Goal: Task Accomplishment & Management: Manage account settings

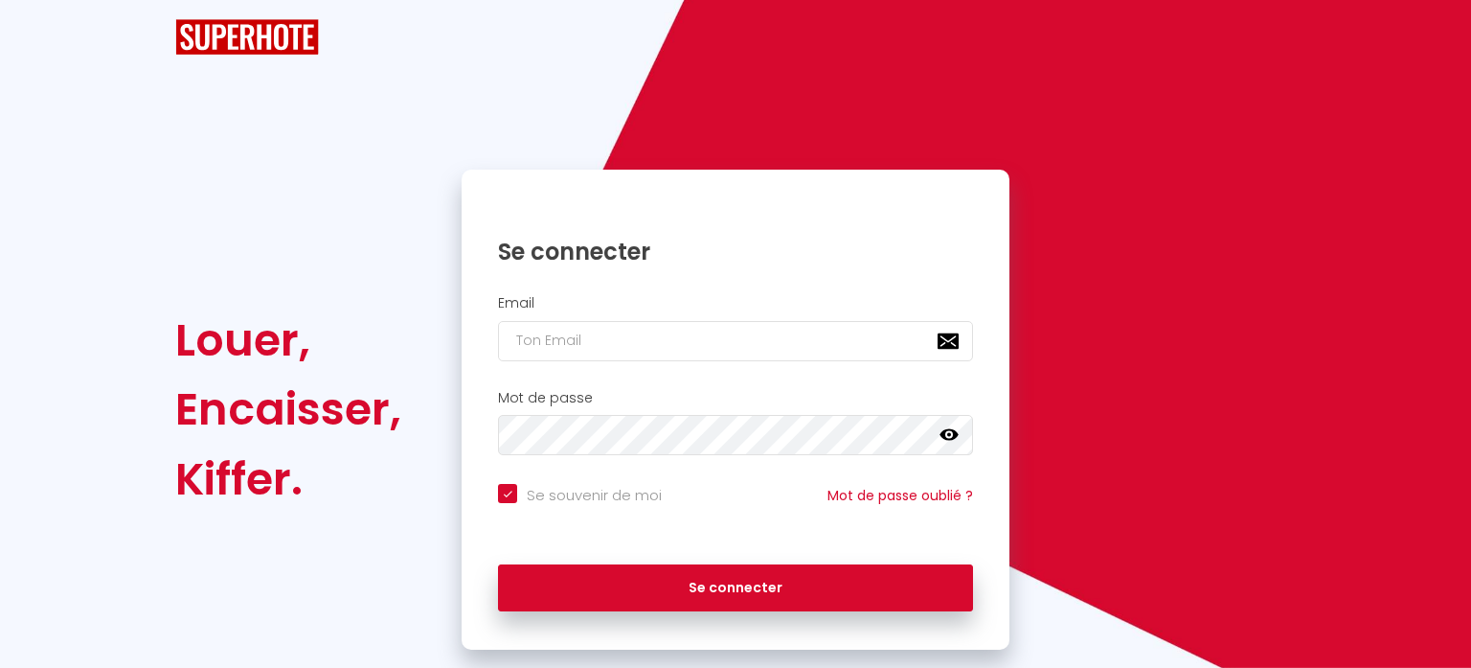
checkbox input "true"
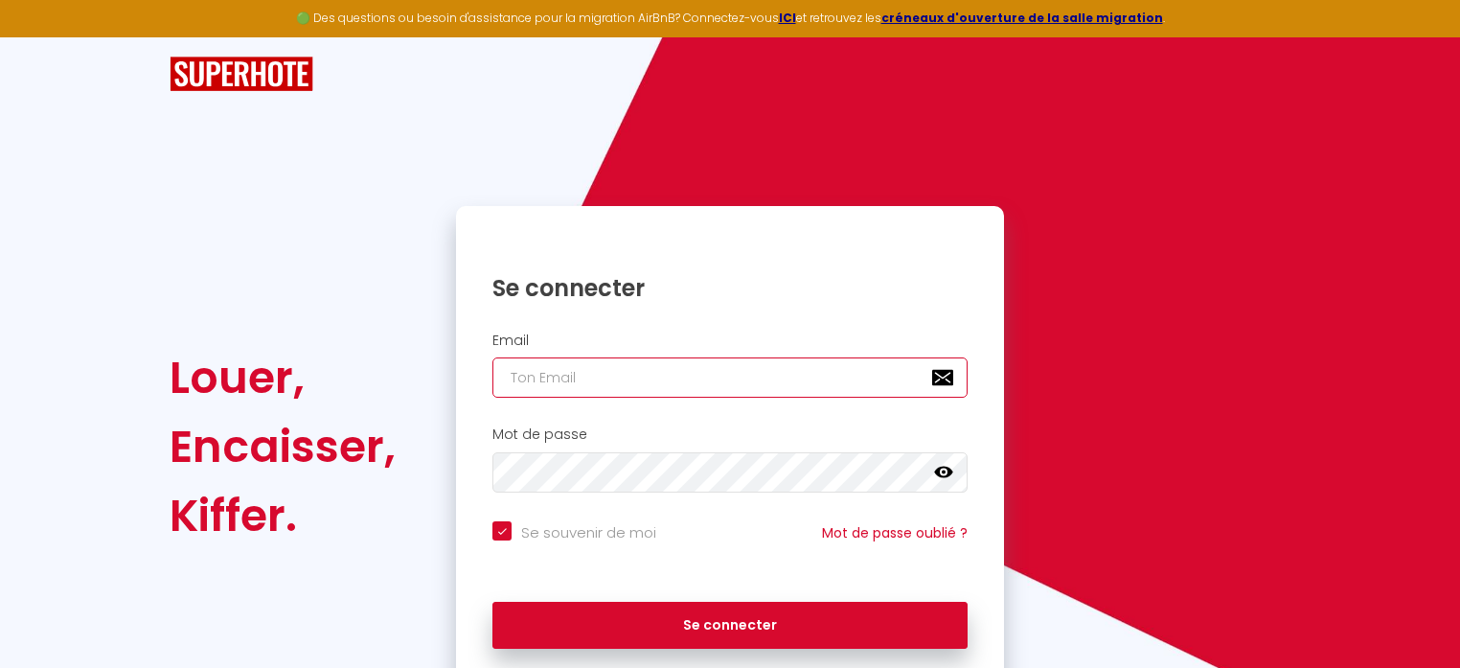
click at [540, 374] on input "email" at bounding box center [729, 377] width 475 height 40
type input "a"
checkbox input "true"
type input "al"
checkbox input "true"
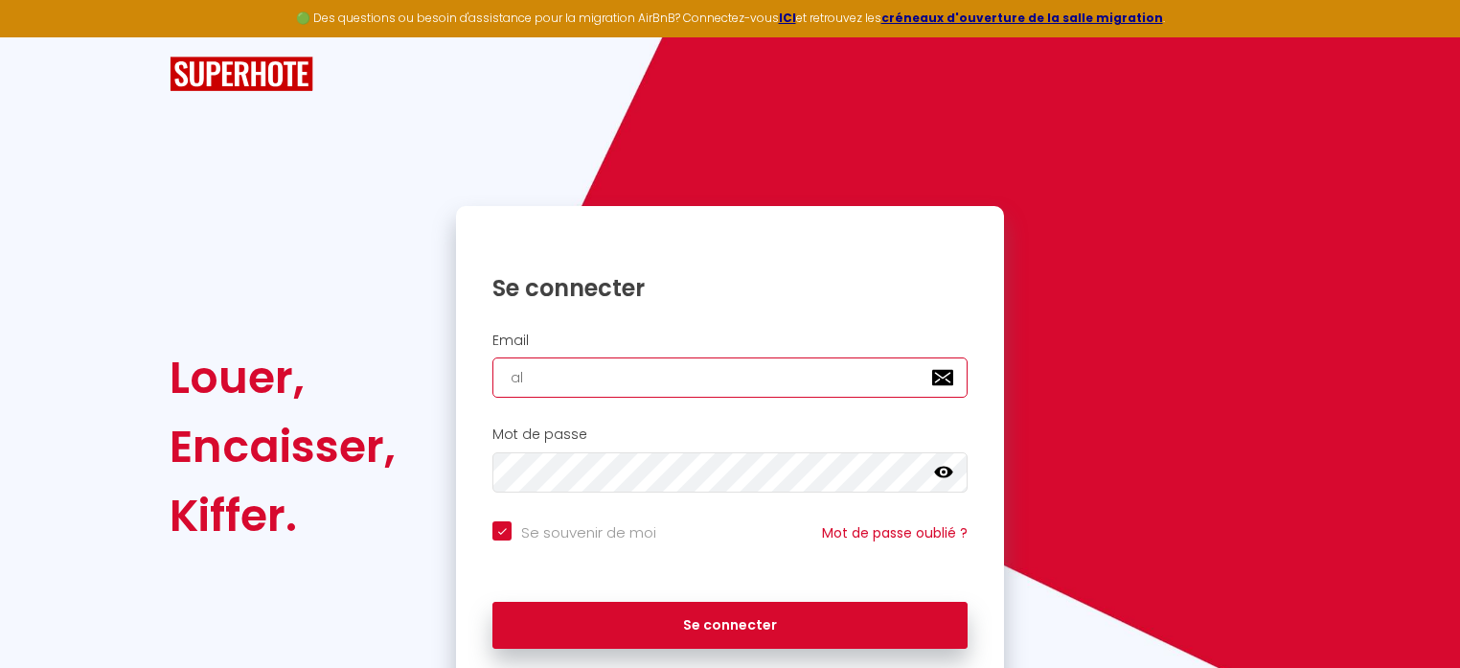
type input "ala"
checkbox input "true"
type input "alai"
checkbox input "true"
type input "[PERSON_NAME]"
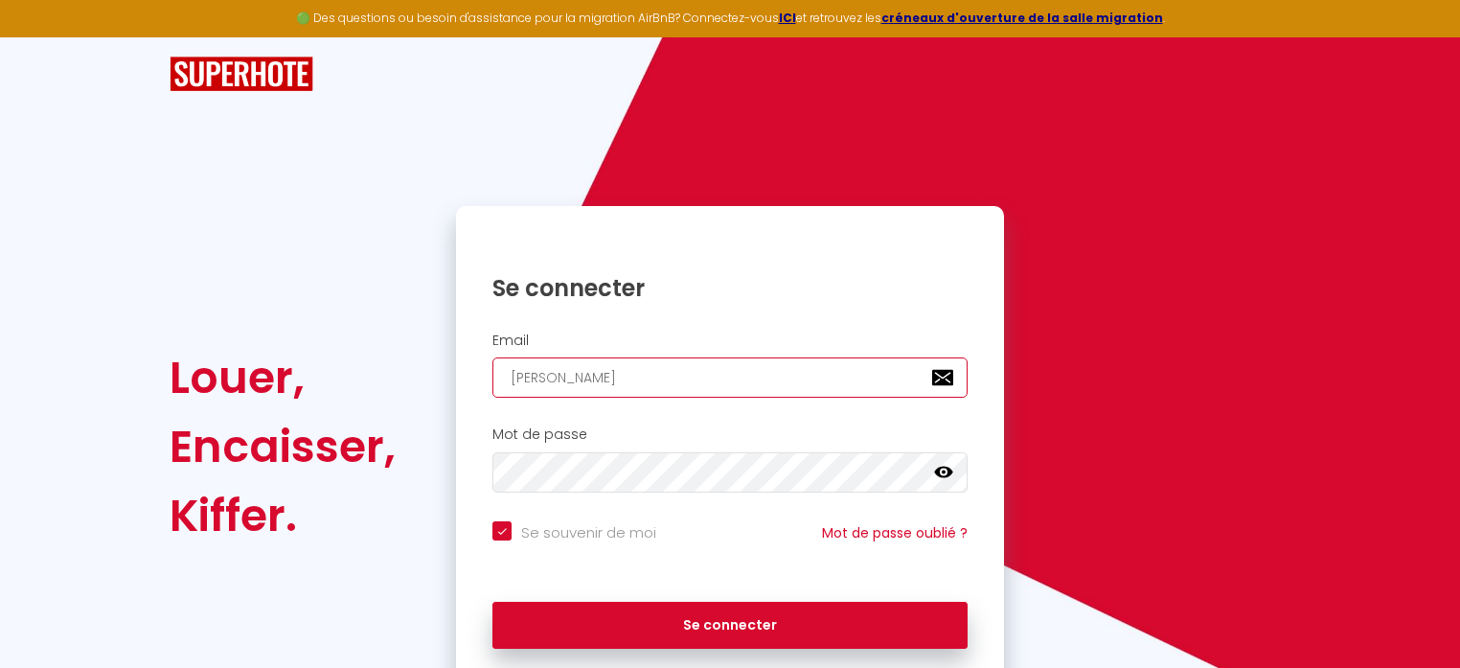
checkbox input "true"
type input "[PERSON_NAME]."
checkbox input "true"
type input "[PERSON_NAME].a"
checkbox input "true"
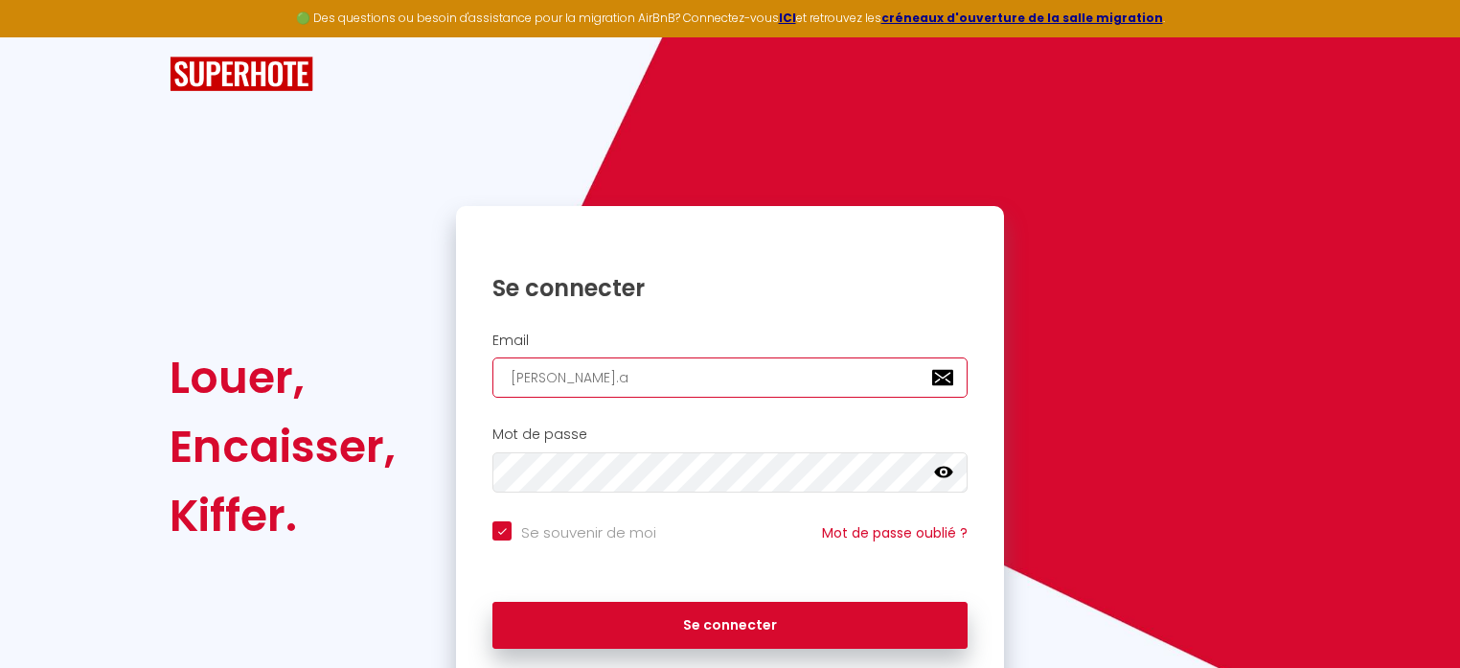
type input "[PERSON_NAME].ab"
checkbox input "true"
type input "[PERSON_NAME].abe"
checkbox input "true"
type input "[PERSON_NAME].abec"
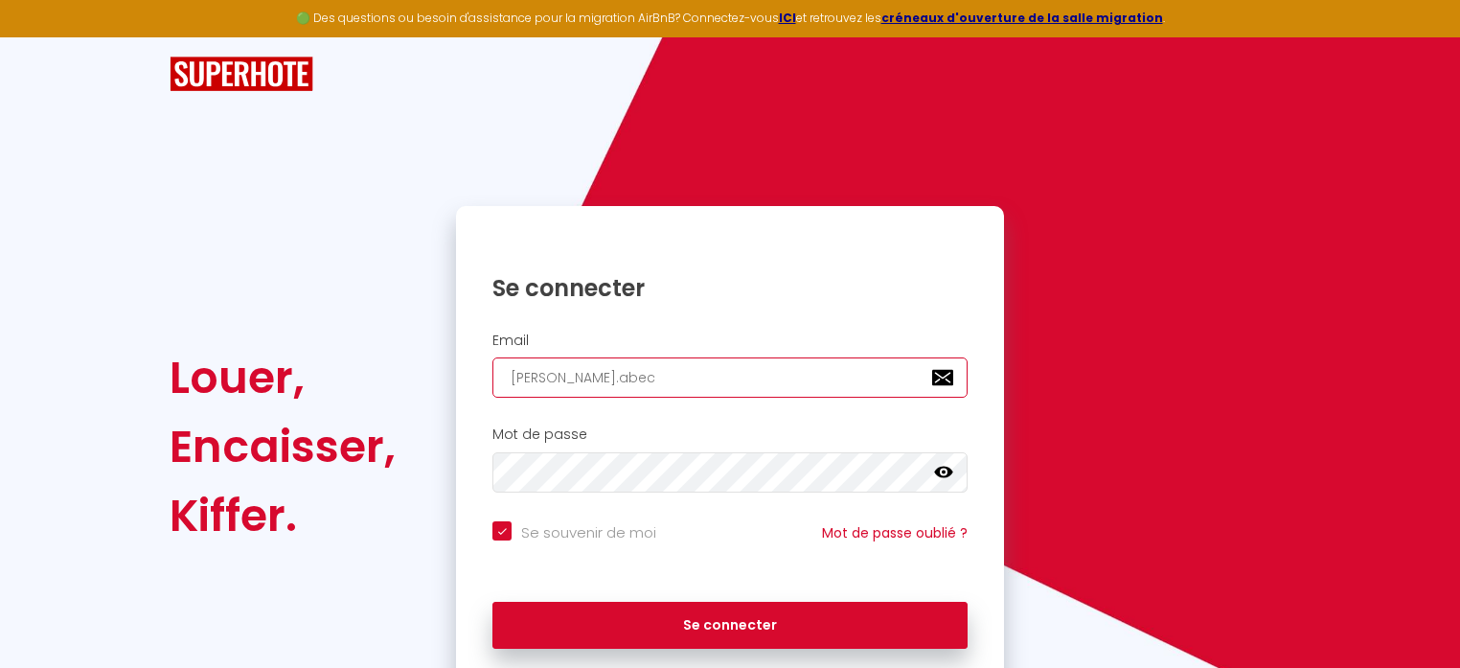
checkbox input "true"
type input "[PERSON_NAME].abeca"
checkbox input "true"
type input "[PERSON_NAME].abecas"
checkbox input "true"
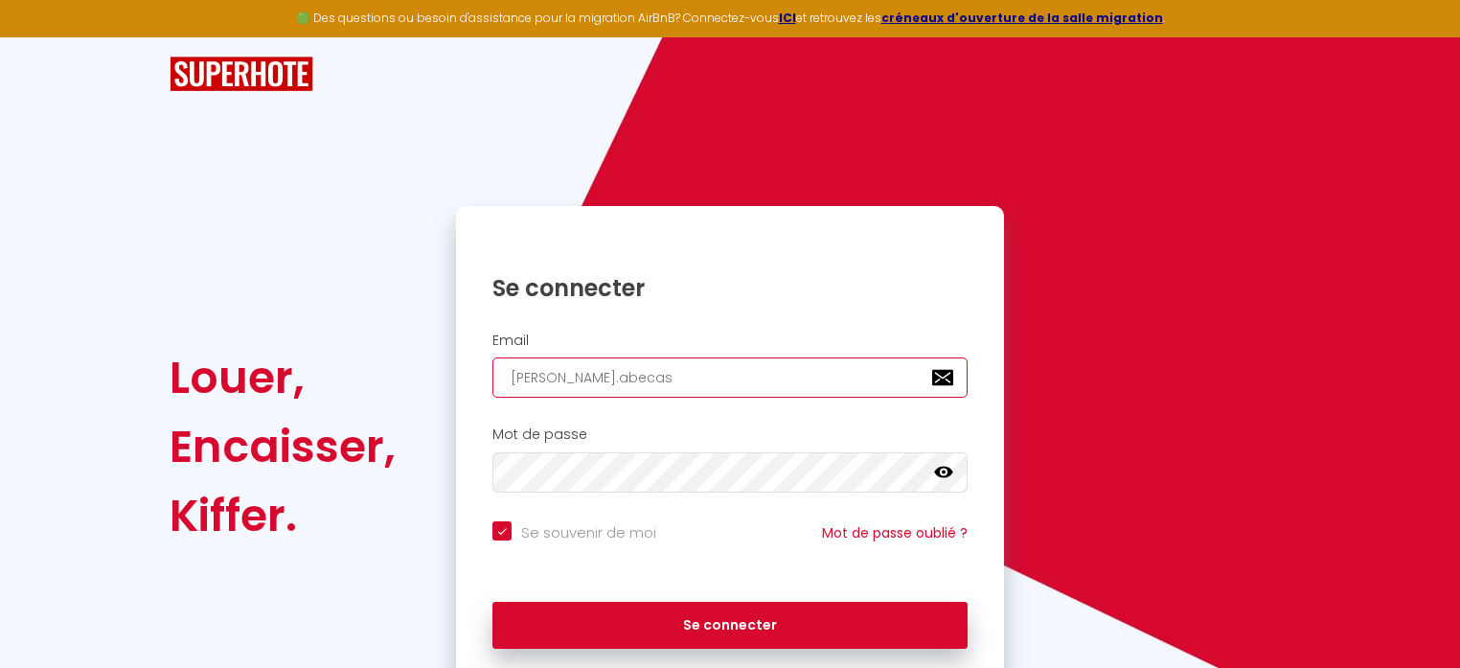
type input "[PERSON_NAME].abecass"
checkbox input "true"
type input "[PERSON_NAME].abecassi"
checkbox input "true"
type input "[PERSON_NAME].[PERSON_NAME]"
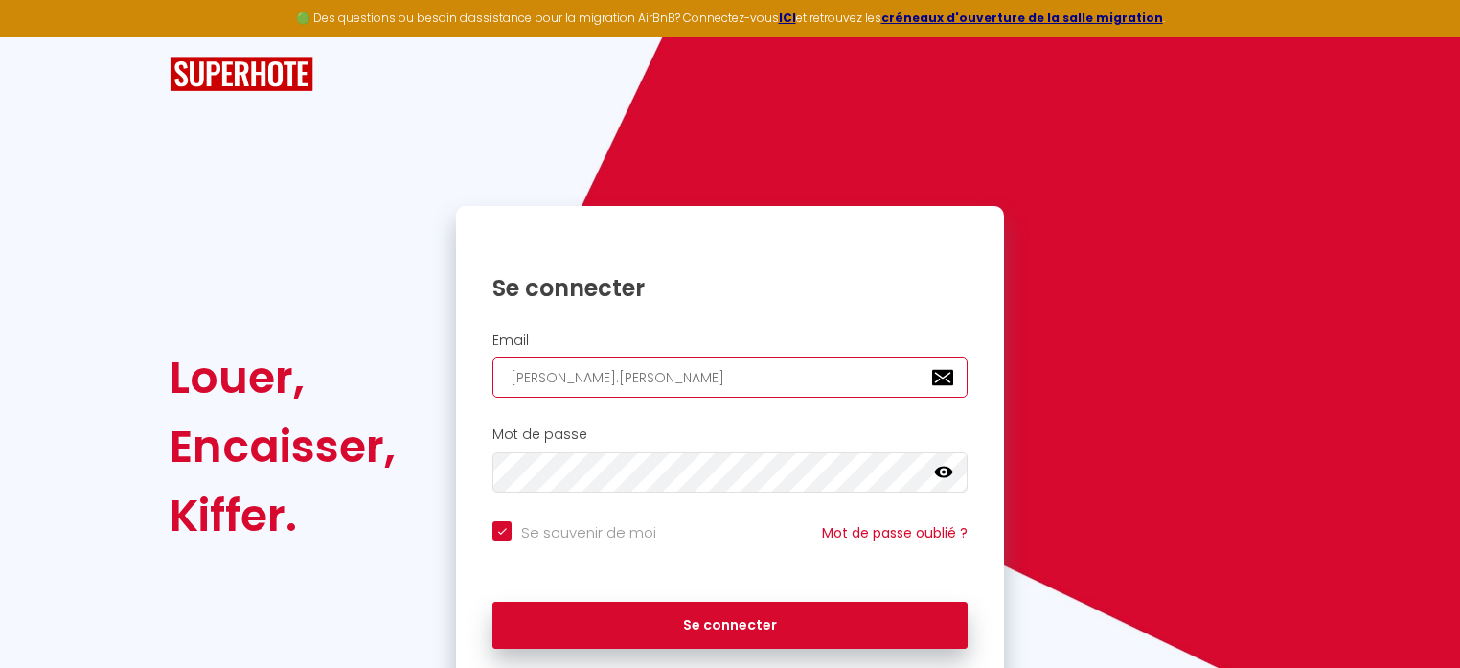
checkbox input "true"
type input "[PERSON_NAME].[PERSON_NAME]@"
checkbox input "true"
type input "[PERSON_NAME].[PERSON_NAME]@o"
checkbox input "true"
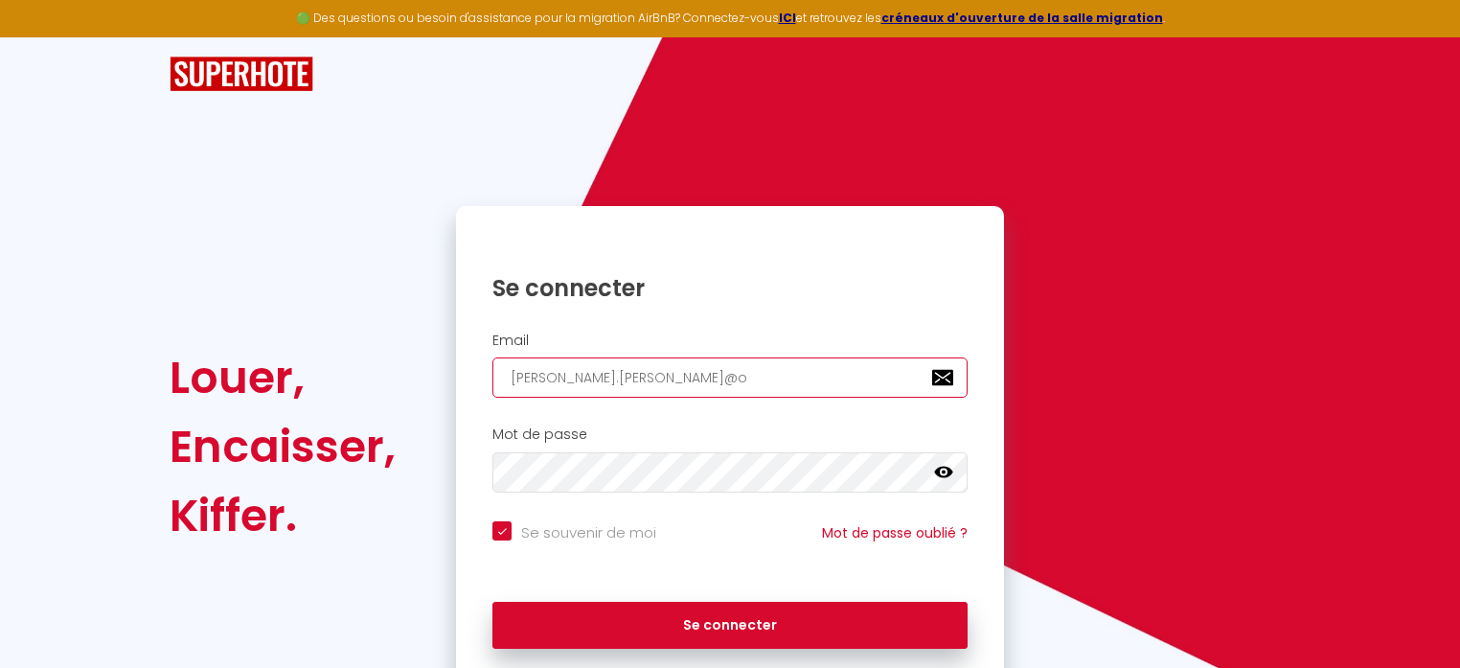
type input "[PERSON_NAME].[PERSON_NAME]@or"
checkbox input "true"
type input "[PERSON_NAME].[PERSON_NAME]@[PERSON_NAME]"
checkbox input "true"
type input "[PERSON_NAME].[PERSON_NAME]@[PERSON_NAME]"
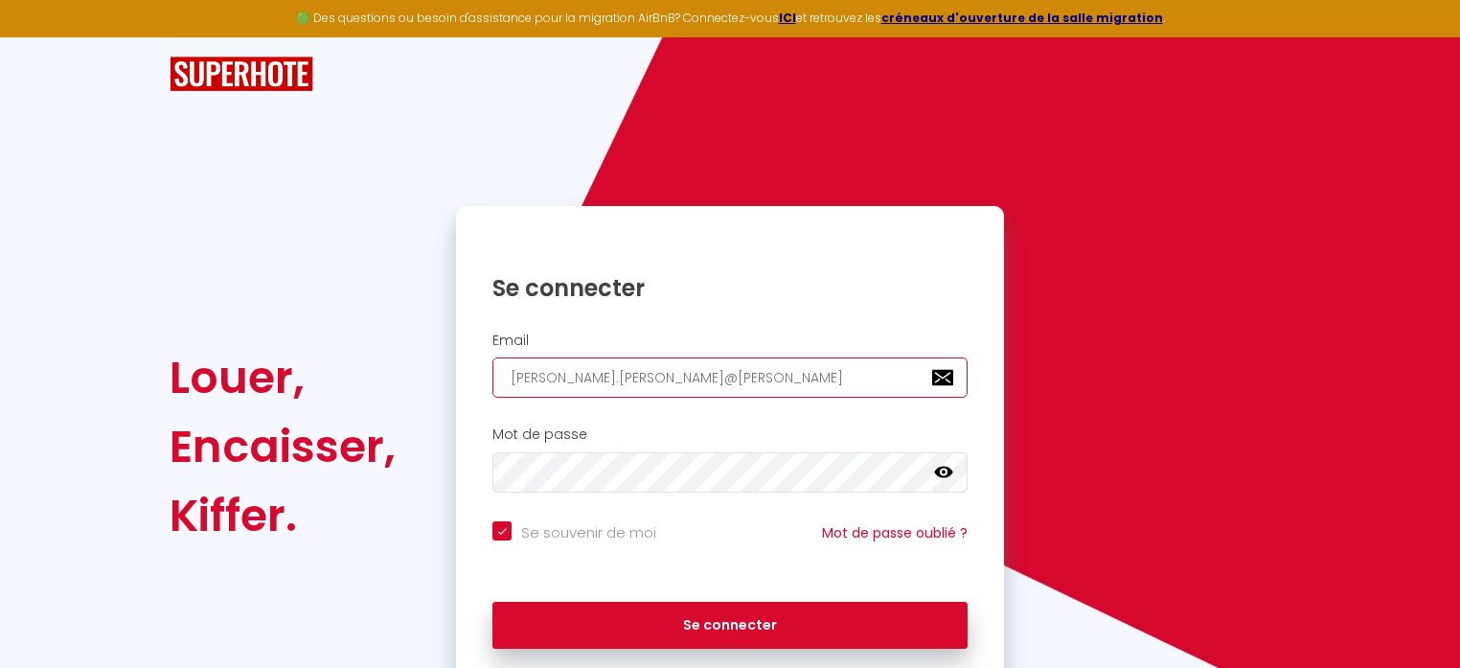
checkbox input "true"
type input "[PERSON_NAME].[PERSON_NAME]@orang"
checkbox input "true"
type input "[PERSON_NAME][EMAIL_ADDRESS][PERSON_NAME]"
checkbox input "true"
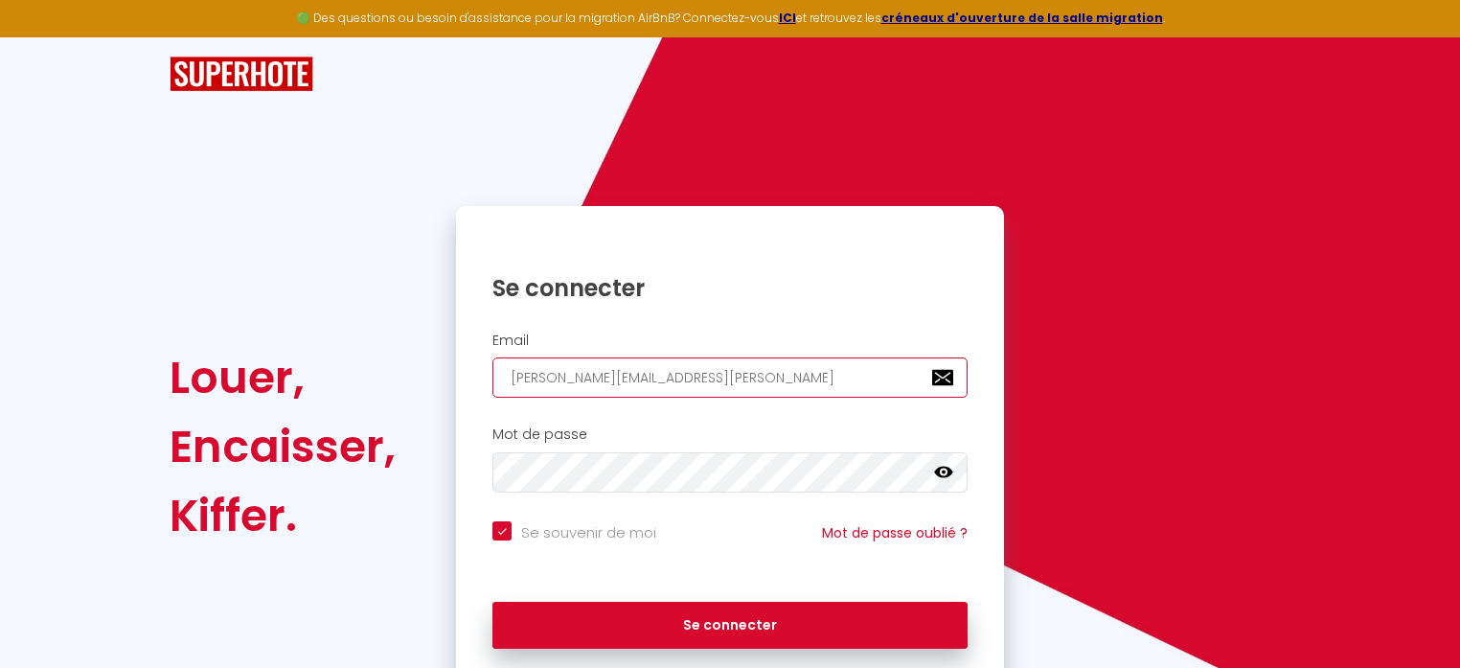
type input "[PERSON_NAME][EMAIL_ADDRESS][PERSON_NAME]."
checkbox input "true"
type input "[PERSON_NAME].[PERSON_NAME]@orange.f"
checkbox input "true"
type input "[PERSON_NAME][EMAIL_ADDRESS][PERSON_NAME][DOMAIN_NAME]"
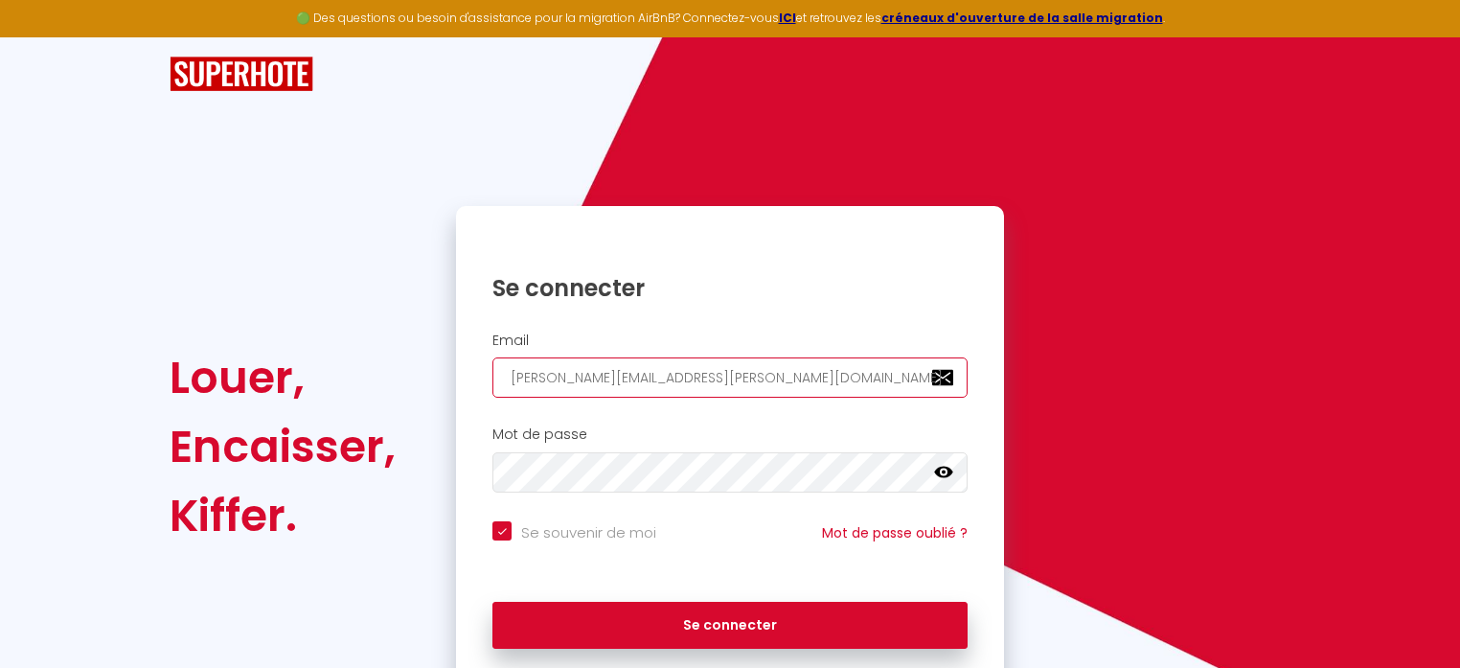
checkbox input "true"
click at [710, 379] on input "[PERSON_NAME][EMAIL_ADDRESS][PERSON_NAME][DOMAIN_NAME]" at bounding box center [729, 377] width 475 height 40
type input "[PERSON_NAME].[PERSON_NAME]@orange.f"
checkbox input "true"
type input "[PERSON_NAME][EMAIL_ADDRESS][PERSON_NAME]."
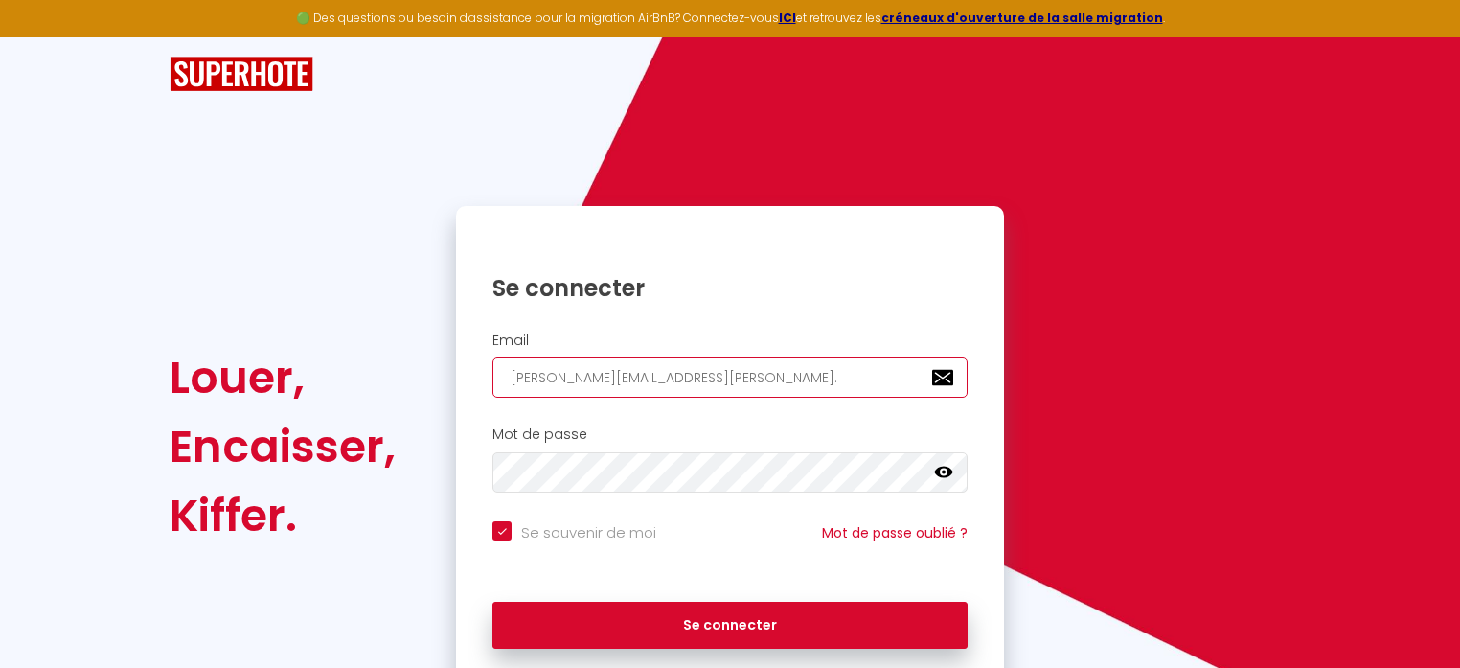
checkbox input "true"
type input "[PERSON_NAME][EMAIL_ADDRESS][PERSON_NAME]"
checkbox input "true"
type input "[PERSON_NAME].[PERSON_NAME]@orang"
checkbox input "true"
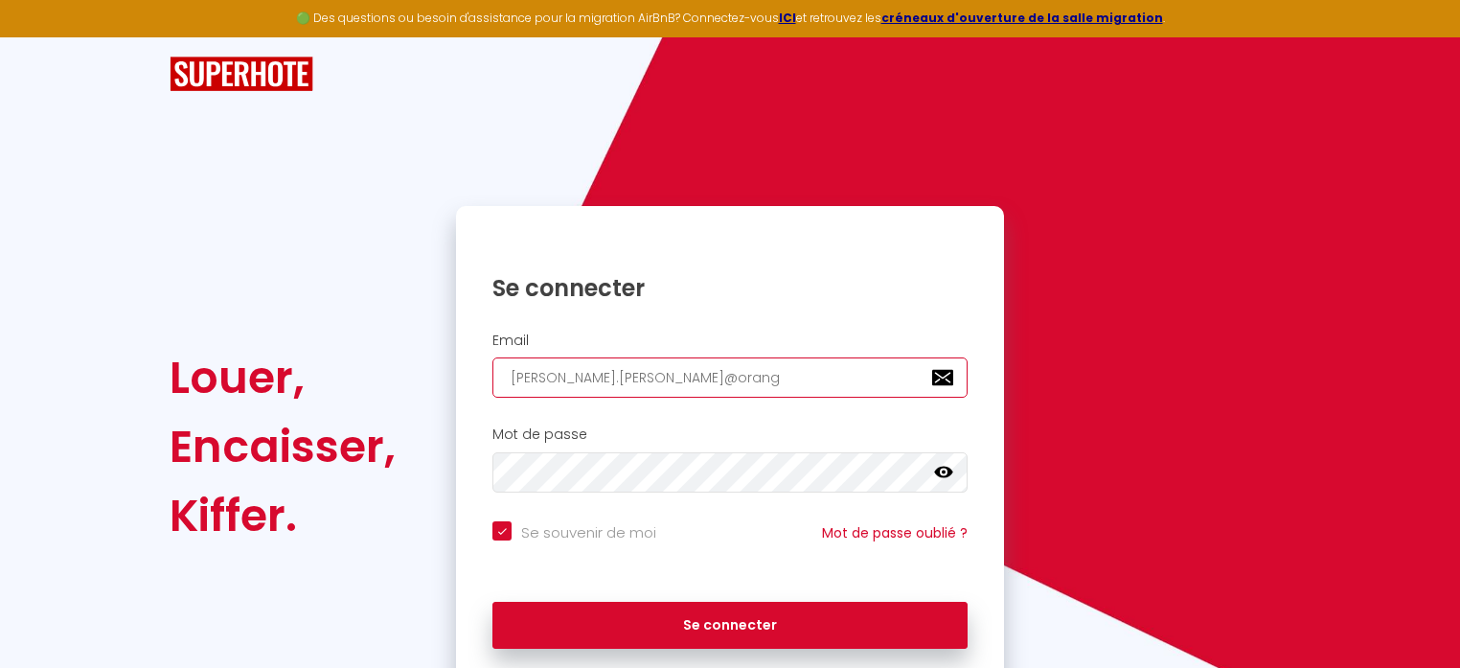
type input "[PERSON_NAME].[PERSON_NAME]@[PERSON_NAME]"
checkbox input "true"
type input "[PERSON_NAME].[PERSON_NAME]@[PERSON_NAME]"
checkbox input "true"
type input "[PERSON_NAME].[PERSON_NAME]@or"
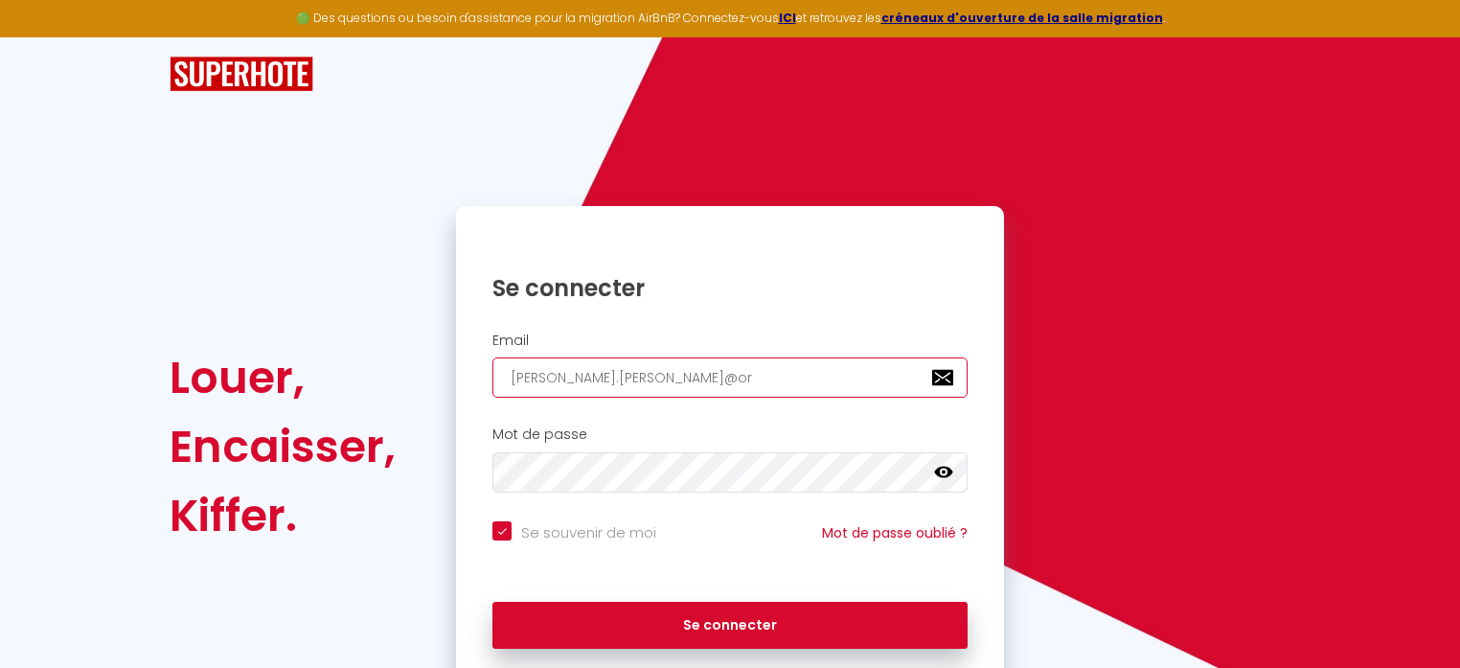
checkbox input "true"
type input "[PERSON_NAME].[PERSON_NAME]@o"
checkbox input "true"
type input "[PERSON_NAME].[PERSON_NAME]@"
checkbox input "true"
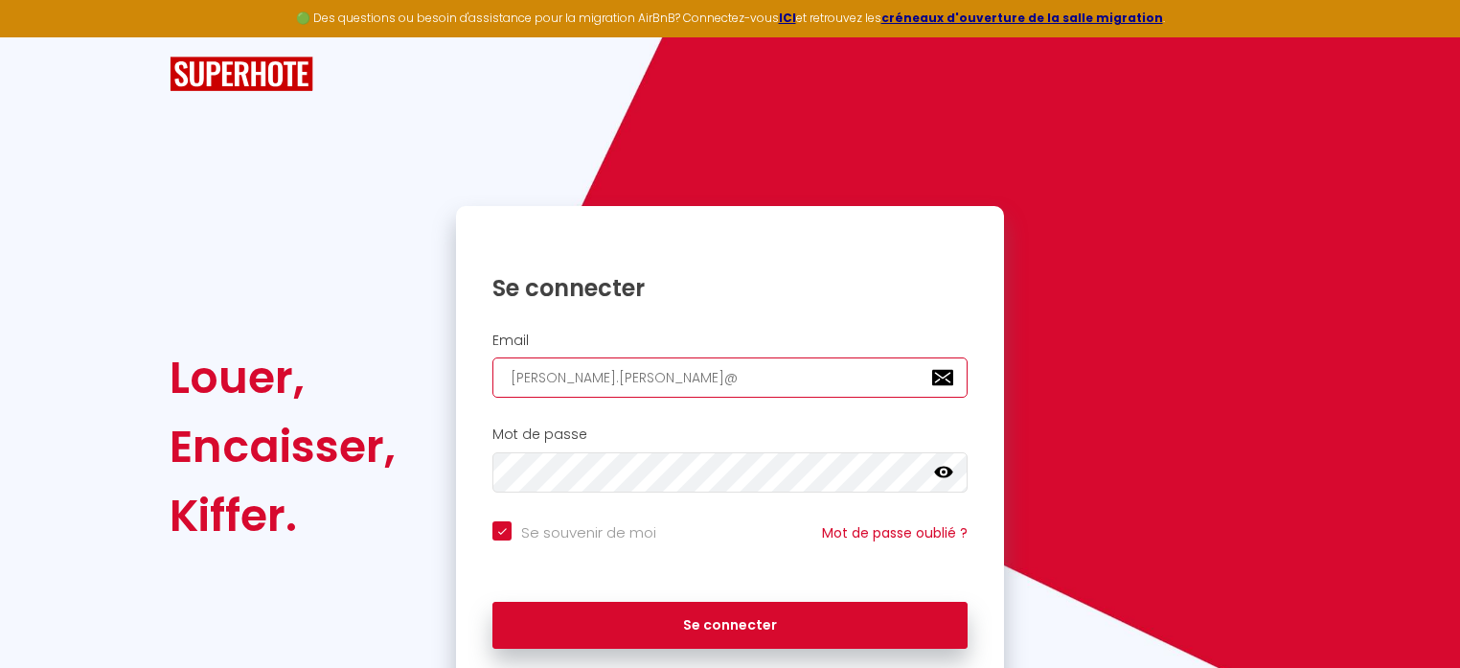
type input "[PERSON_NAME].[PERSON_NAME]"
checkbox input "true"
type input "[PERSON_NAME].abecassi"
checkbox input "true"
type input "[PERSON_NAME].abecass"
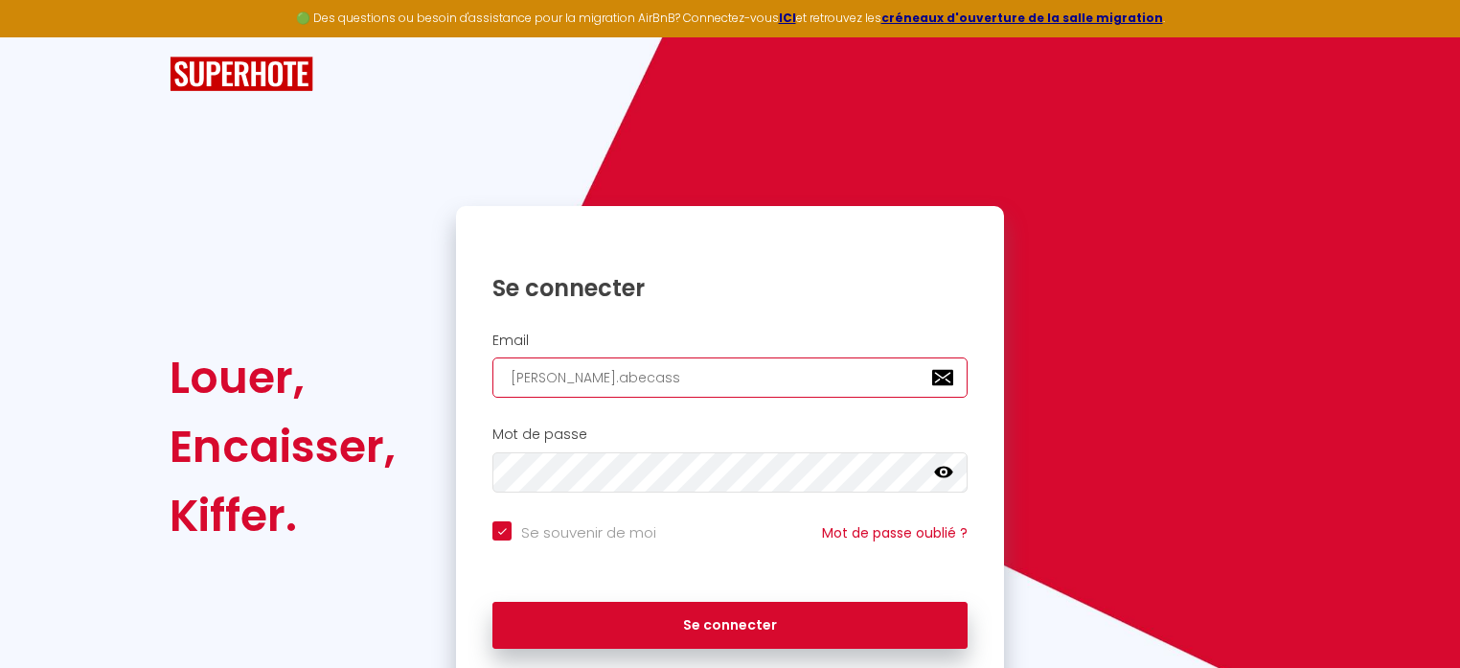
checkbox input "true"
type input "[PERSON_NAME].abecas"
checkbox input "true"
type input "[PERSON_NAME].abeca"
checkbox input "true"
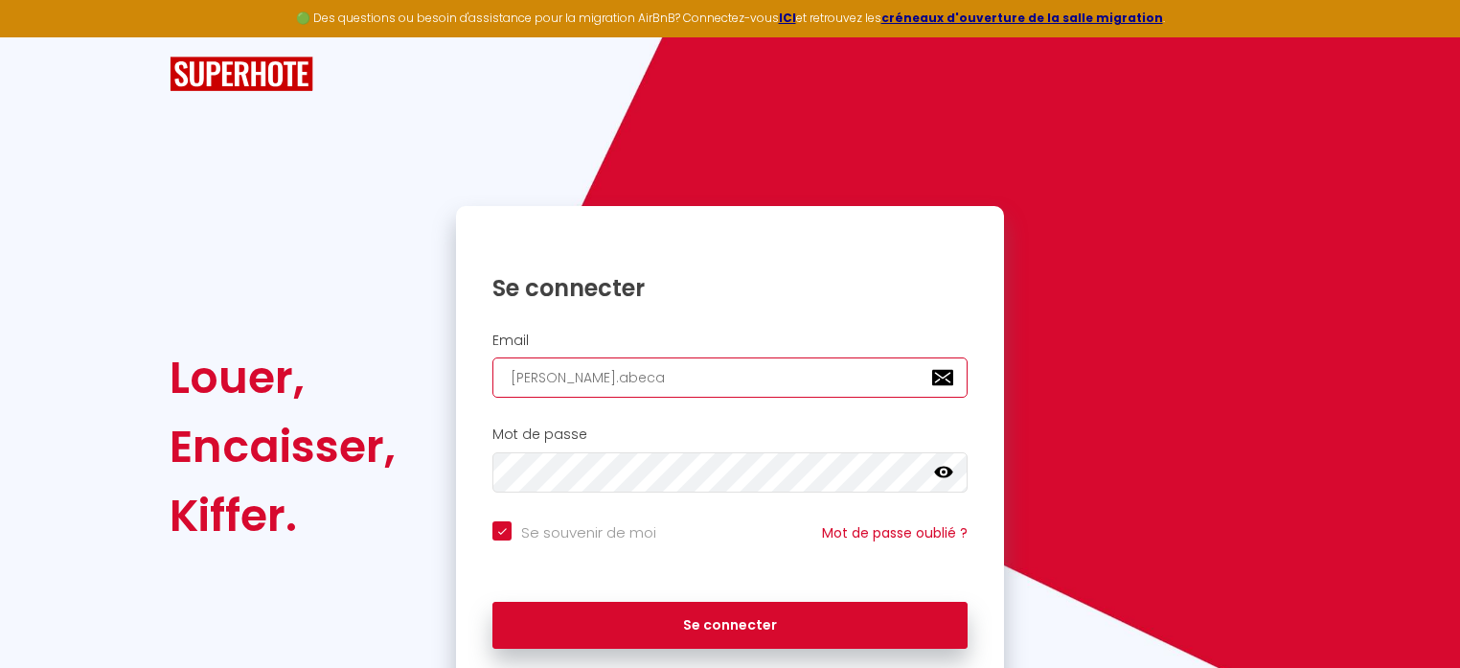
type input "[PERSON_NAME].abec"
checkbox input "true"
type input "[PERSON_NAME].abe"
checkbox input "true"
type input "[PERSON_NAME].ab"
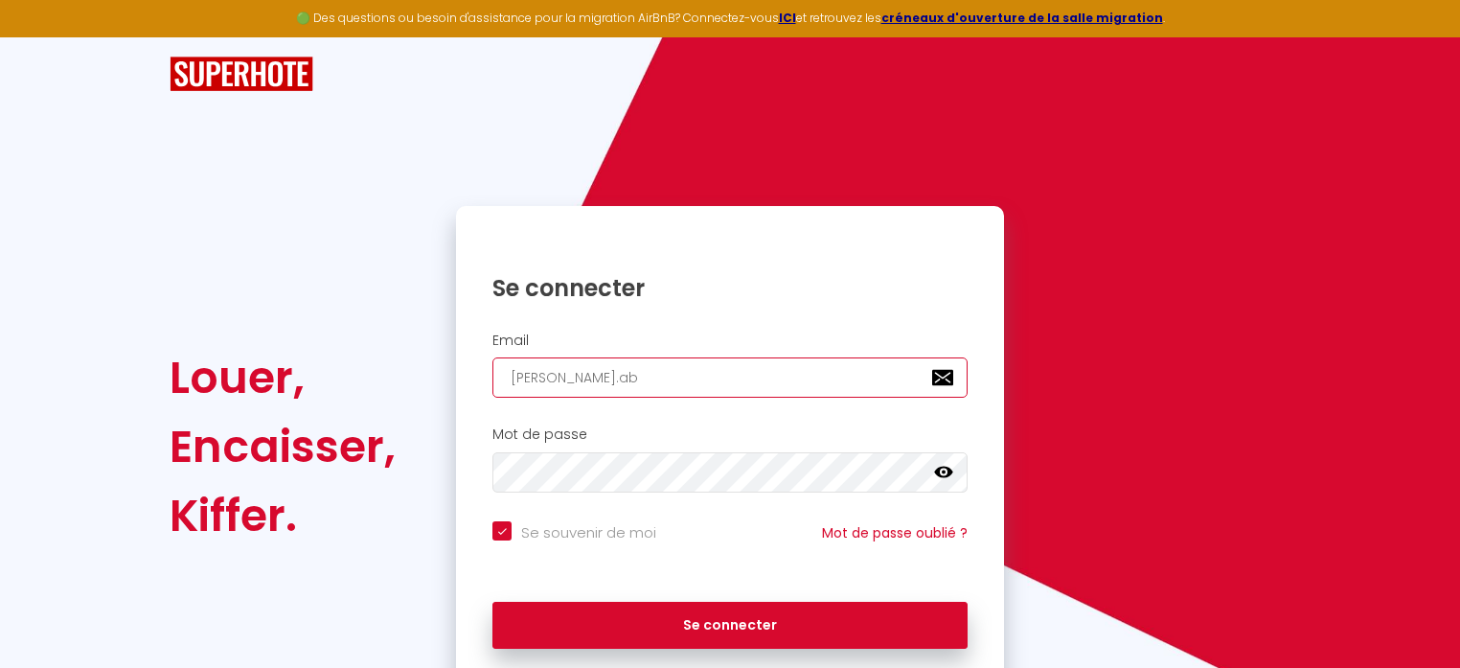
checkbox input "true"
type input "[PERSON_NAME].a"
checkbox input "true"
type input "[PERSON_NAME]."
checkbox input "true"
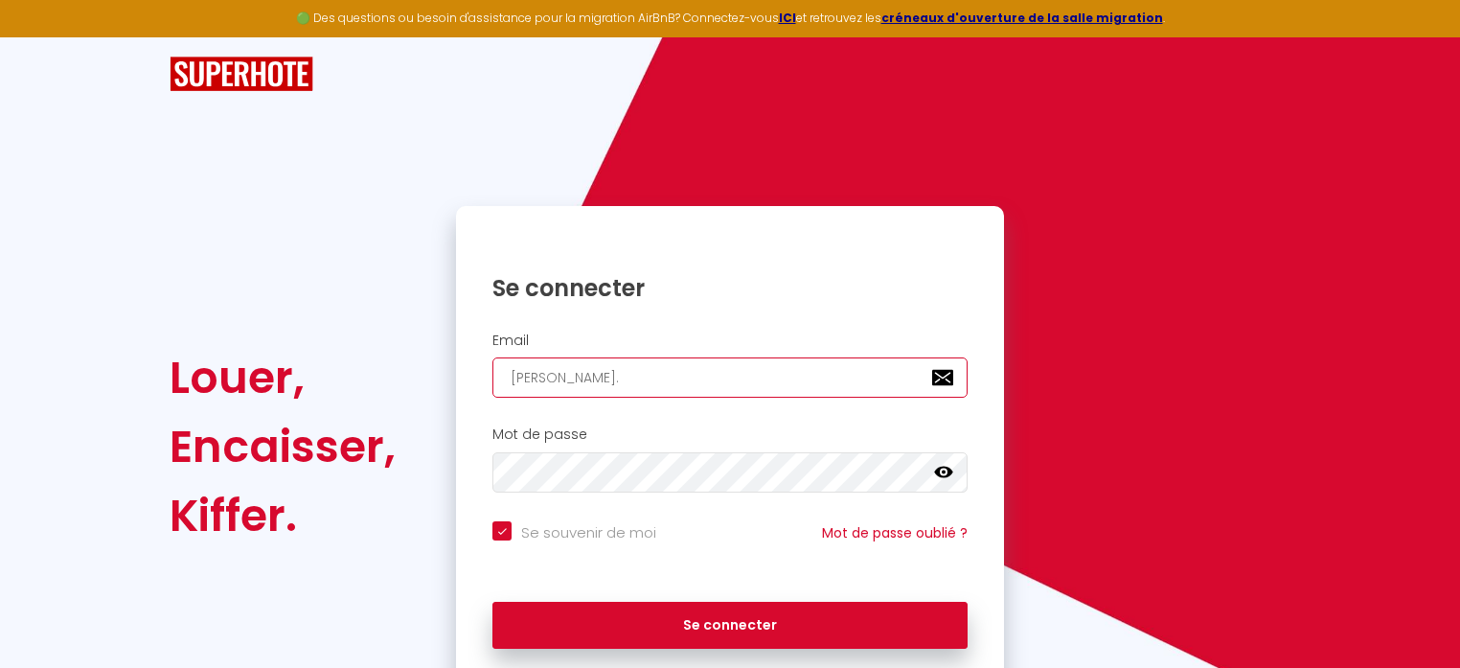
type input "[PERSON_NAME]"
checkbox input "true"
type input "alai"
checkbox input "true"
type input "ala"
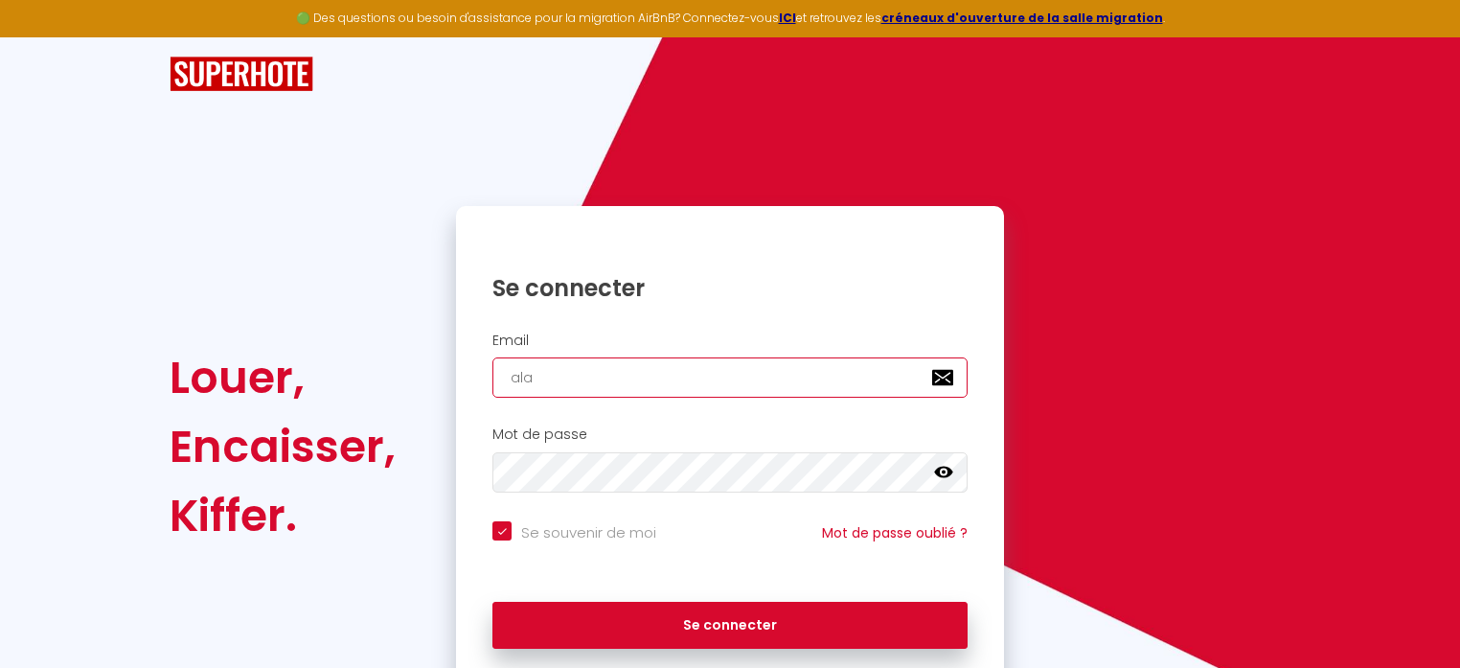
checkbox input "true"
type input "al"
checkbox input "true"
type input "a"
checkbox input "true"
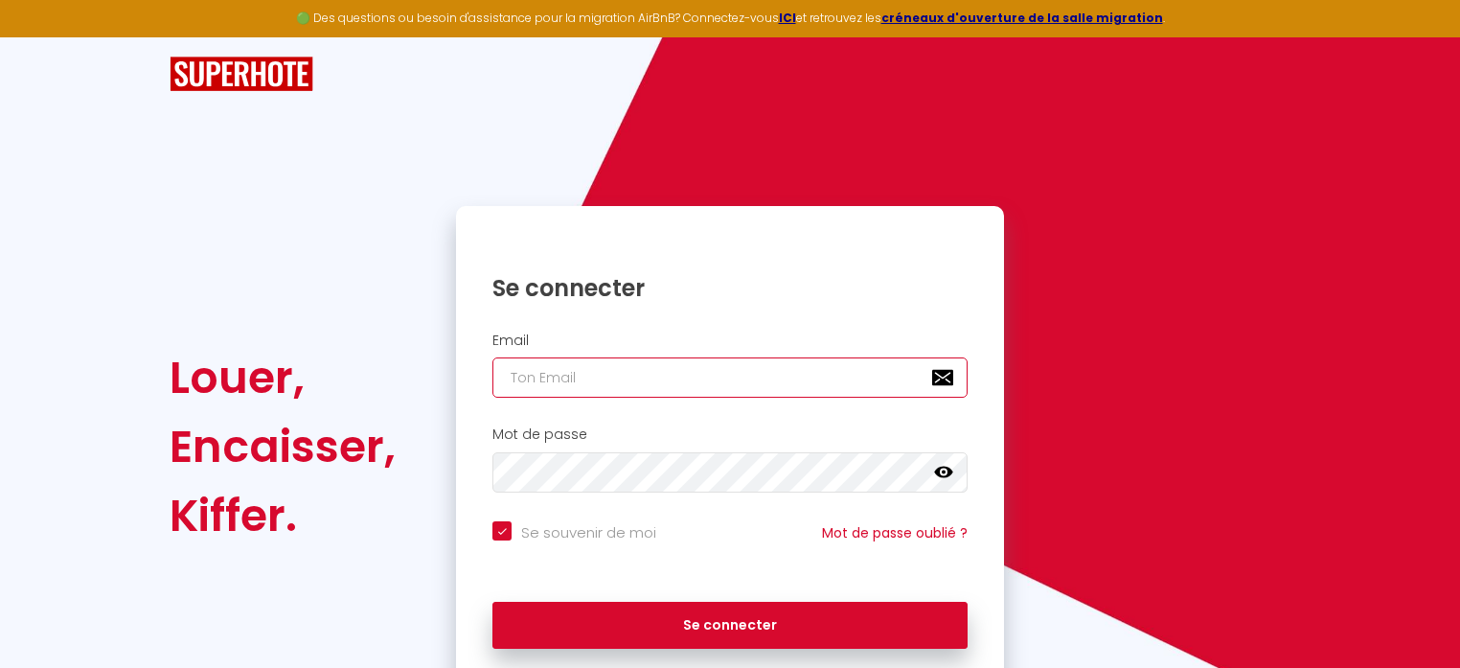
checkbox input "true"
type input "d"
checkbox input "true"
type input "do"
checkbox input "true"
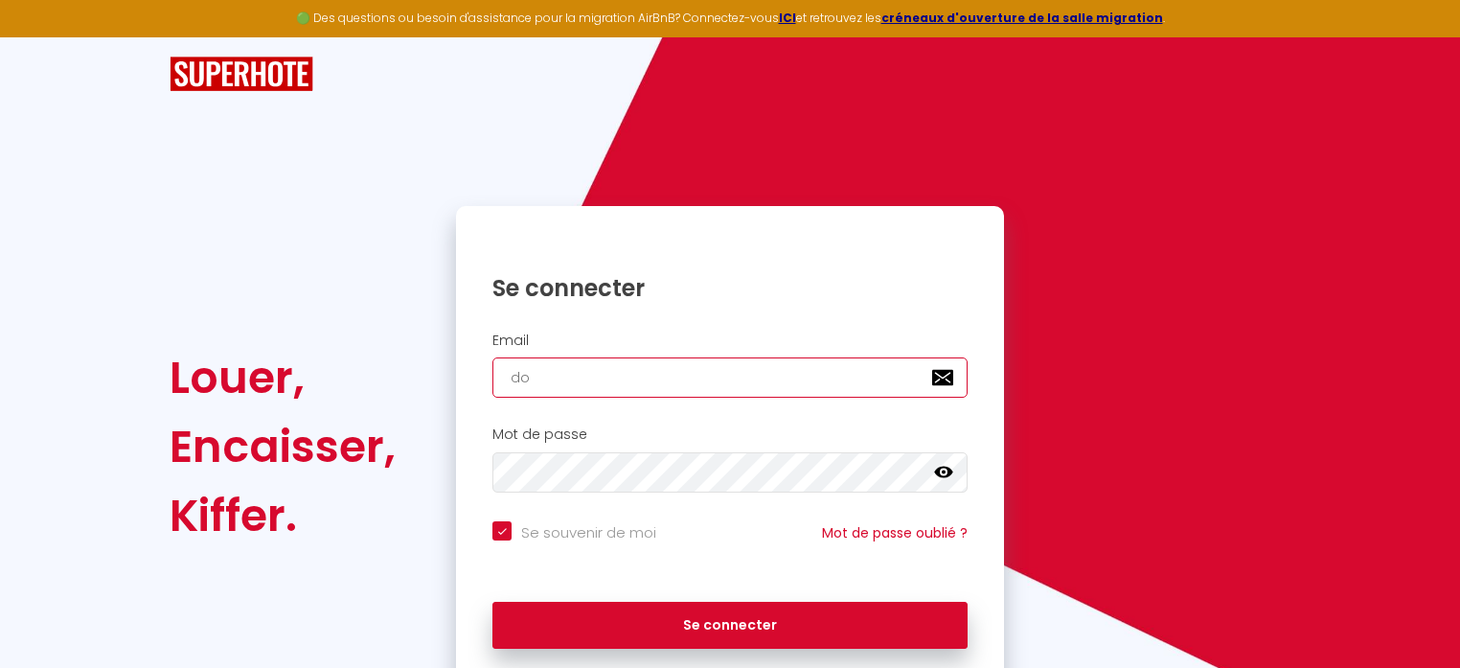
type input "dom"
checkbox input "true"
type input "doma"
checkbox input "true"
type input "domai"
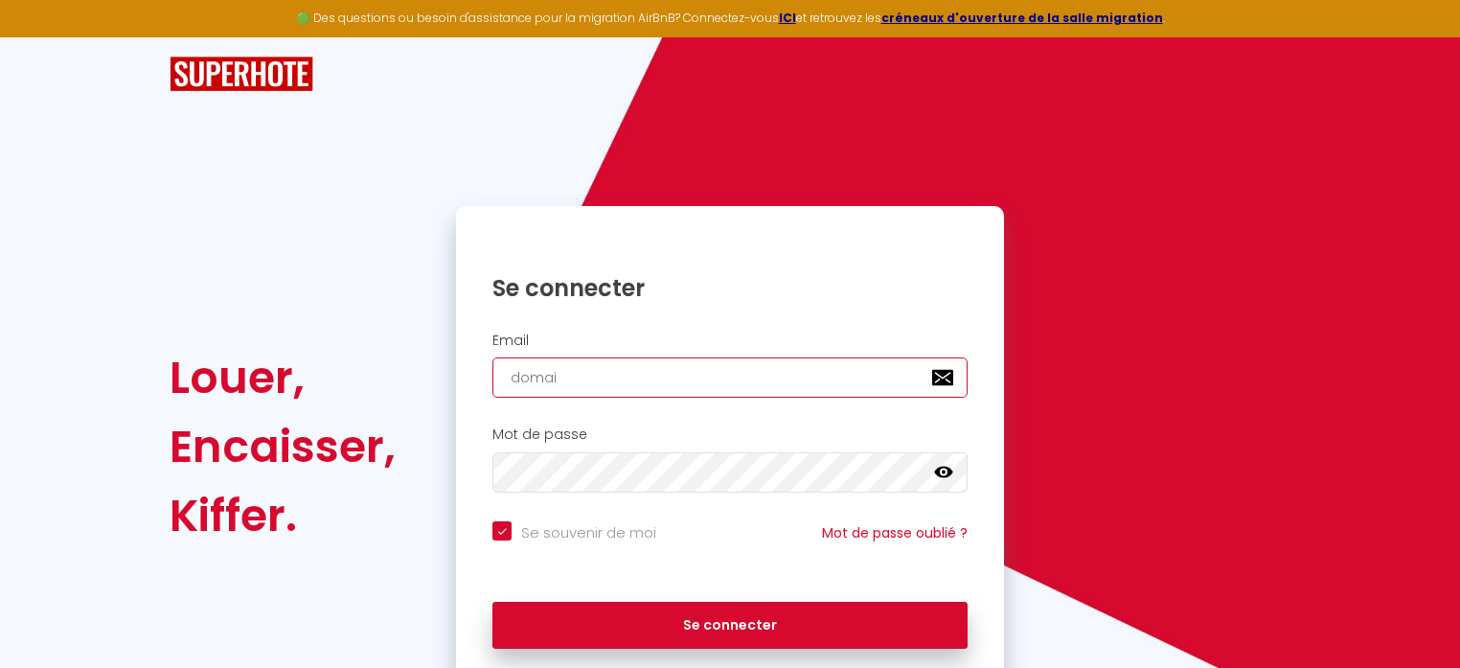
checkbox input "true"
type input "domain"
checkbox input "true"
type input "domaine"
checkbox input "true"
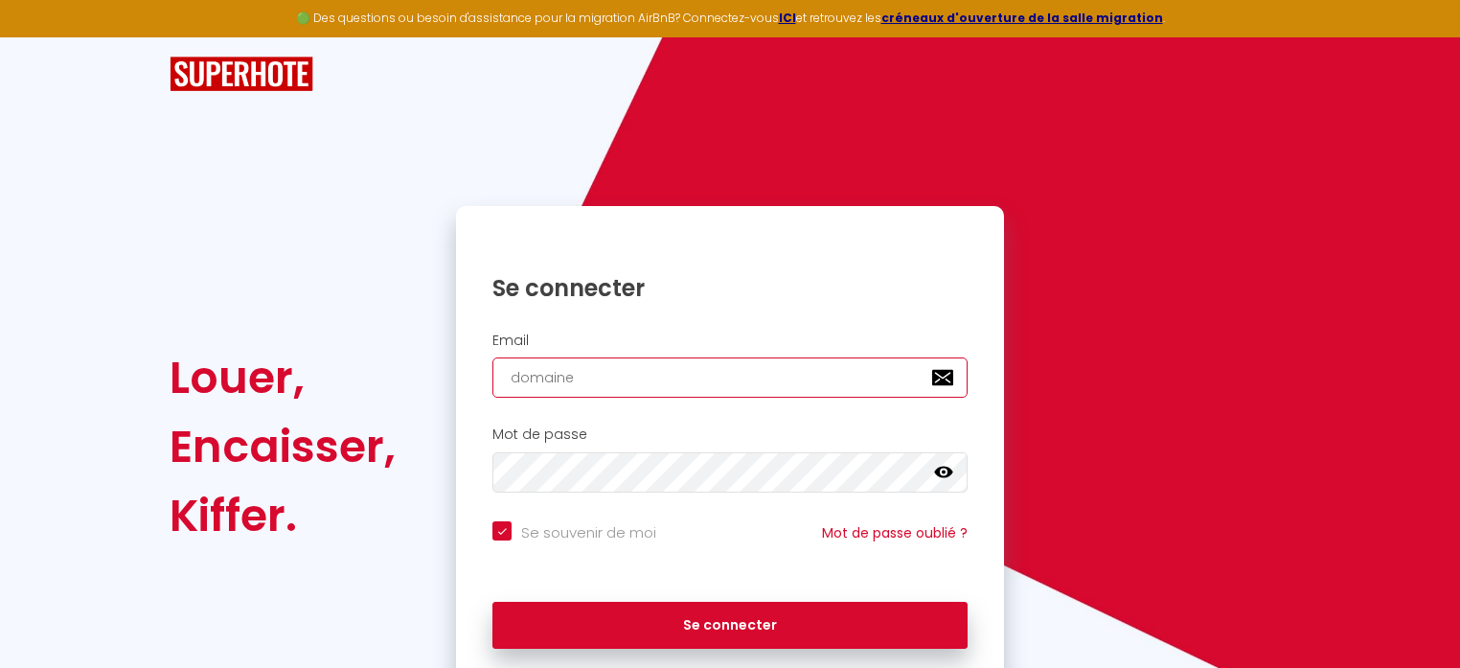
type input "domained"
checkbox input "true"
type input "domainede"
checkbox input "true"
type input "domainedel"
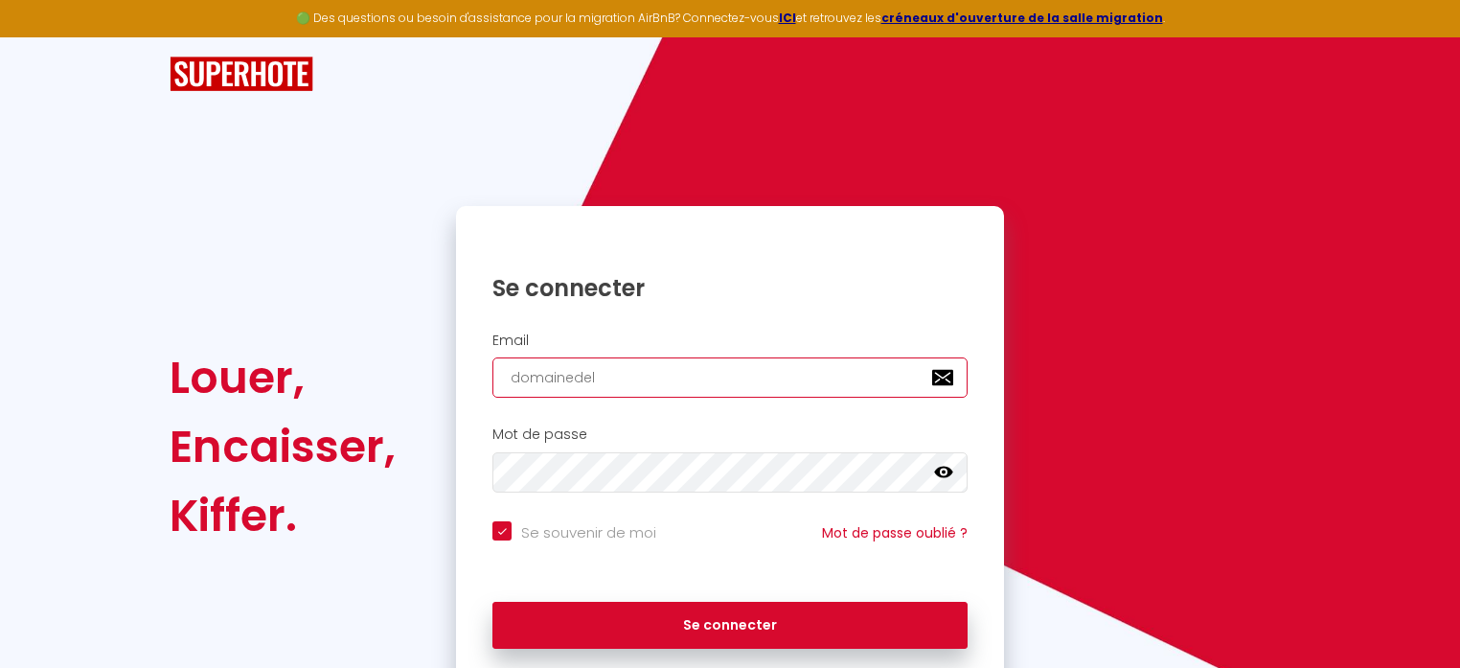
checkbox input "true"
type input "domainedela"
checkbox input "true"
type input "domainedelaf"
checkbox input "true"
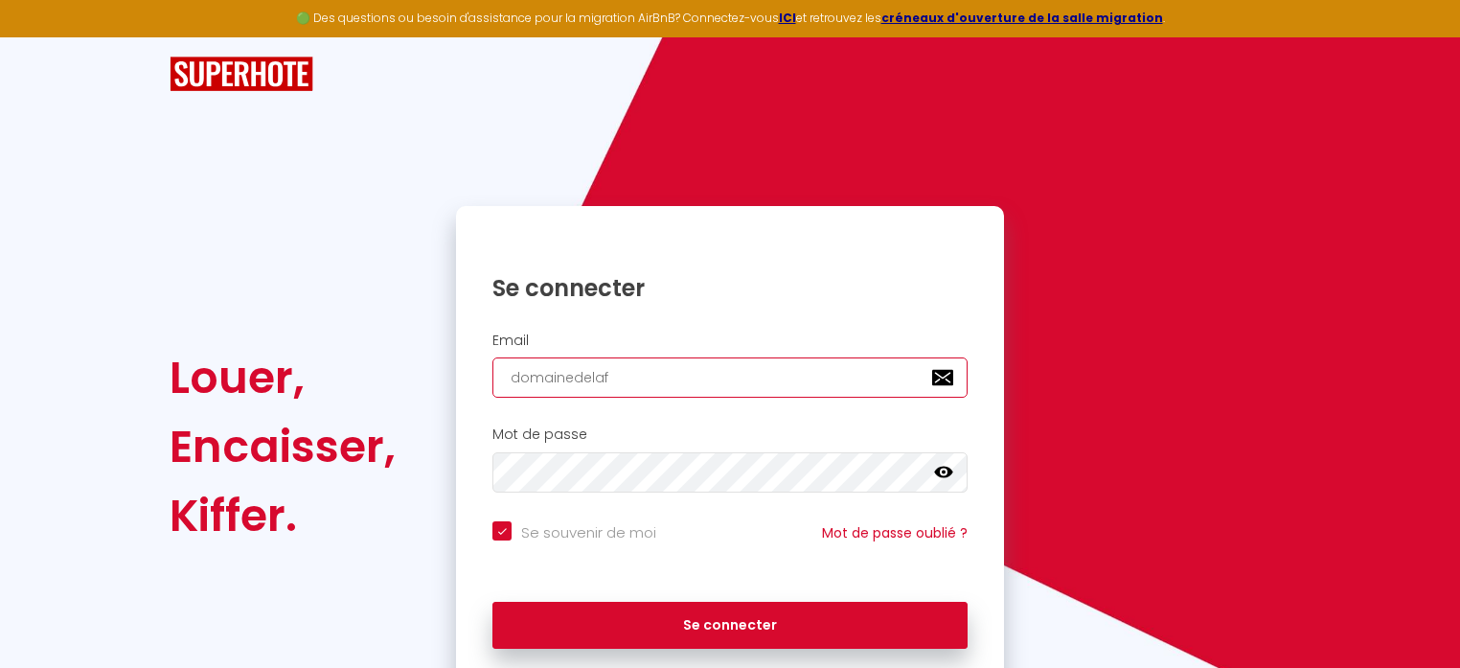
type input "domainedelafo"
checkbox input "true"
type input "domainedelafos"
checkbox input "true"
type input "domainedelafoss"
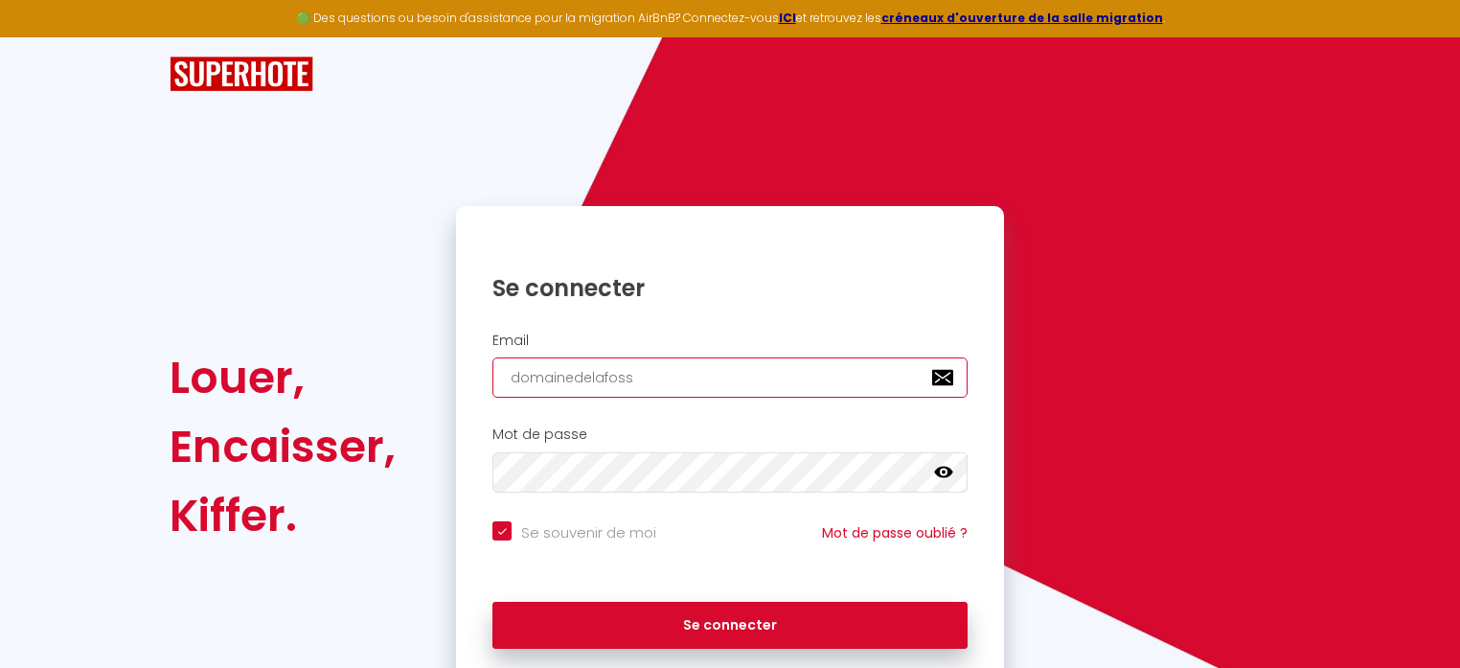
checkbox input "true"
type input "domainedelafosse"
checkbox input "true"
type input "domainedelafosse@"
checkbox input "true"
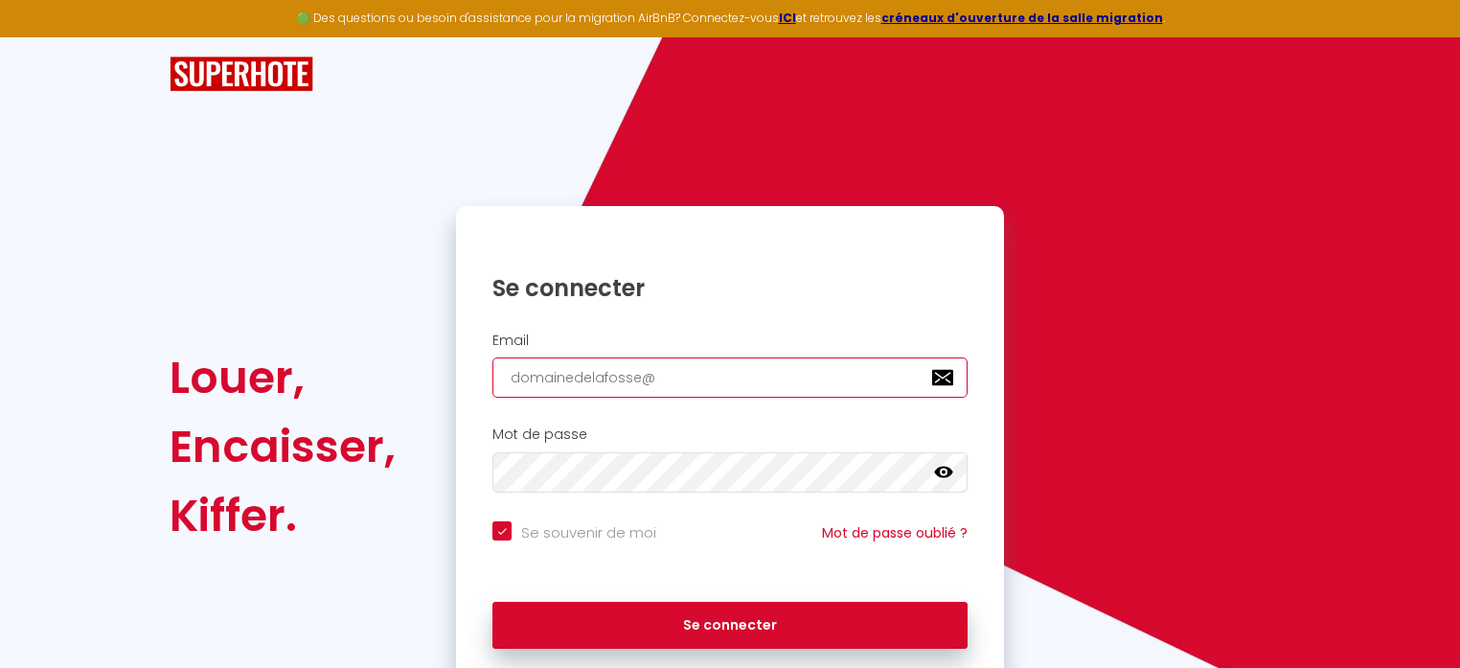
type input "domainedelafosse@g"
checkbox input "true"
type input "domainedelafosse@gm"
checkbox input "true"
type input "domainedelafosse@gma"
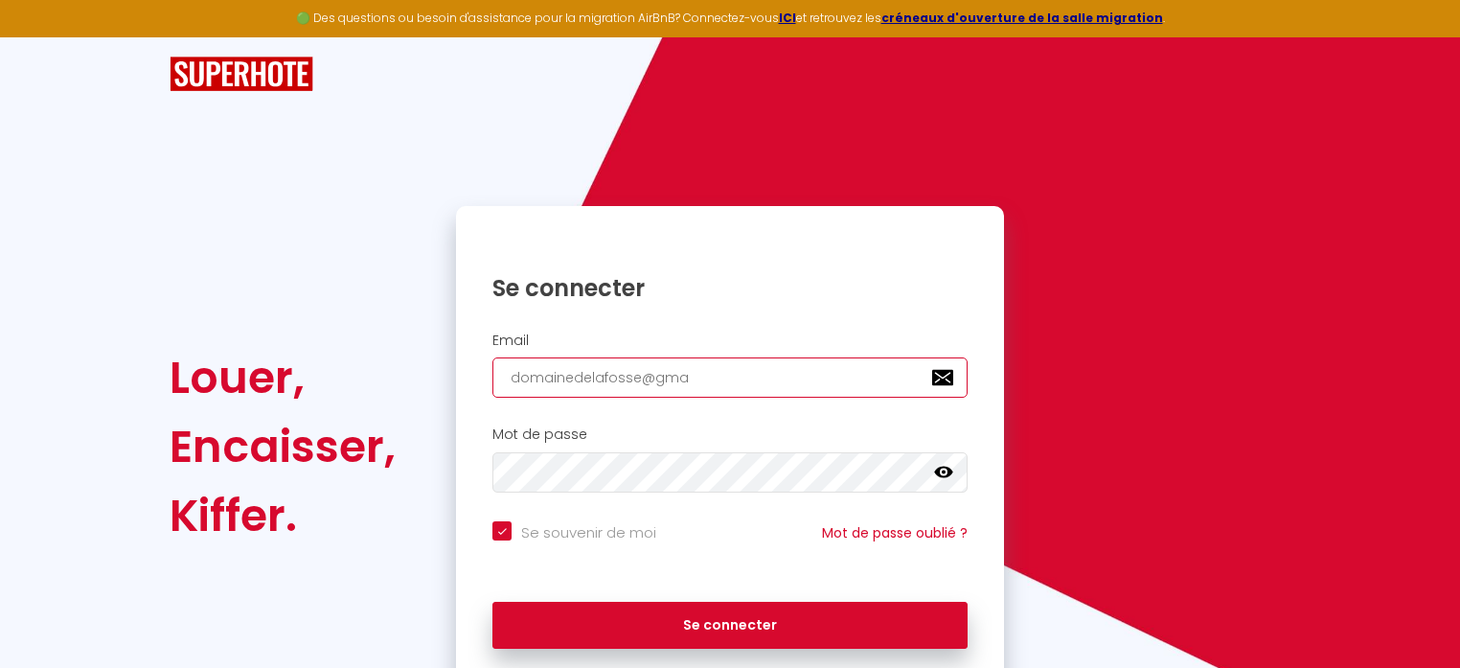
checkbox input "true"
type input "domainedelafosse@gmai"
checkbox input "true"
type input "[EMAIL_ADDRESS]"
checkbox input "true"
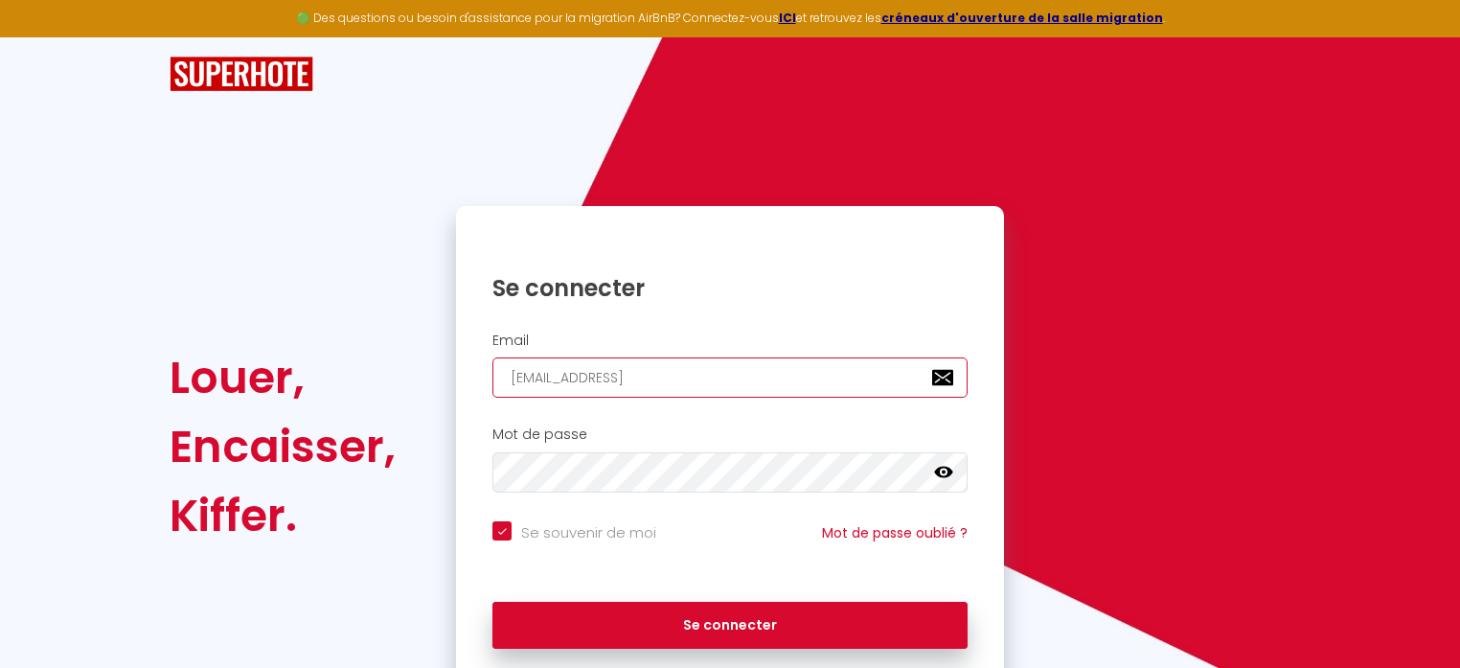
type input "[EMAIL_ADDRESS]."
checkbox input "true"
type input "domainedelafosse@gmail.c"
checkbox input "true"
type input "[EMAIL_ADDRESS][DOMAIN_NAME]"
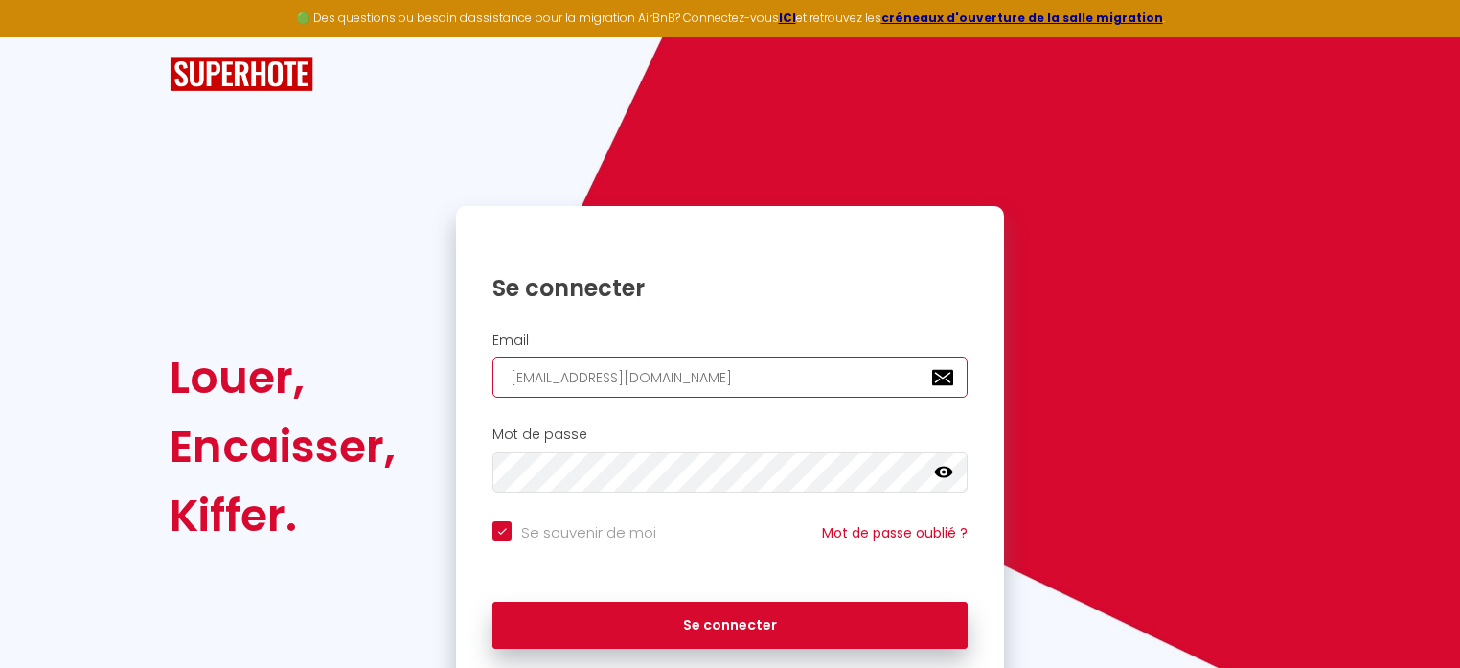
checkbox input "true"
type input "[EMAIL_ADDRESS][DOMAIN_NAME]"
checkbox input "true"
type input "[EMAIL_ADDRESS][DOMAIN_NAME]"
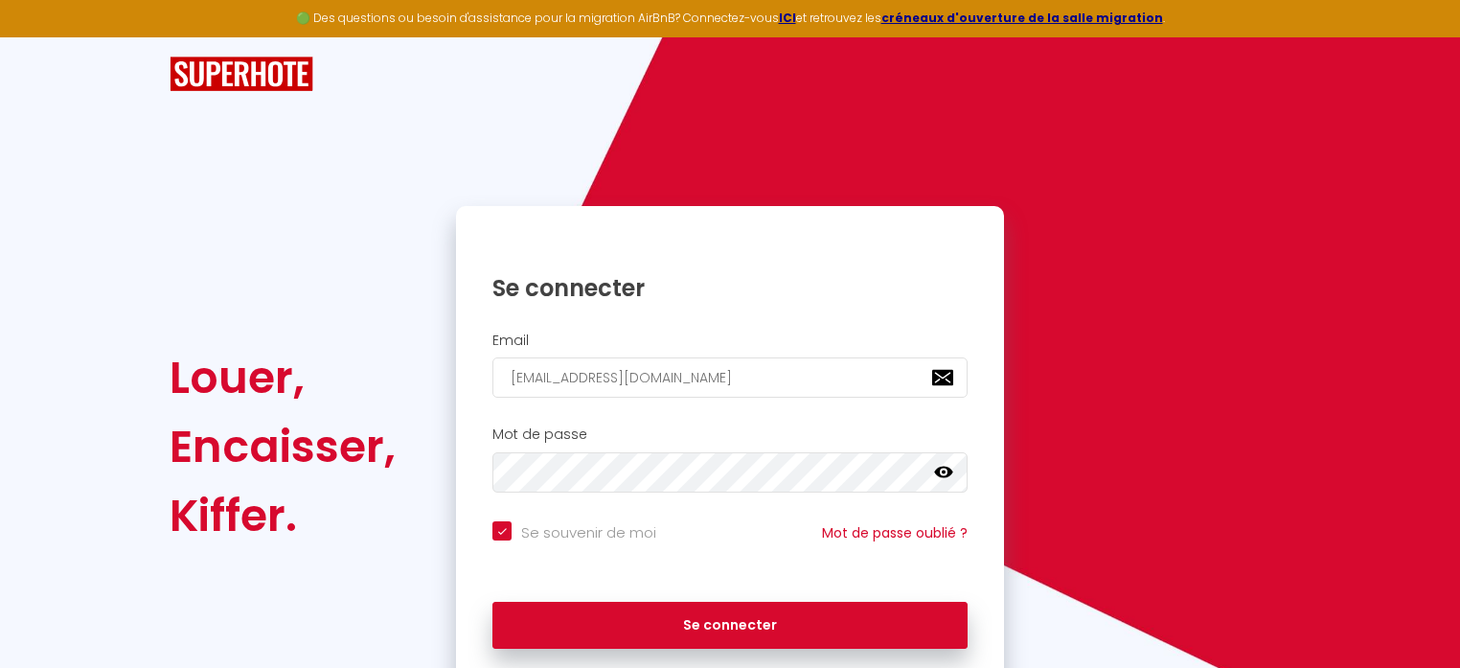
click at [945, 468] on icon at bounding box center [943, 472] width 19 height 19
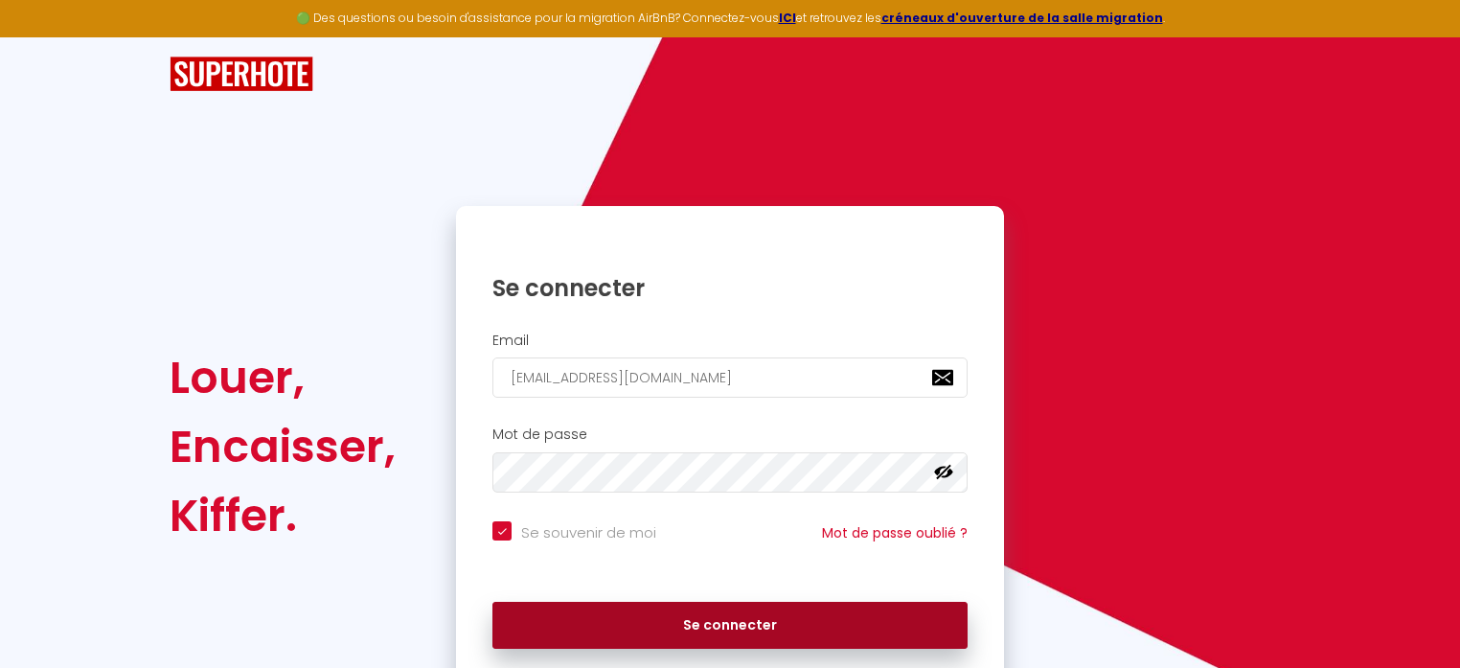
click at [756, 617] on button "Se connecter" at bounding box center [729, 625] width 475 height 48
checkbox input "true"
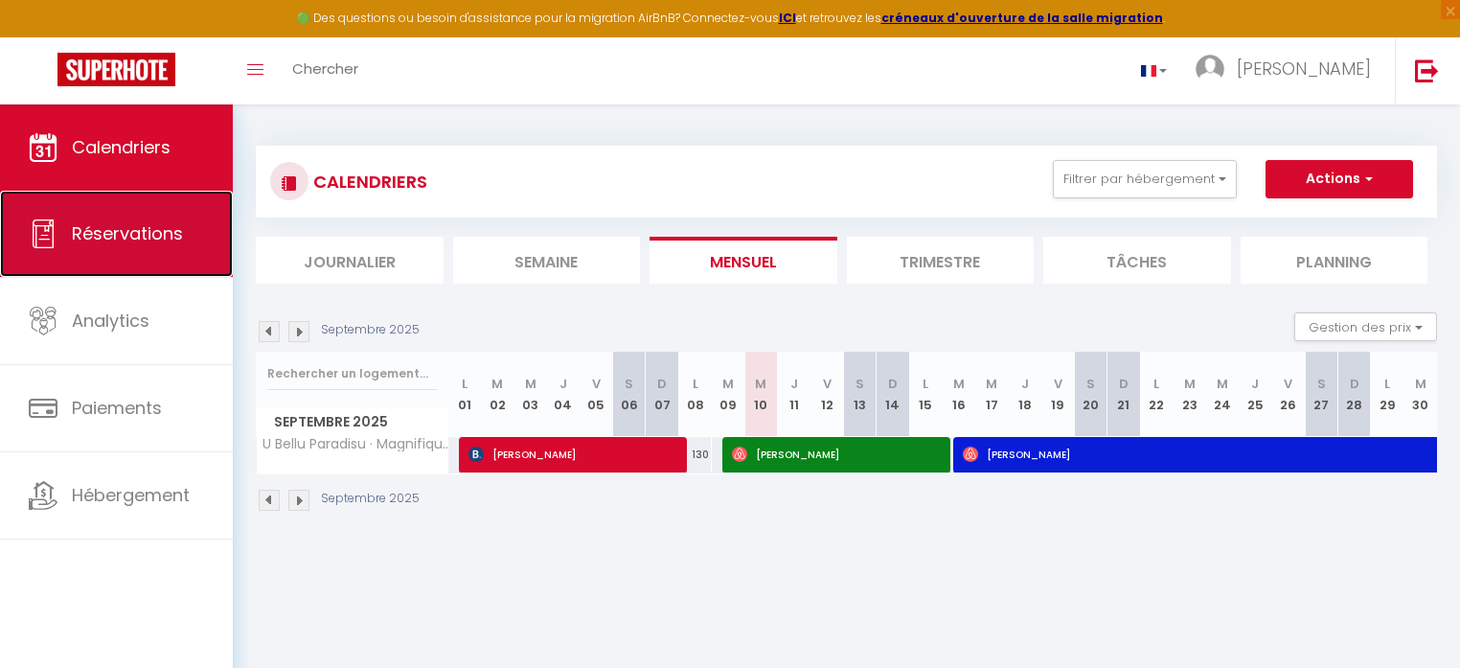
click at [187, 233] on link "Réservations" at bounding box center [116, 234] width 233 height 86
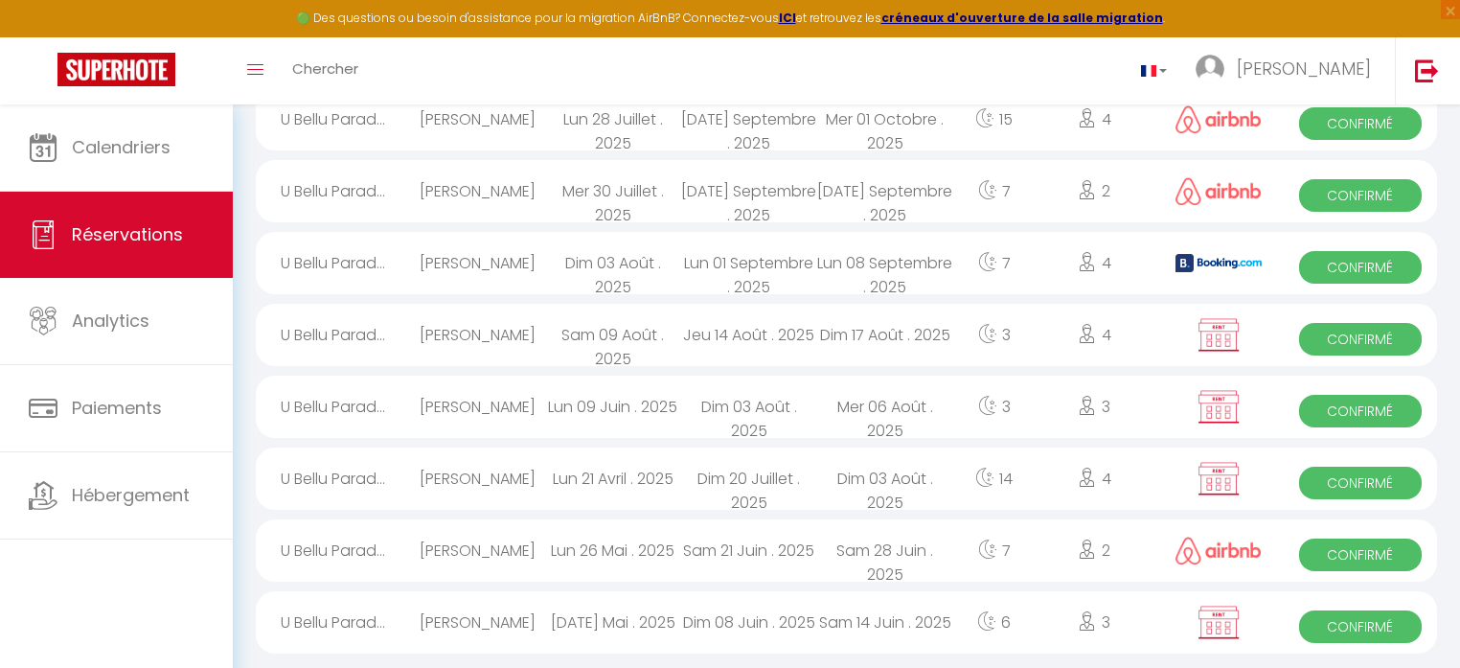
scroll to position [387, 0]
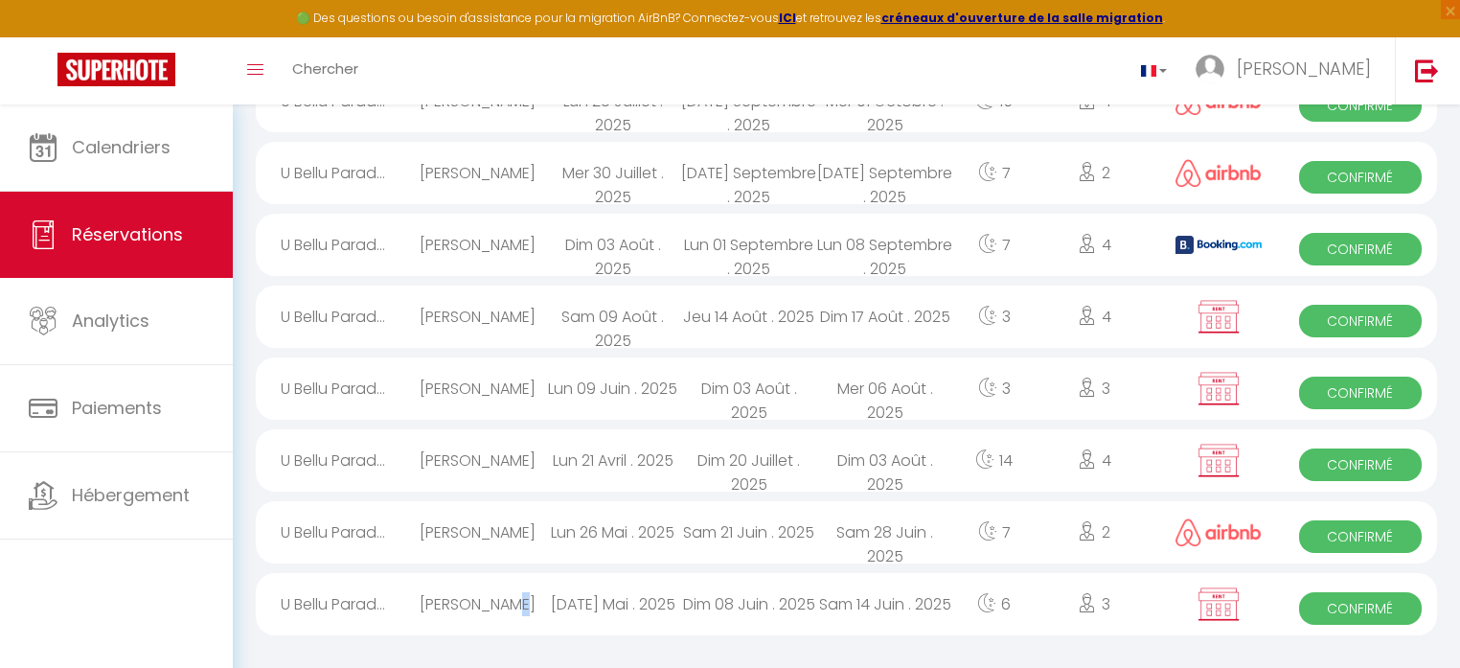
click at [510, 594] on div "[PERSON_NAME]" at bounding box center [477, 604] width 136 height 62
select select "OK"
select select "1"
select select "0"
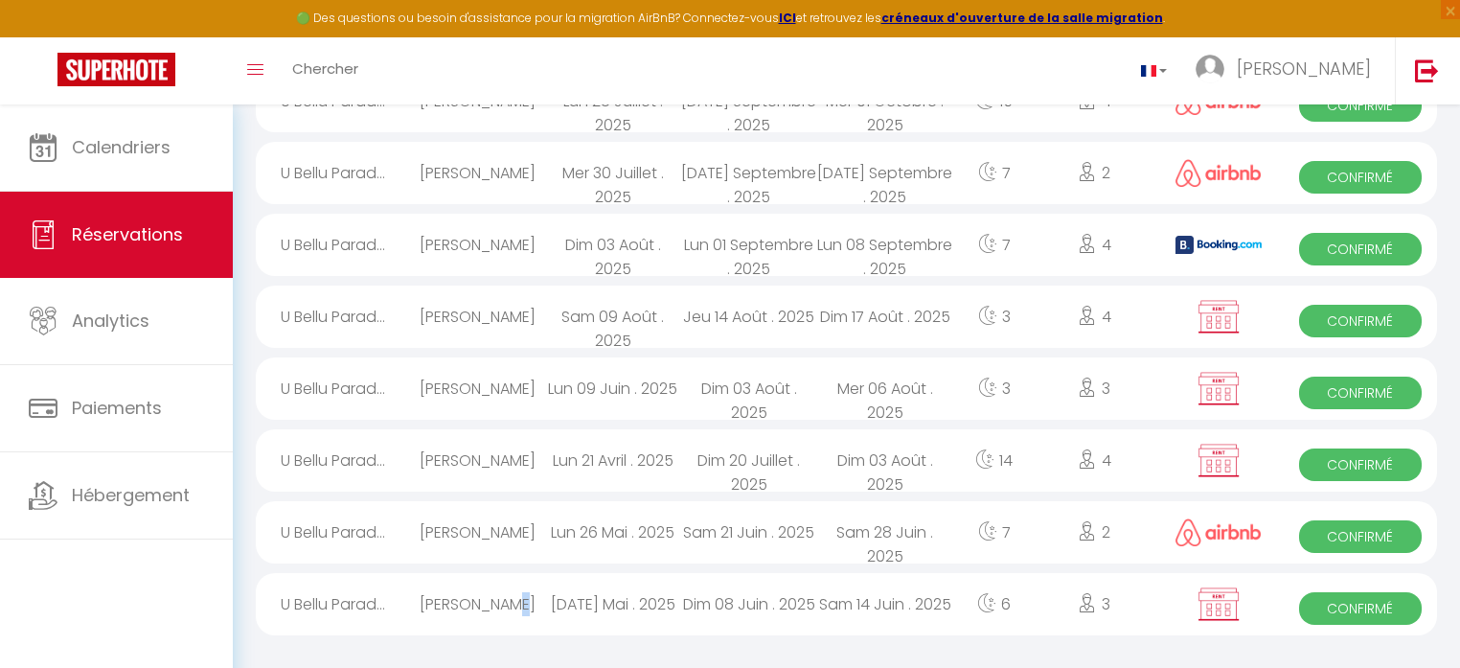
select select "1"
select select
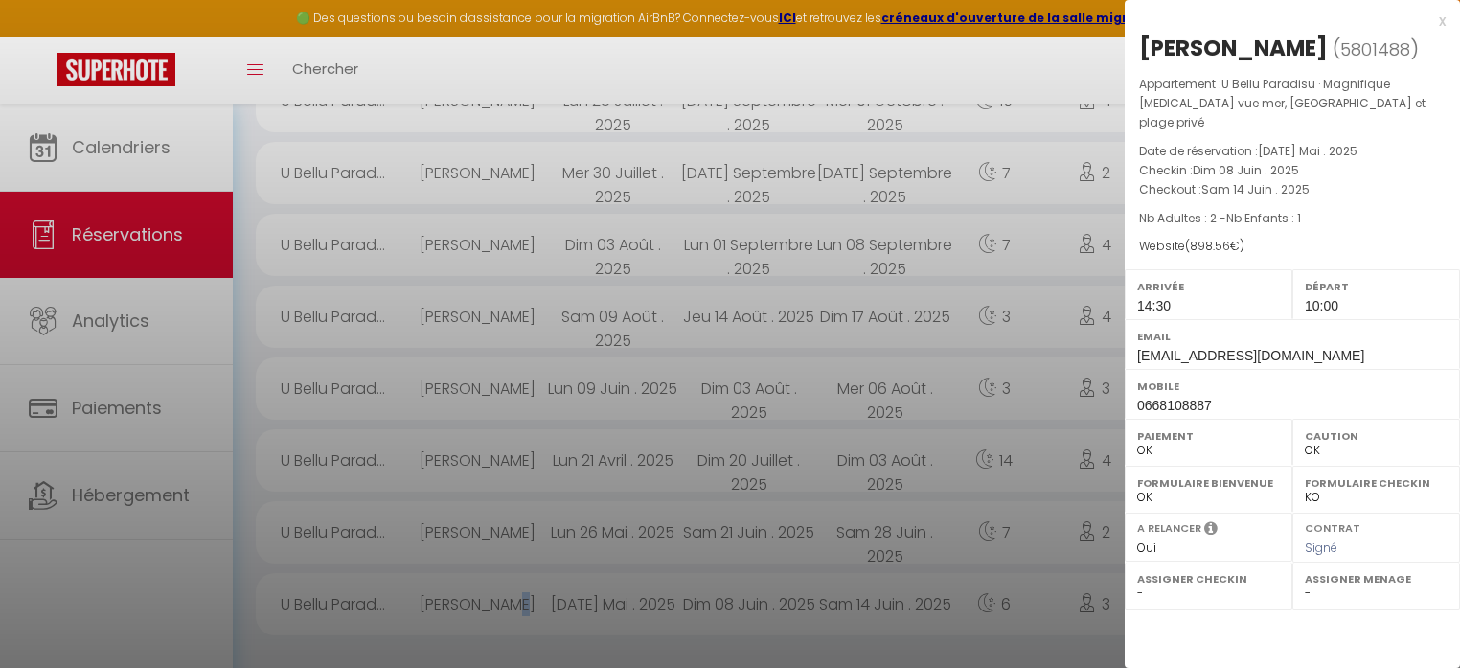
select select "41741"
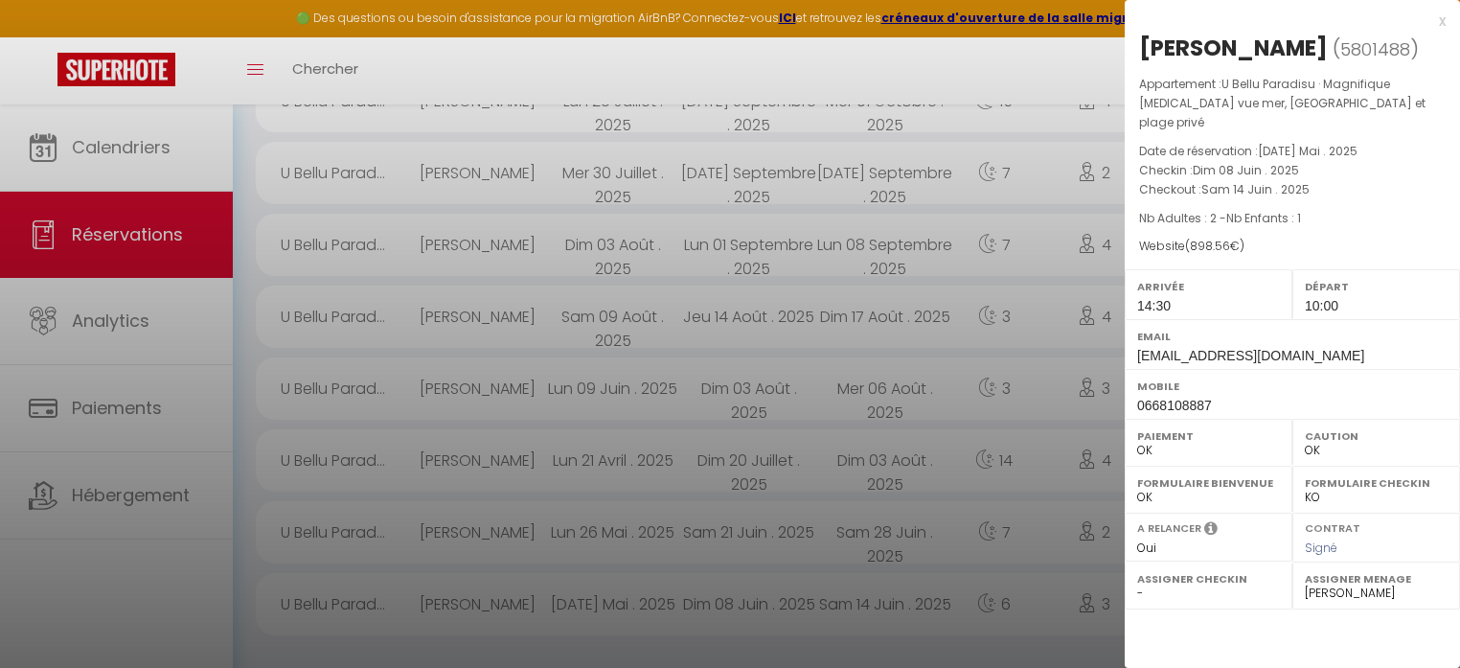
click at [1445, 16] on div "x [PERSON_NAME] ( 5801488 ) Appartement : U Bellu Paradisu · Magnifique [MEDICA…" at bounding box center [1291, 214] width 335 height 428
click at [1443, 20] on div "x" at bounding box center [1284, 21] width 321 height 23
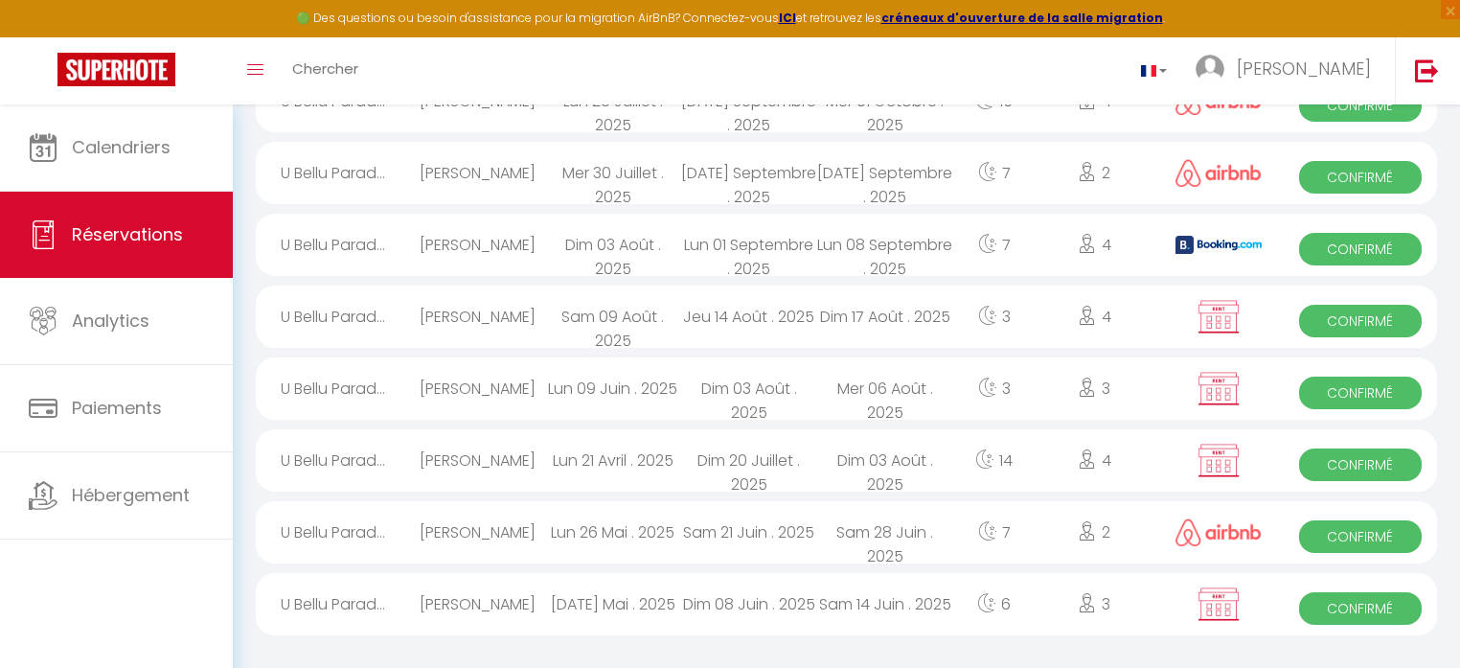
click at [1336, 597] on span "Confirmé" at bounding box center [1360, 608] width 123 height 33
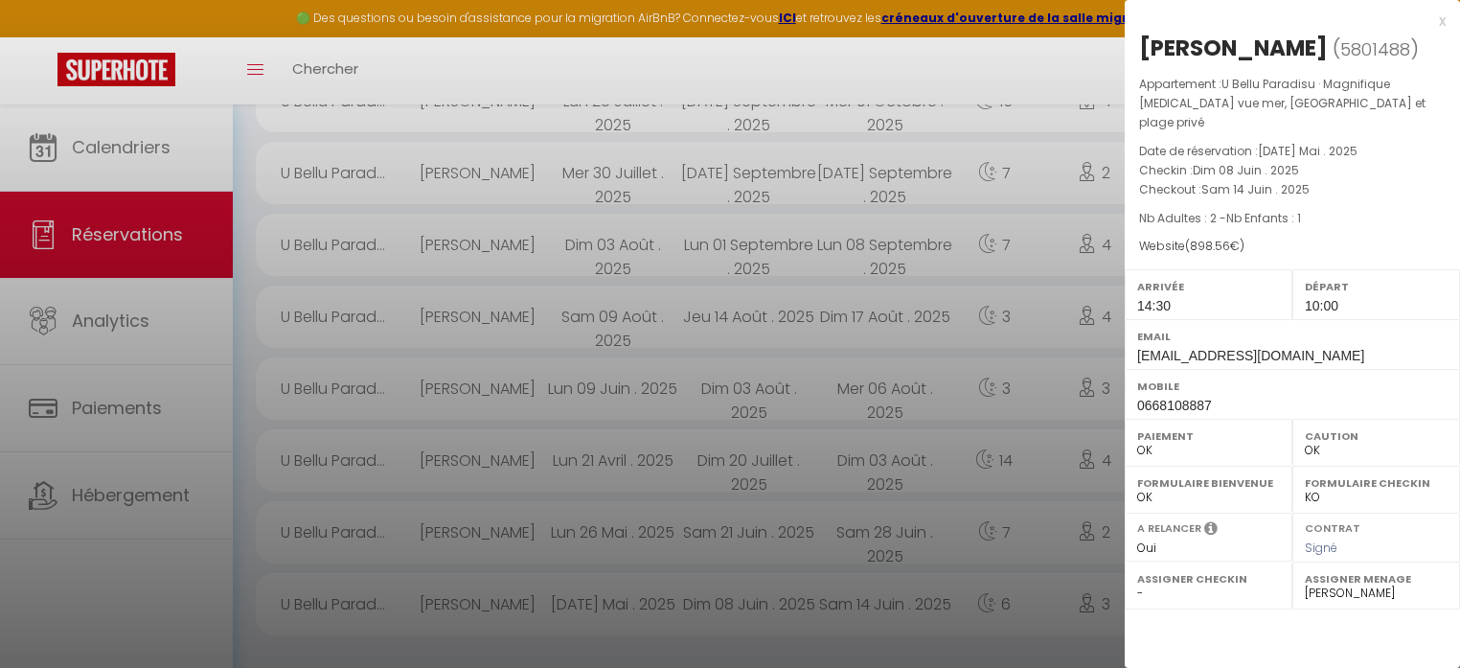
click at [1442, 22] on div "x" at bounding box center [1284, 21] width 321 height 23
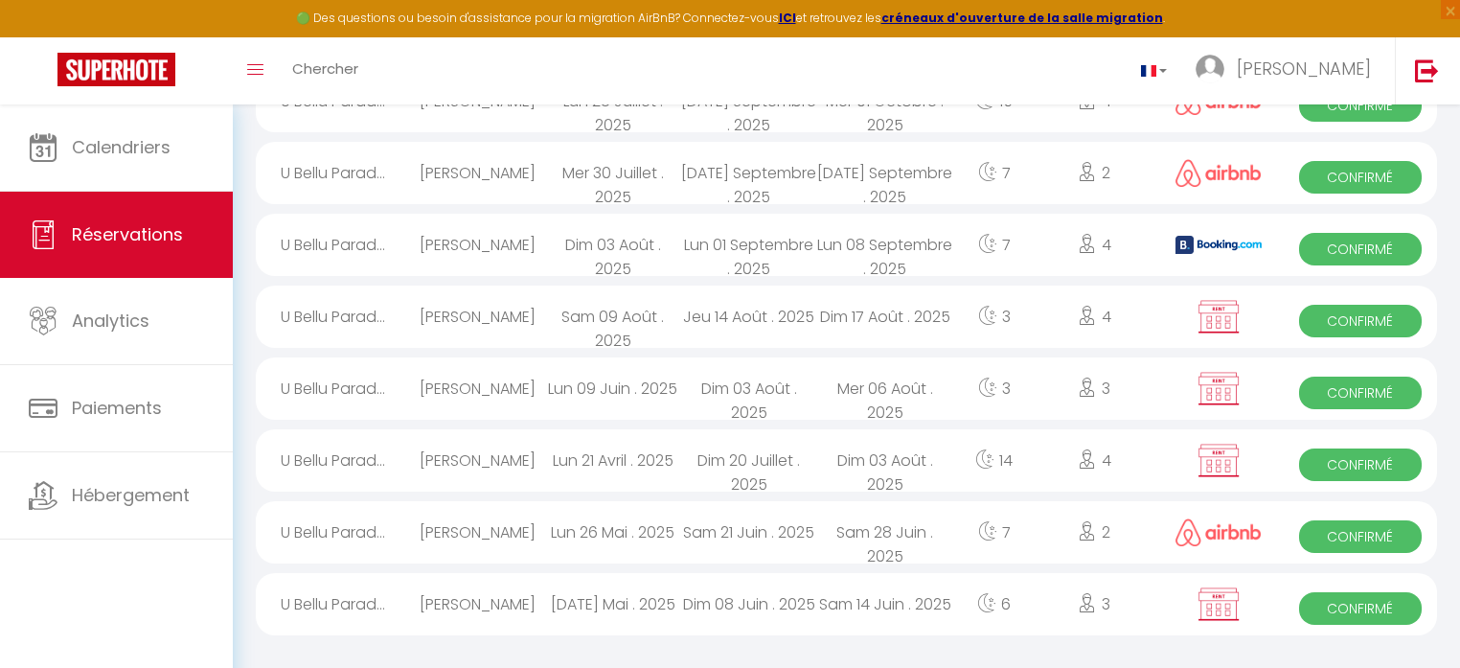
click at [1349, 596] on span "Confirmé" at bounding box center [1360, 608] width 123 height 33
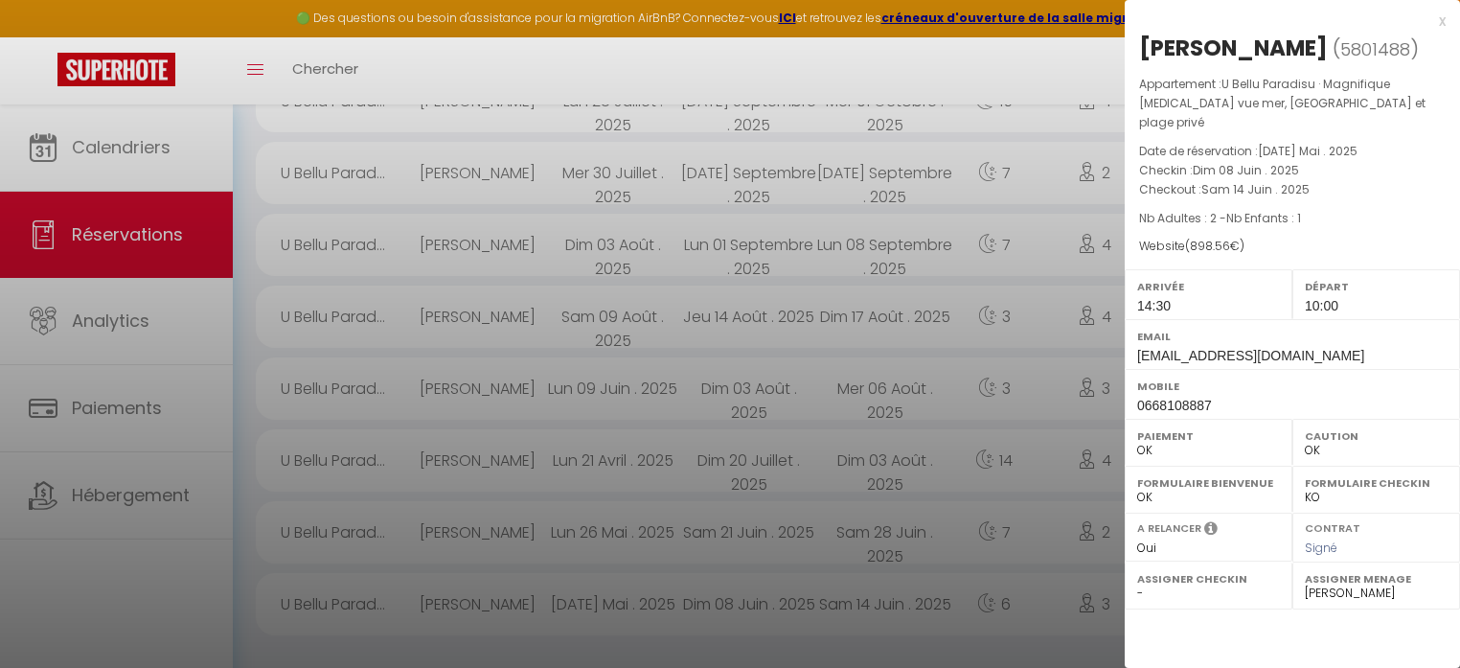
click at [1437, 21] on div "x" at bounding box center [1284, 21] width 321 height 23
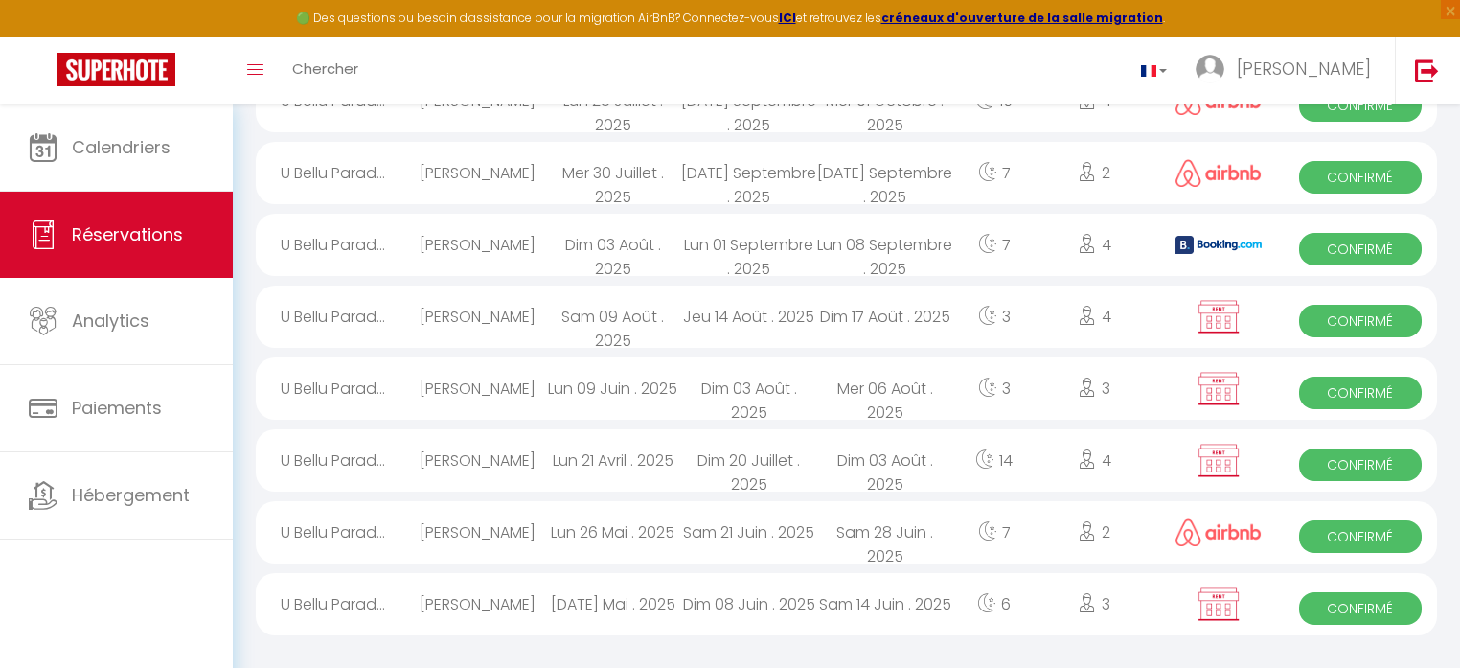
click at [1346, 601] on span "Confirmé" at bounding box center [1360, 608] width 123 height 33
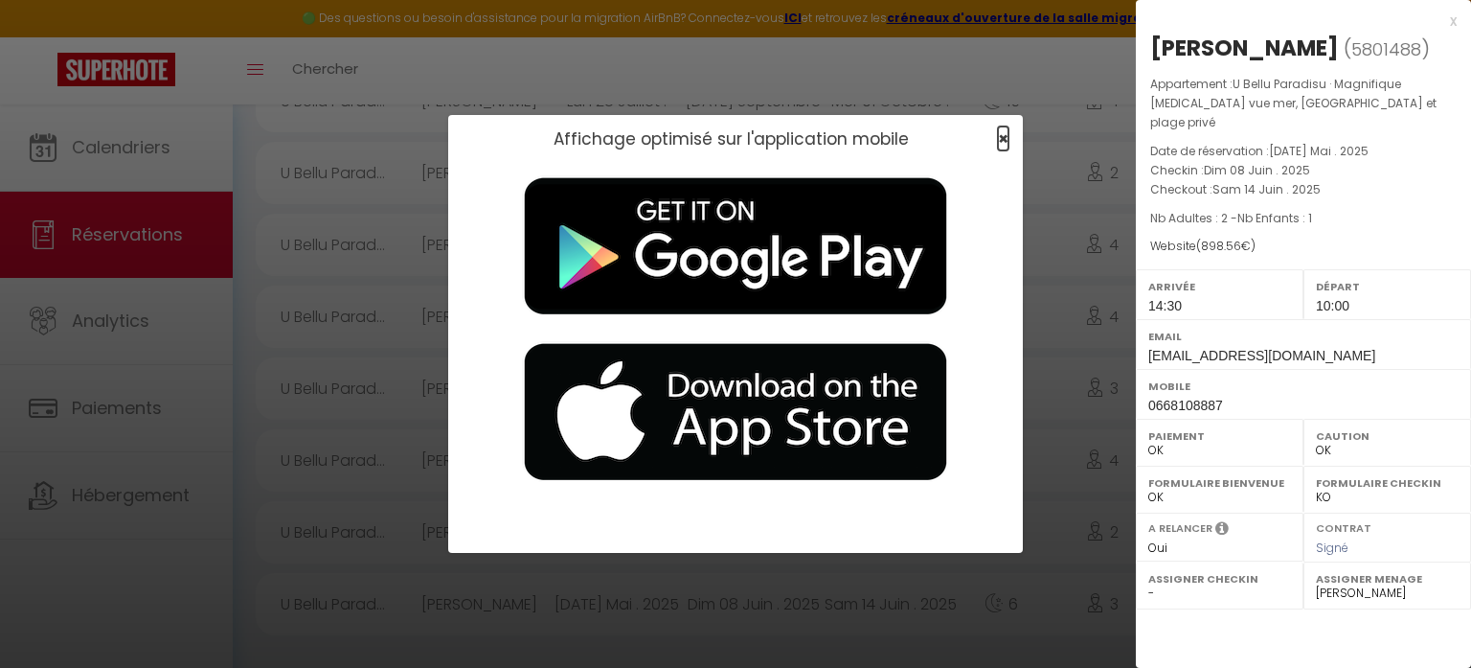
click at [1000, 136] on span "×" at bounding box center [1003, 138] width 11 height 24
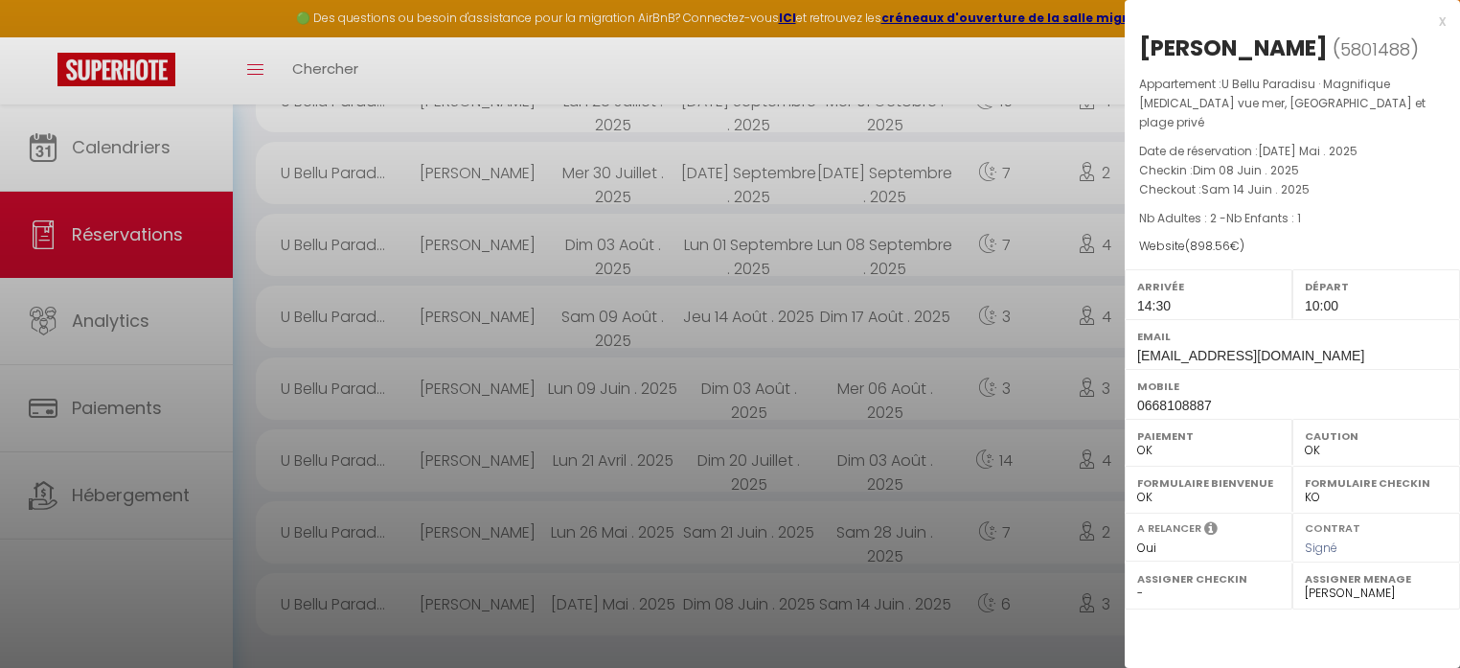
click at [1440, 17] on div "x" at bounding box center [1284, 21] width 321 height 23
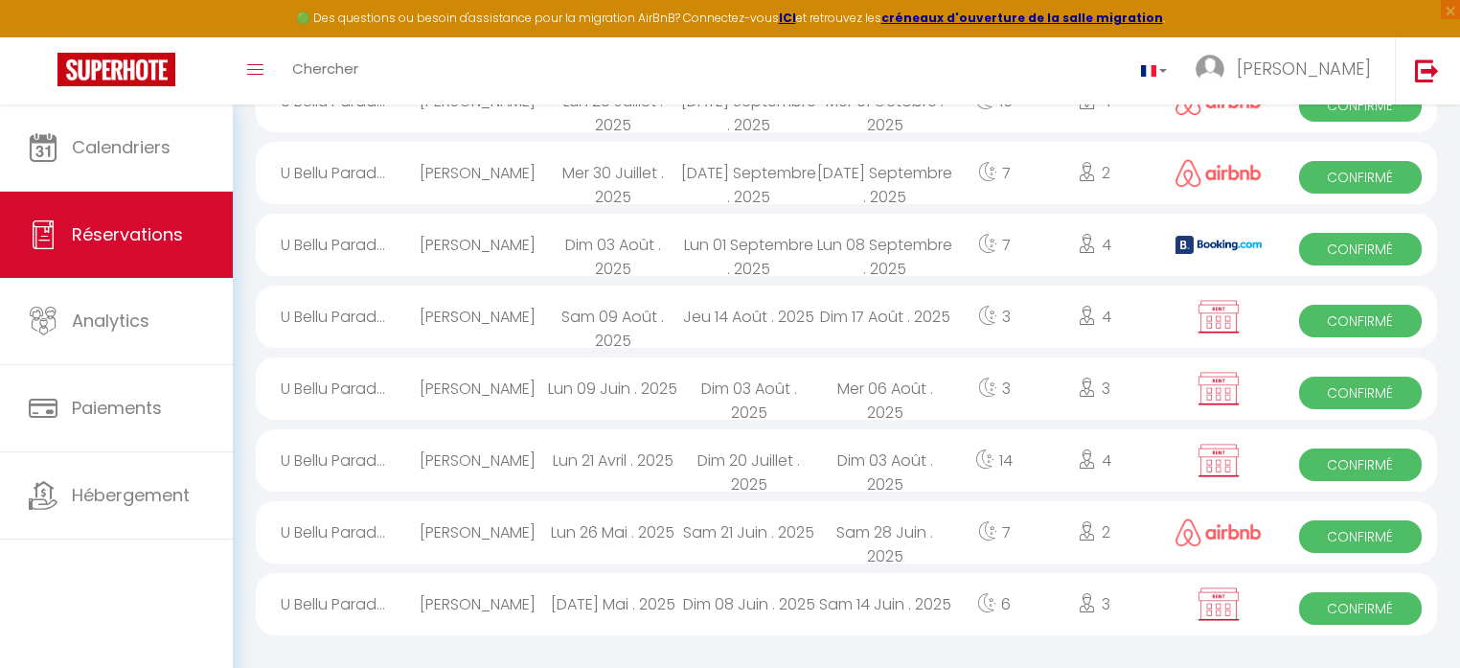
click at [1333, 527] on span "Confirmé" at bounding box center [1360, 536] width 123 height 33
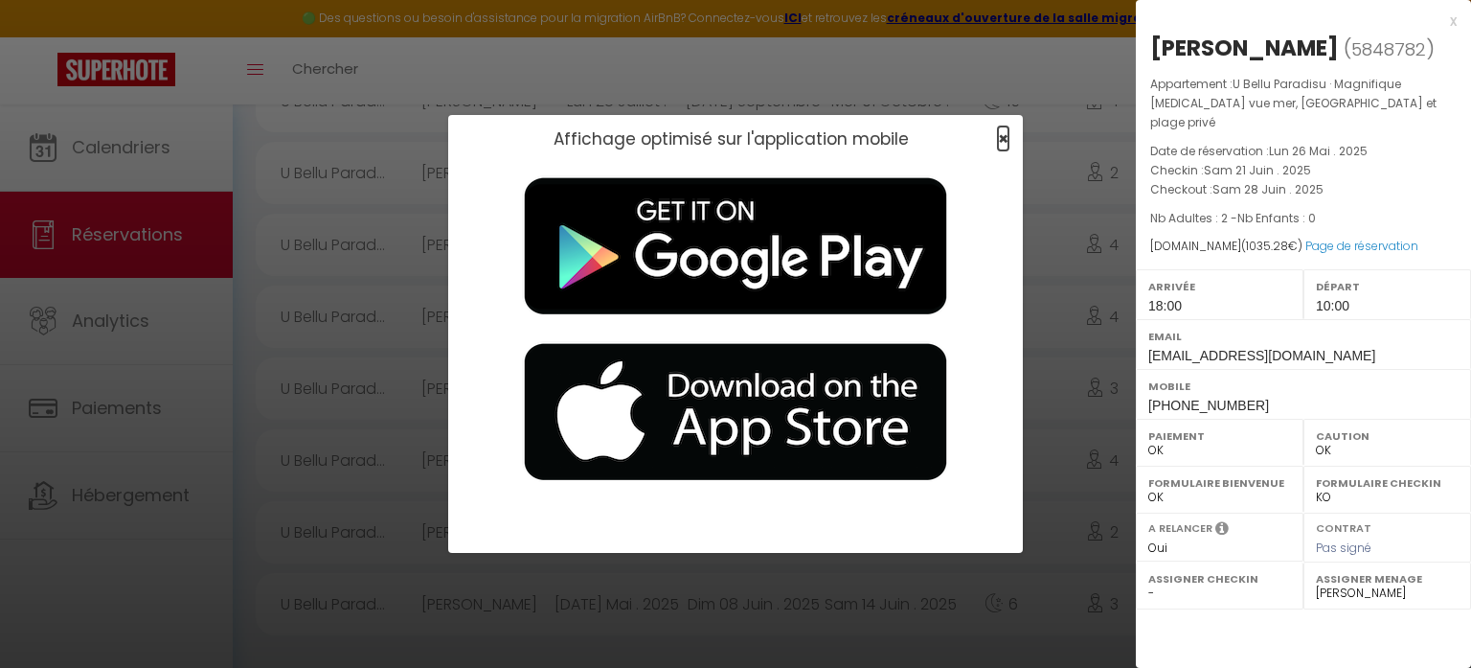
click at [1002, 137] on span "×" at bounding box center [1003, 138] width 11 height 24
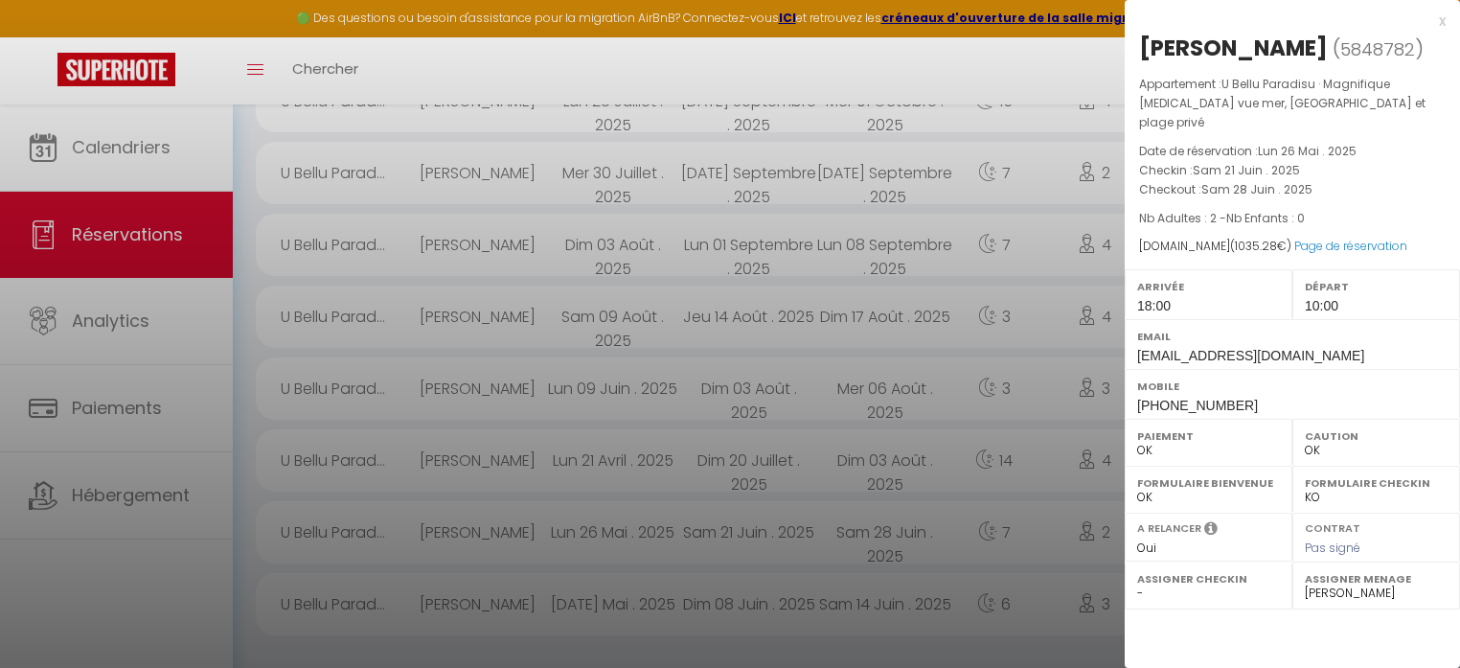
click at [1439, 19] on div "x" at bounding box center [1284, 21] width 321 height 23
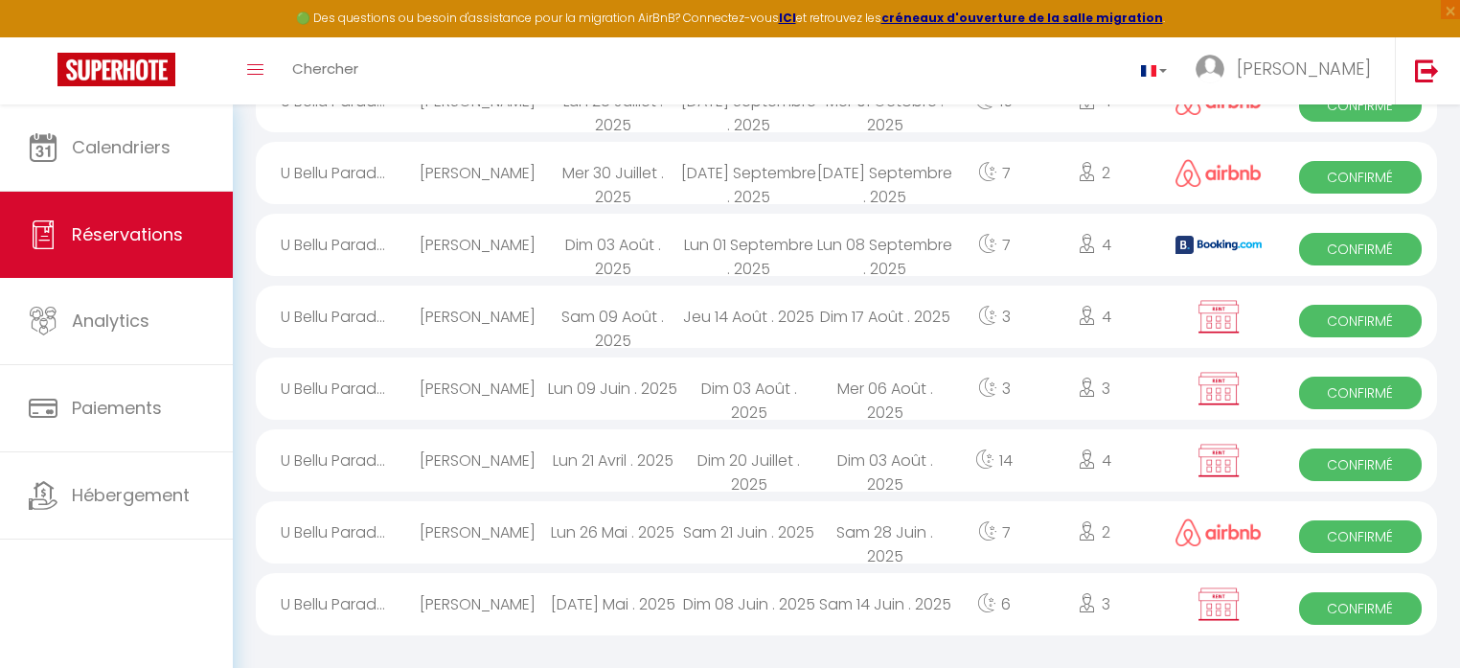
click at [1338, 460] on span "Confirmé" at bounding box center [1360, 464] width 123 height 33
select select "KO"
select select "41743"
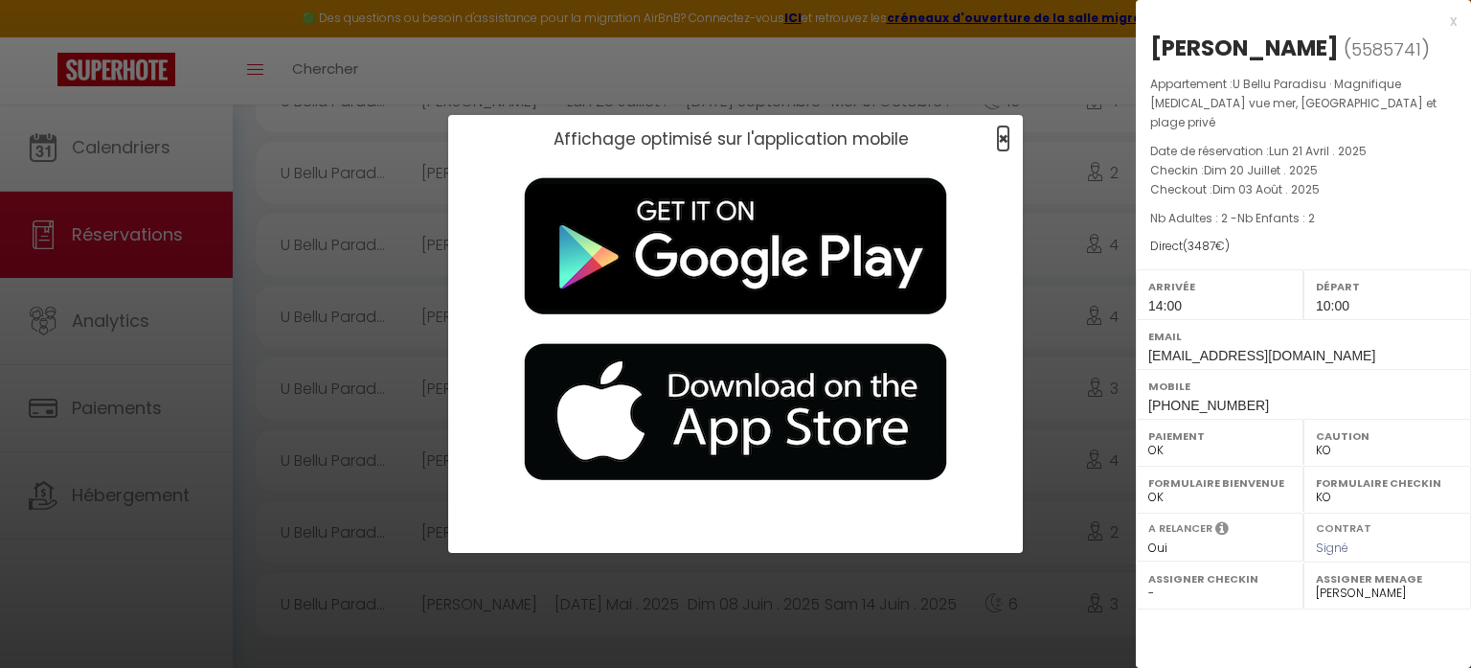
click at [1000, 137] on span "×" at bounding box center [1003, 138] width 11 height 24
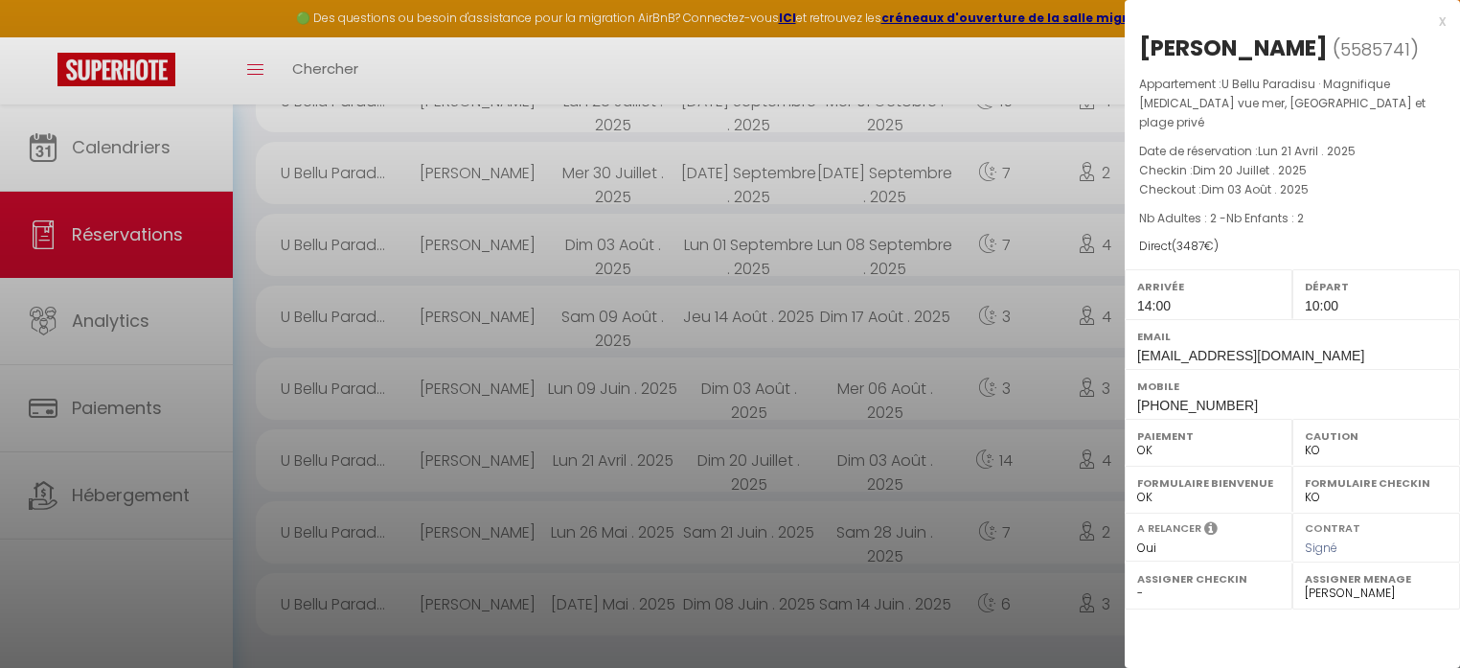
click at [1442, 19] on div "x" at bounding box center [1284, 21] width 321 height 23
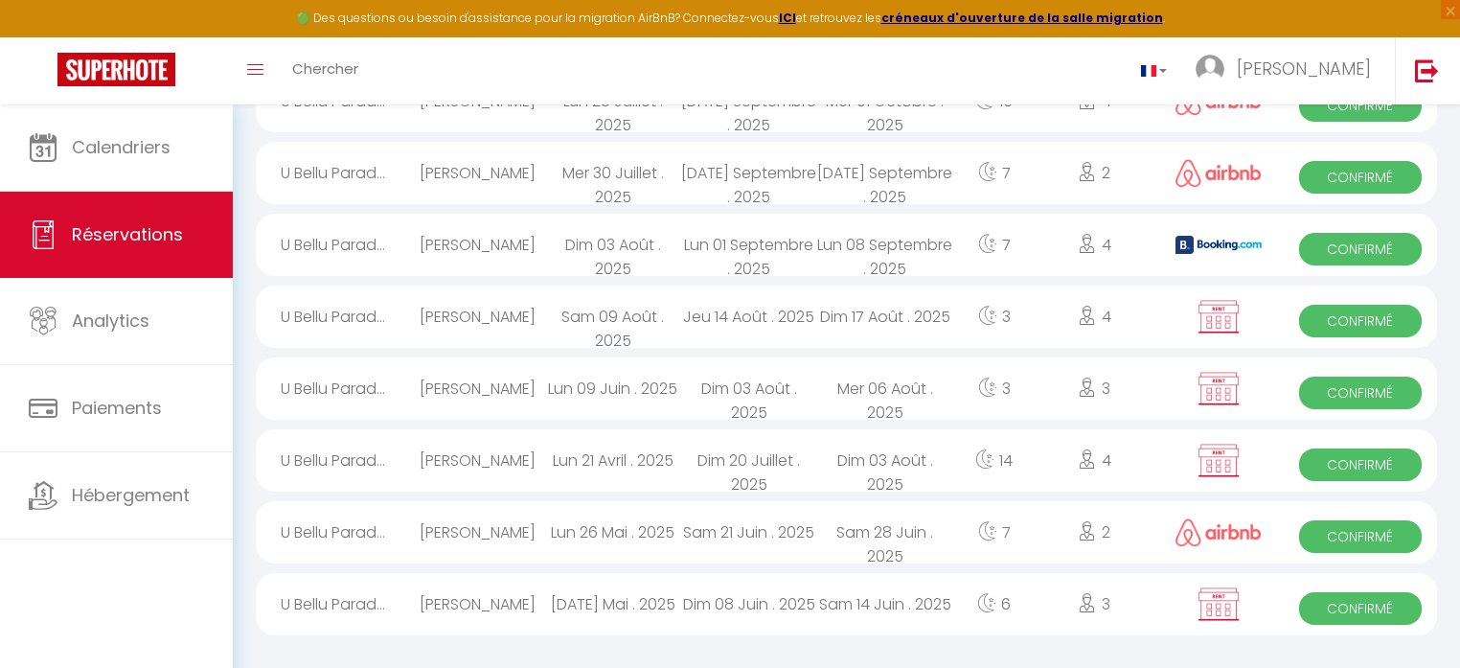
click at [1350, 381] on span "Confirmé" at bounding box center [1360, 392] width 123 height 33
select select "OK"
select select "41741"
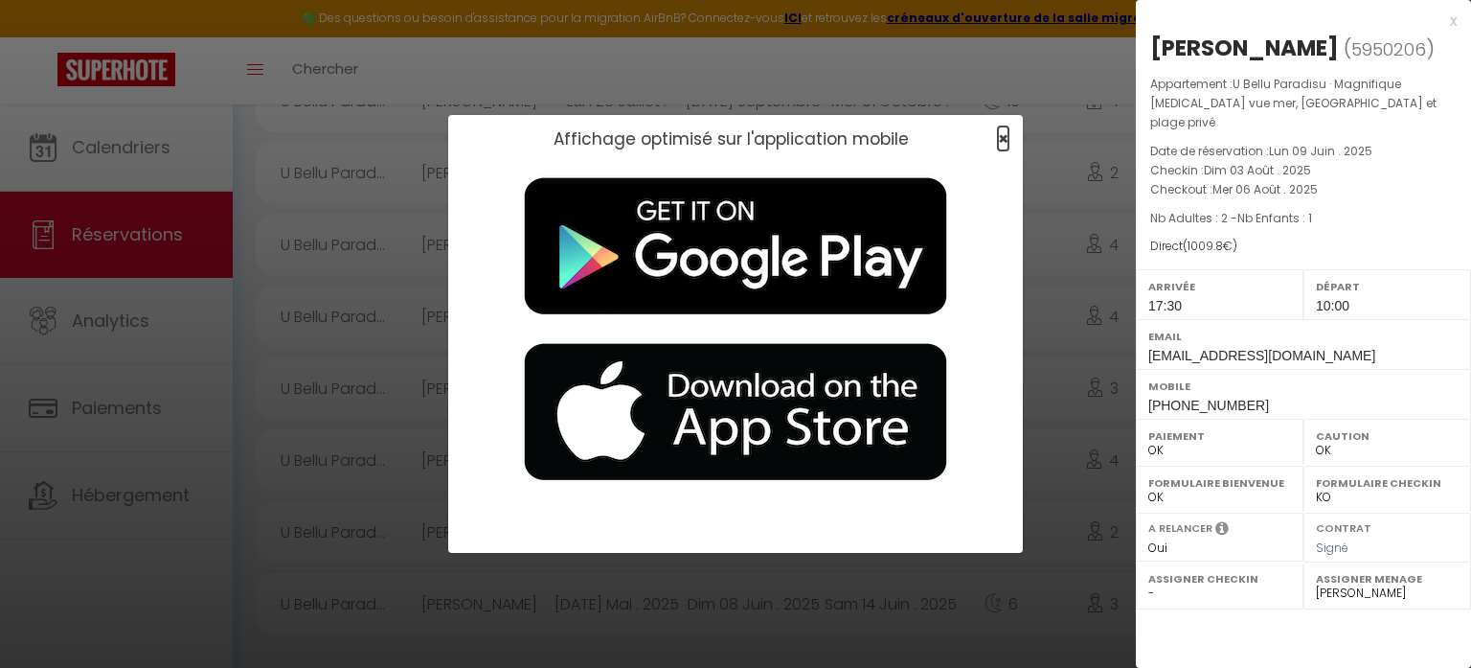
click at [1009, 133] on div "×" at bounding box center [997, 138] width 48 height 19
click at [1454, 20] on div "x" at bounding box center [1296, 21] width 321 height 23
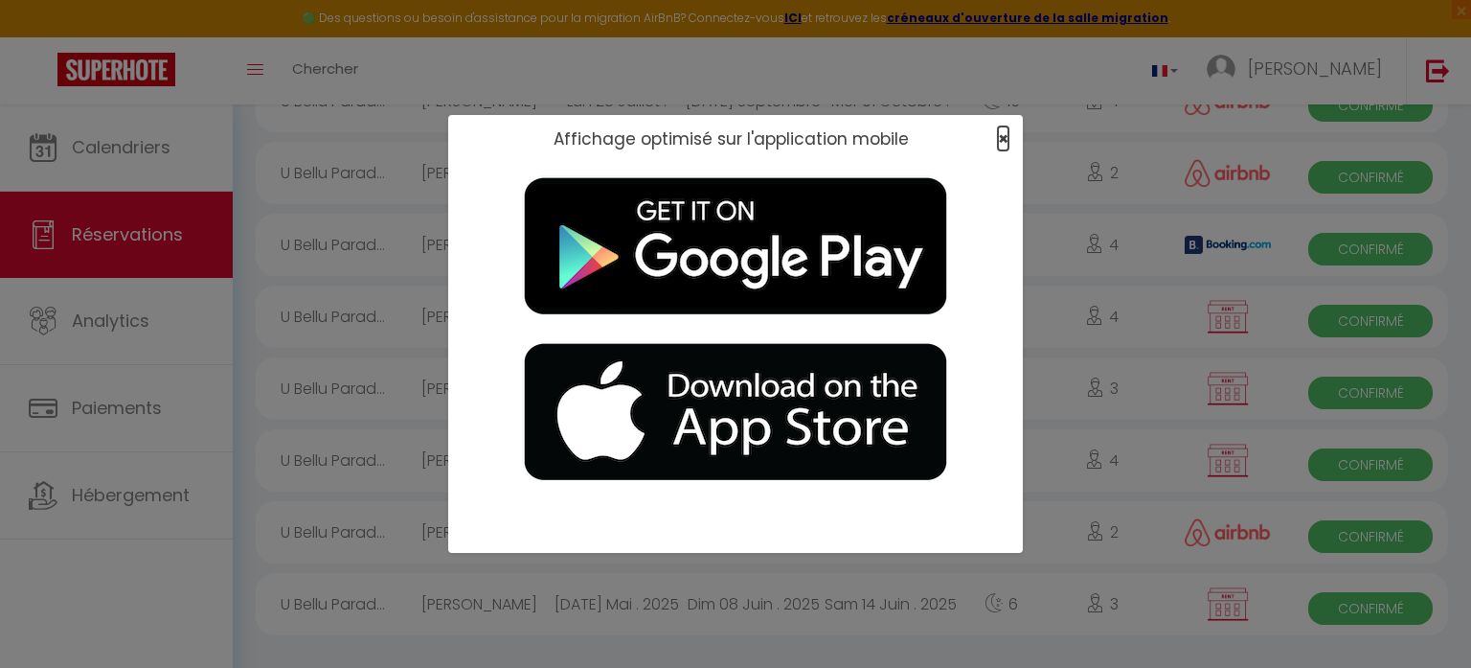
click at [1007, 135] on span "×" at bounding box center [1003, 138] width 11 height 24
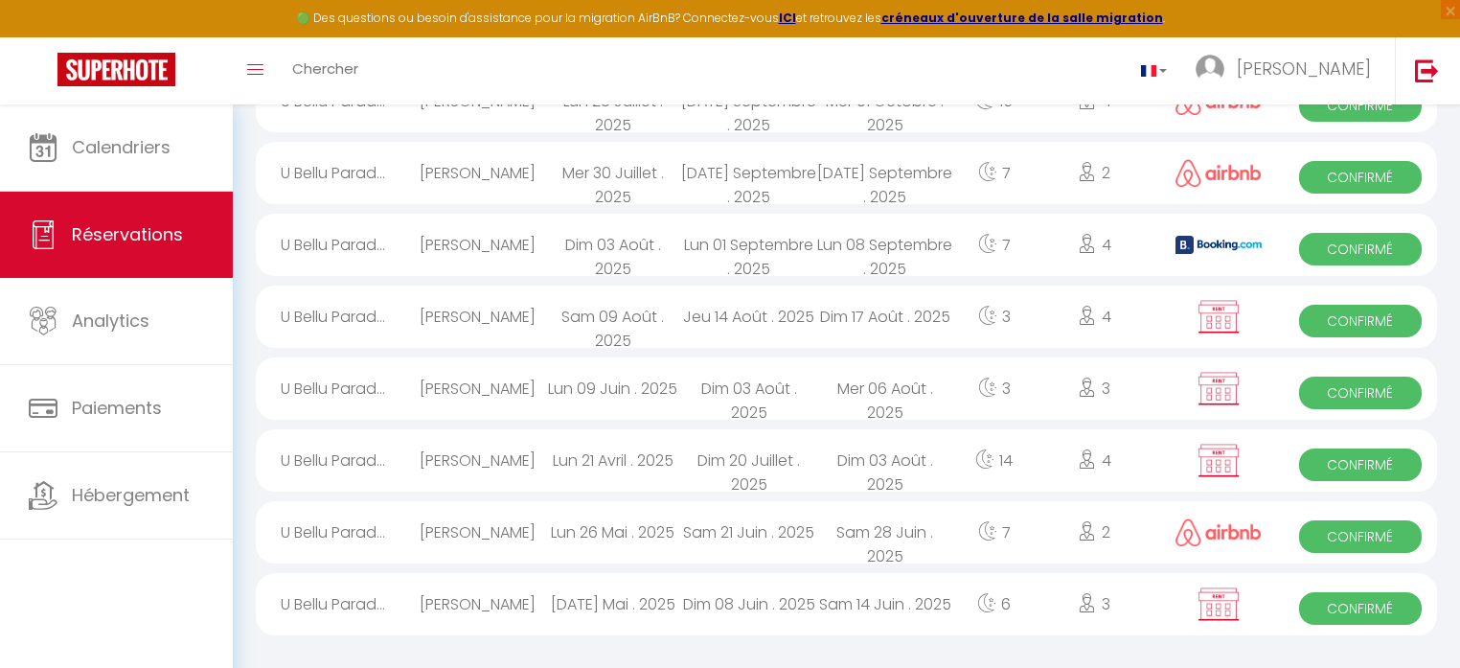
click at [1347, 315] on span "Confirmé" at bounding box center [1360, 321] width 123 height 33
select select "KO"
select select
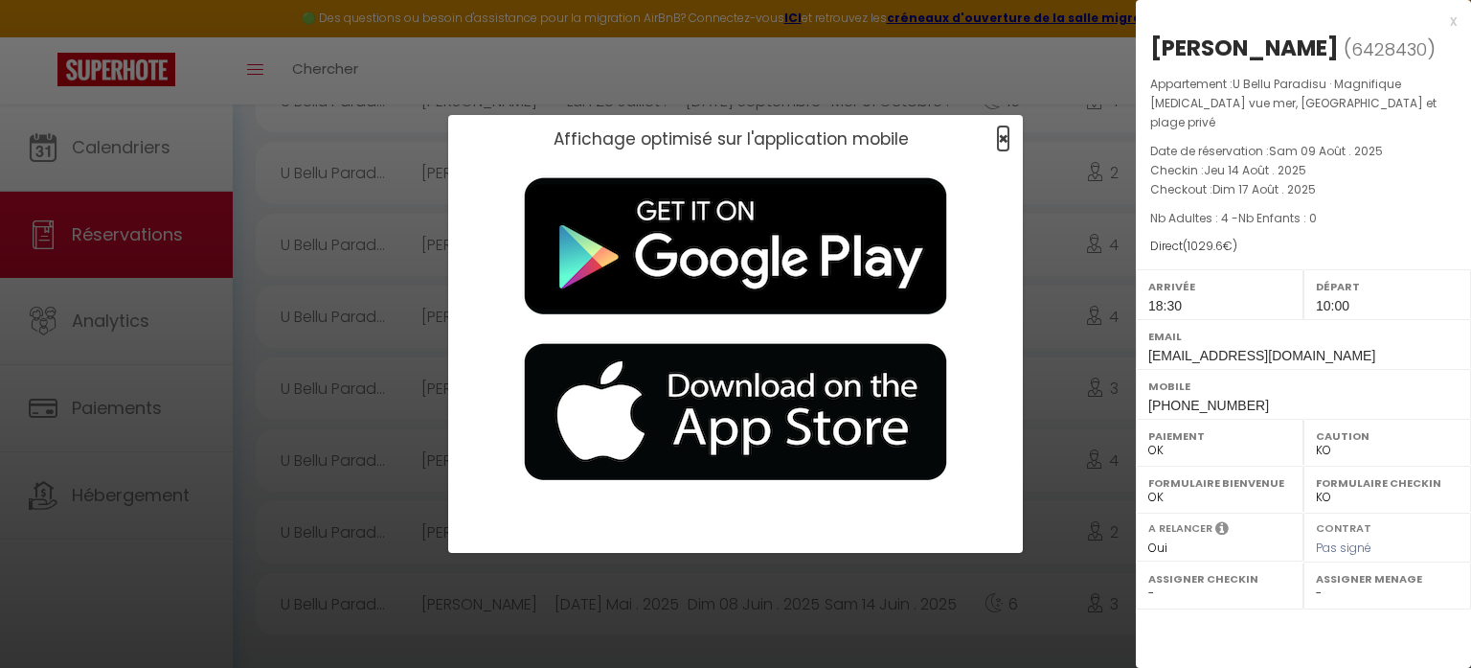
click at [1007, 135] on span "×" at bounding box center [1003, 138] width 11 height 24
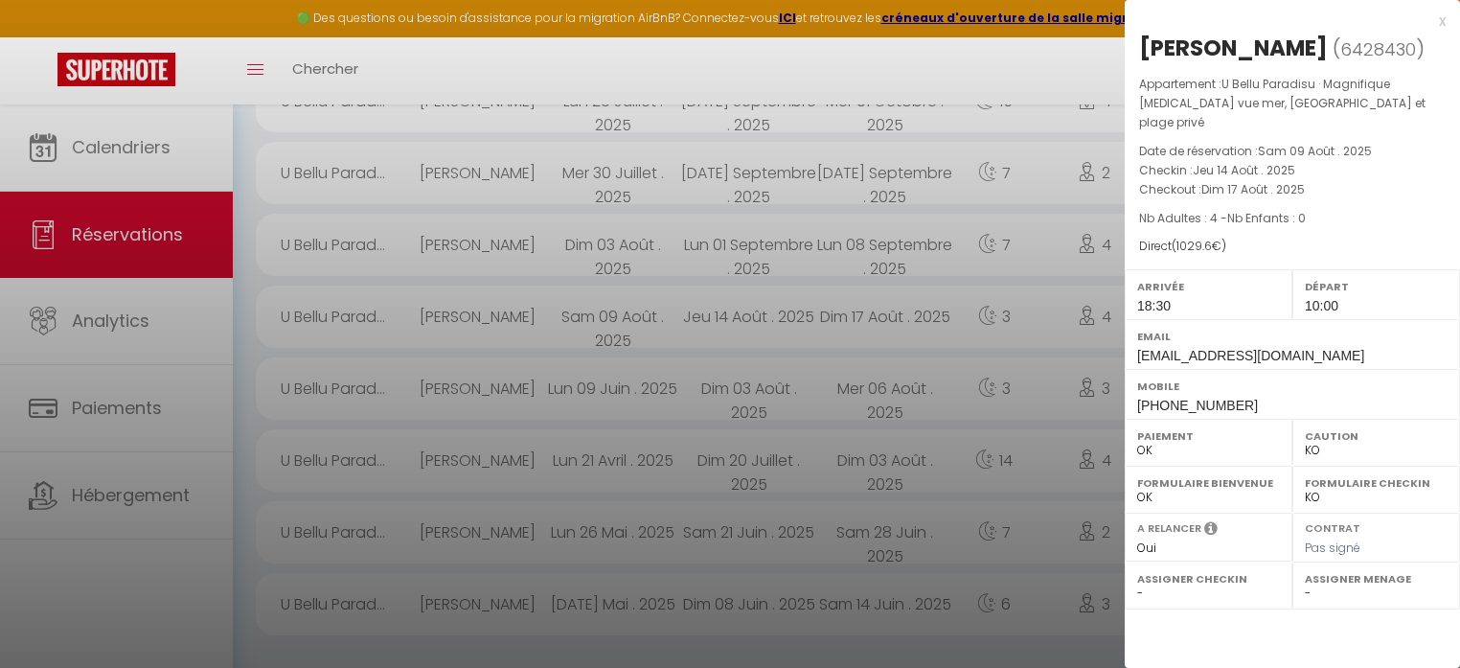
click at [1444, 18] on div "x" at bounding box center [1284, 21] width 321 height 23
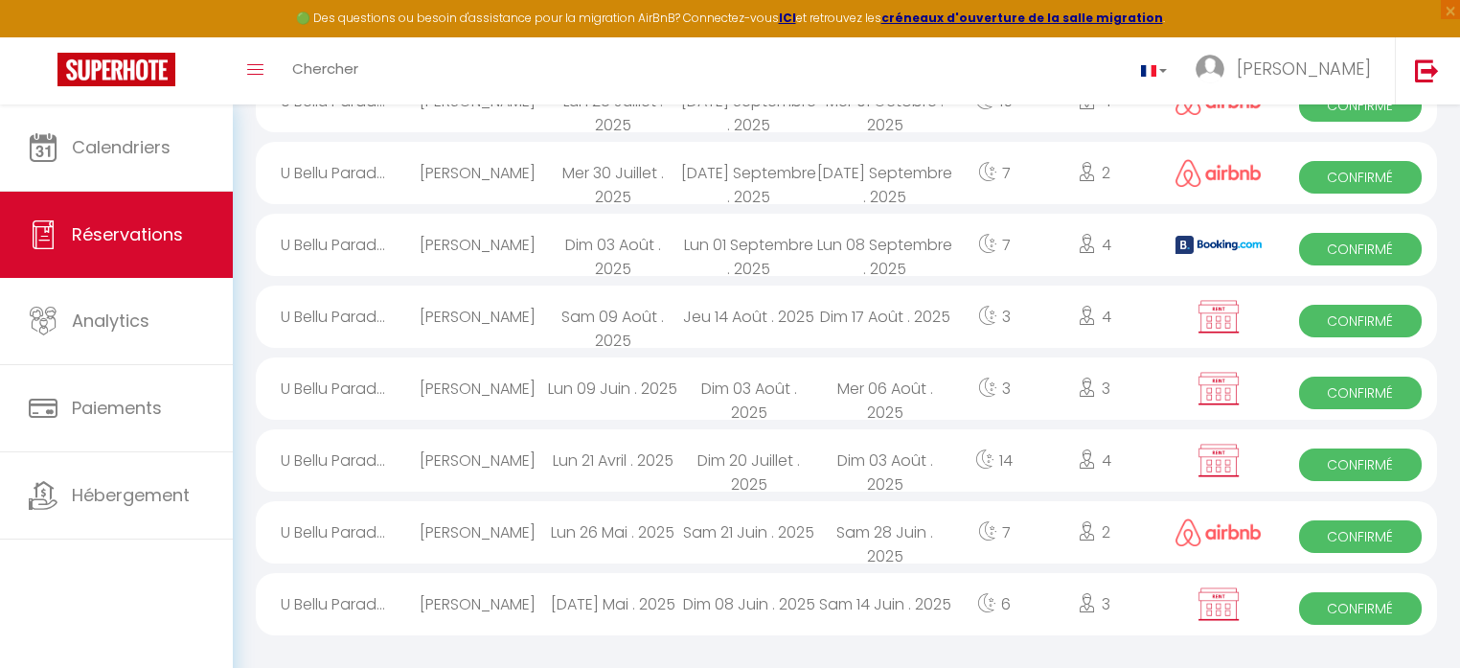
click at [1363, 309] on span "Confirmé" at bounding box center [1360, 321] width 123 height 33
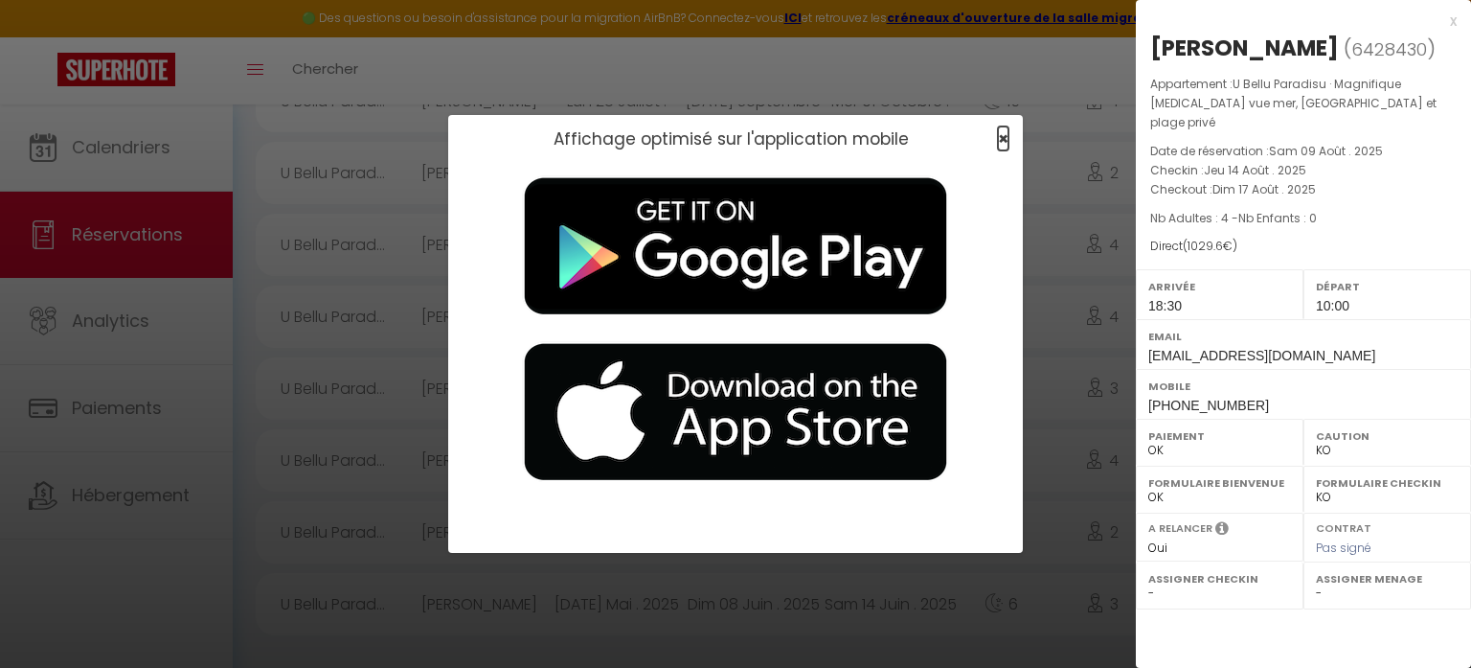
drag, startPoint x: 1009, startPoint y: 132, endPoint x: 1012, endPoint y: 144, distance: 12.1
click at [1009, 132] on div "×" at bounding box center [997, 138] width 48 height 19
drag, startPoint x: 1453, startPoint y: 21, endPoint x: 1291, endPoint y: 57, distance: 165.7
click at [1453, 21] on div "x" at bounding box center [1296, 21] width 321 height 23
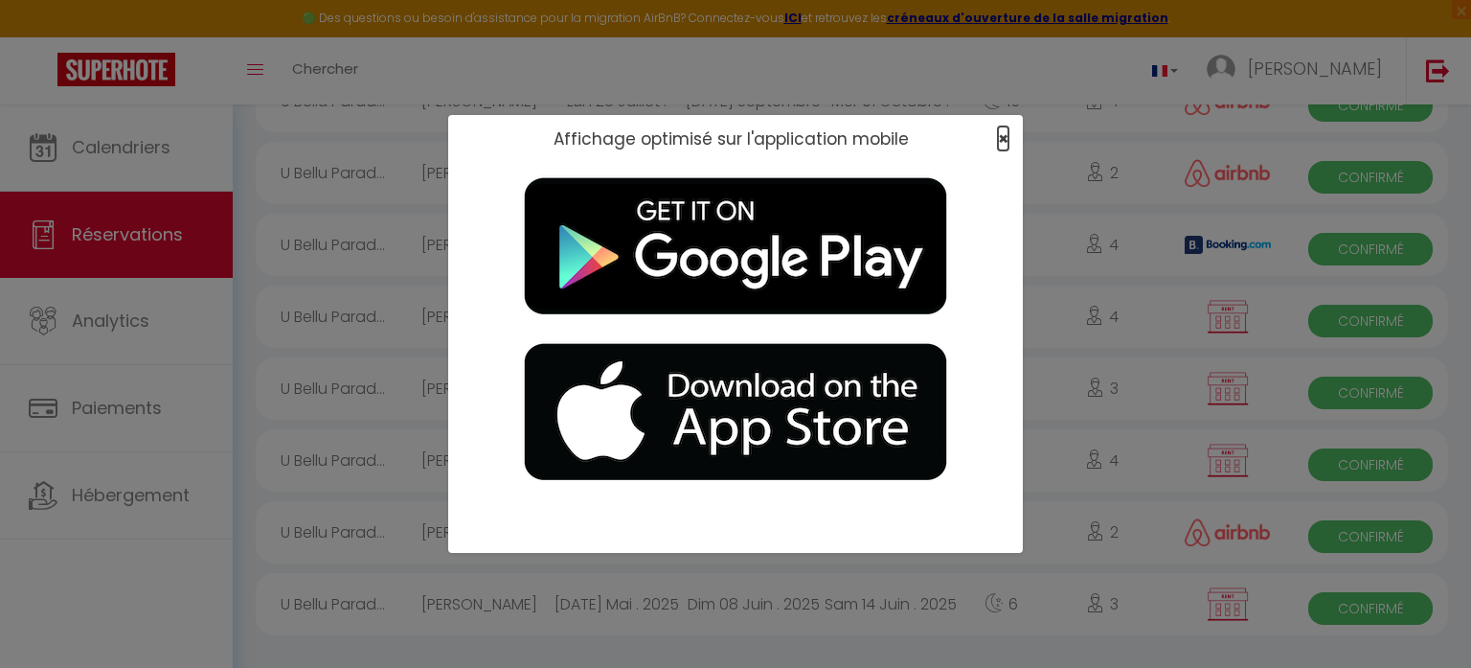
click at [1004, 136] on span "×" at bounding box center [1003, 138] width 11 height 24
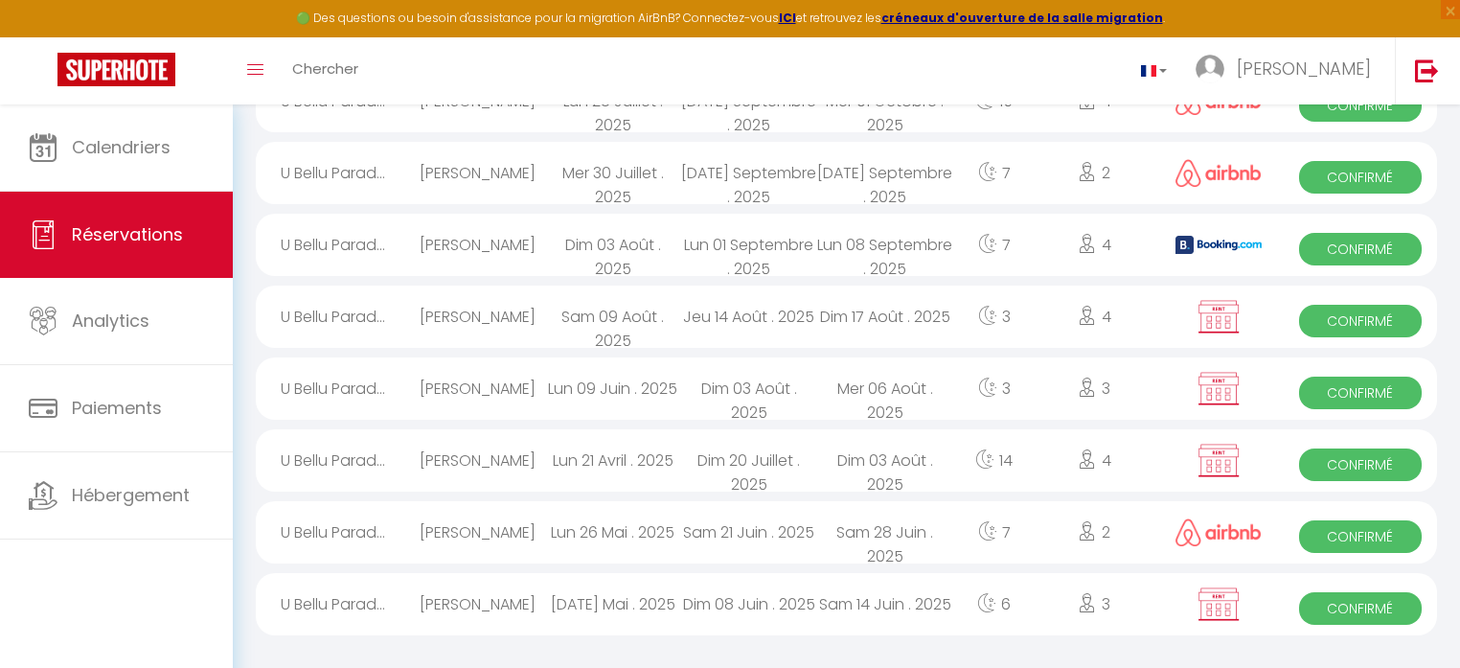
click at [1355, 245] on span "Confirmé" at bounding box center [1360, 249] width 123 height 33
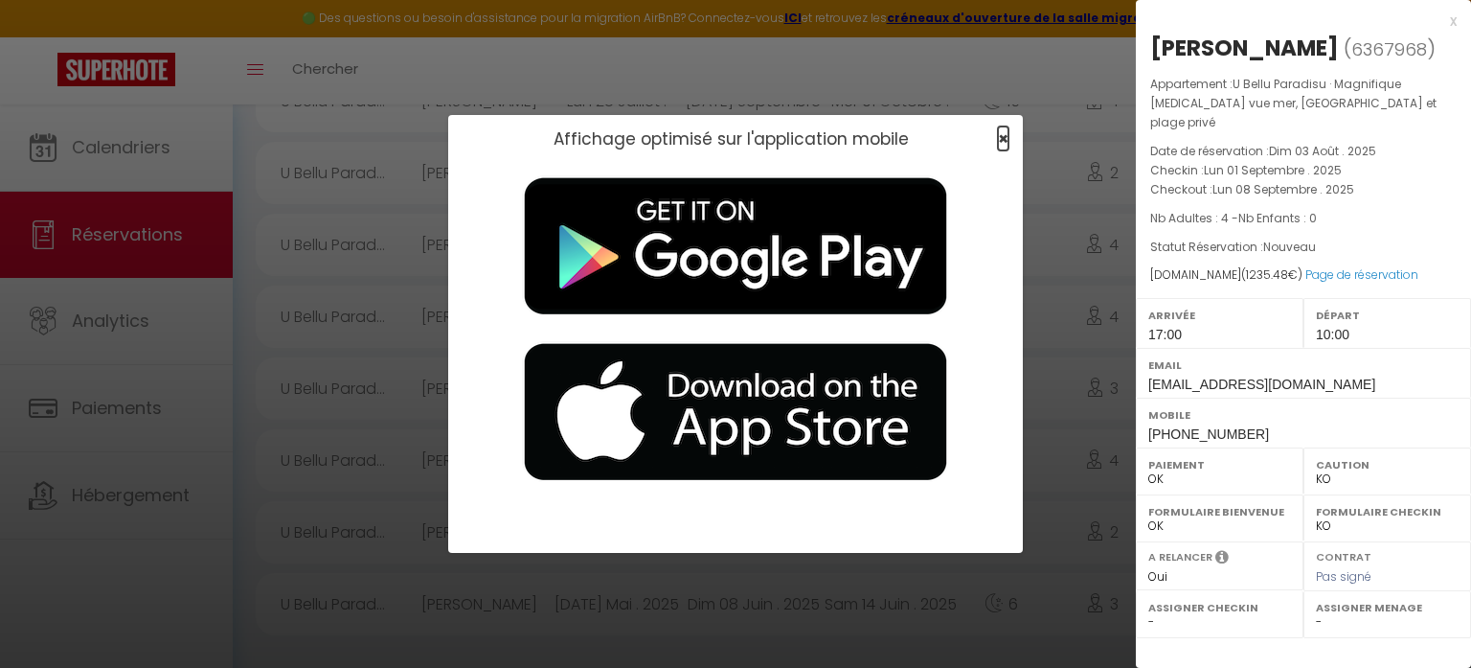
click at [1003, 138] on span "×" at bounding box center [1003, 138] width 11 height 24
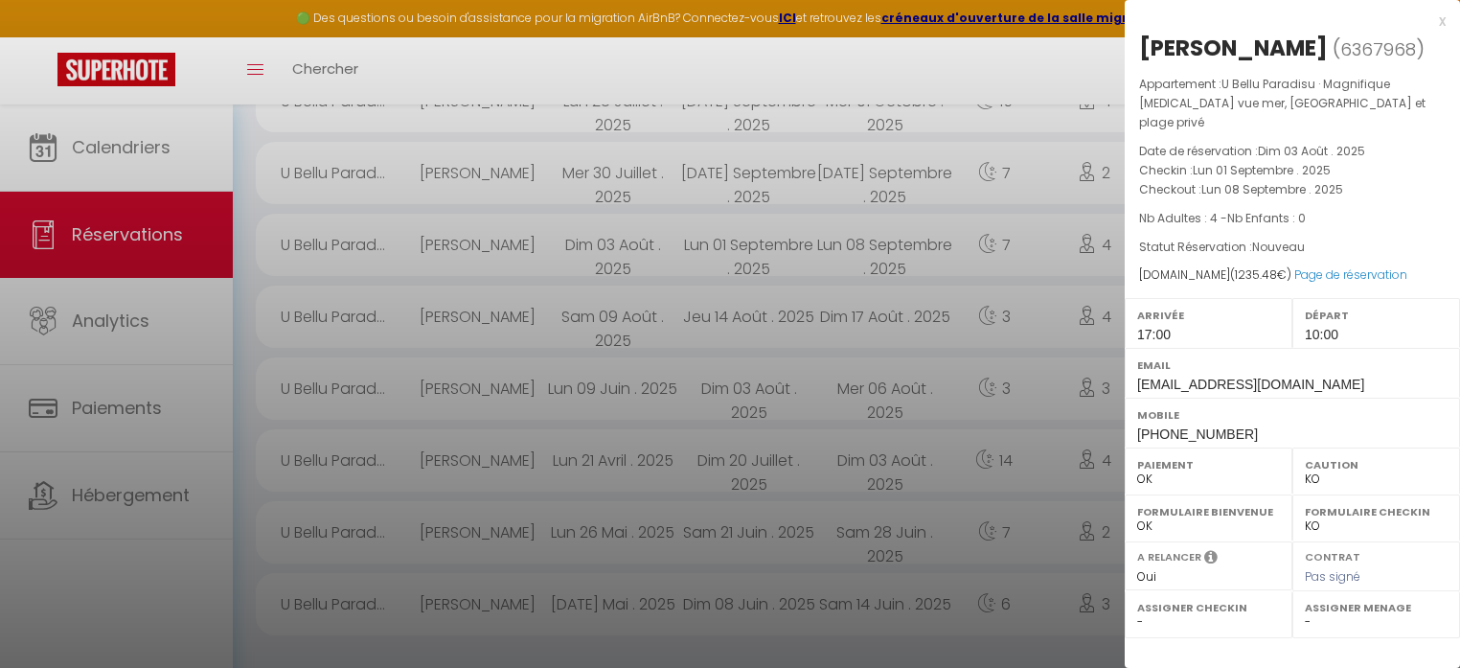
click at [1446, 17] on div "x [PERSON_NAME] ( 6367968 ) Appartement : U Bellu Paradisu · Magnifique [MEDICA…" at bounding box center [1291, 228] width 335 height 457
click at [1439, 19] on div "x" at bounding box center [1284, 21] width 321 height 23
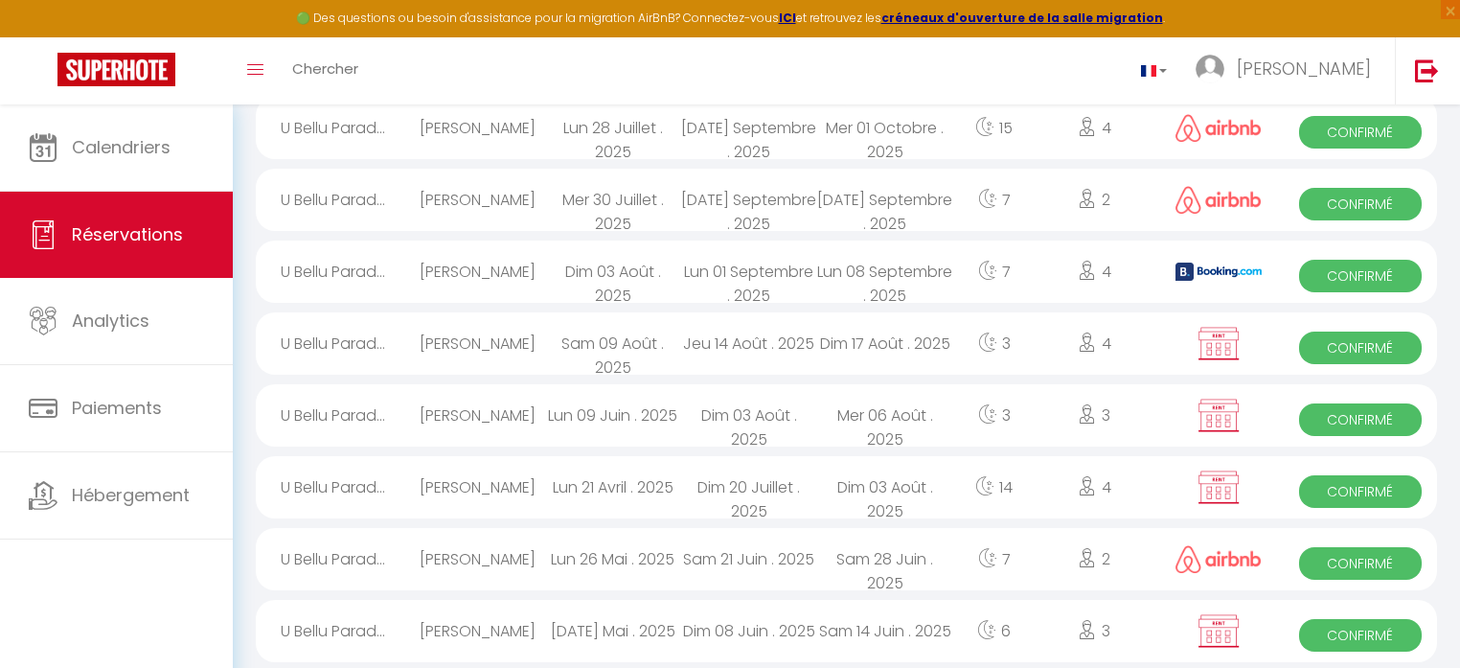
scroll to position [359, 0]
click at [1345, 194] on span "Confirmé" at bounding box center [1360, 205] width 123 height 33
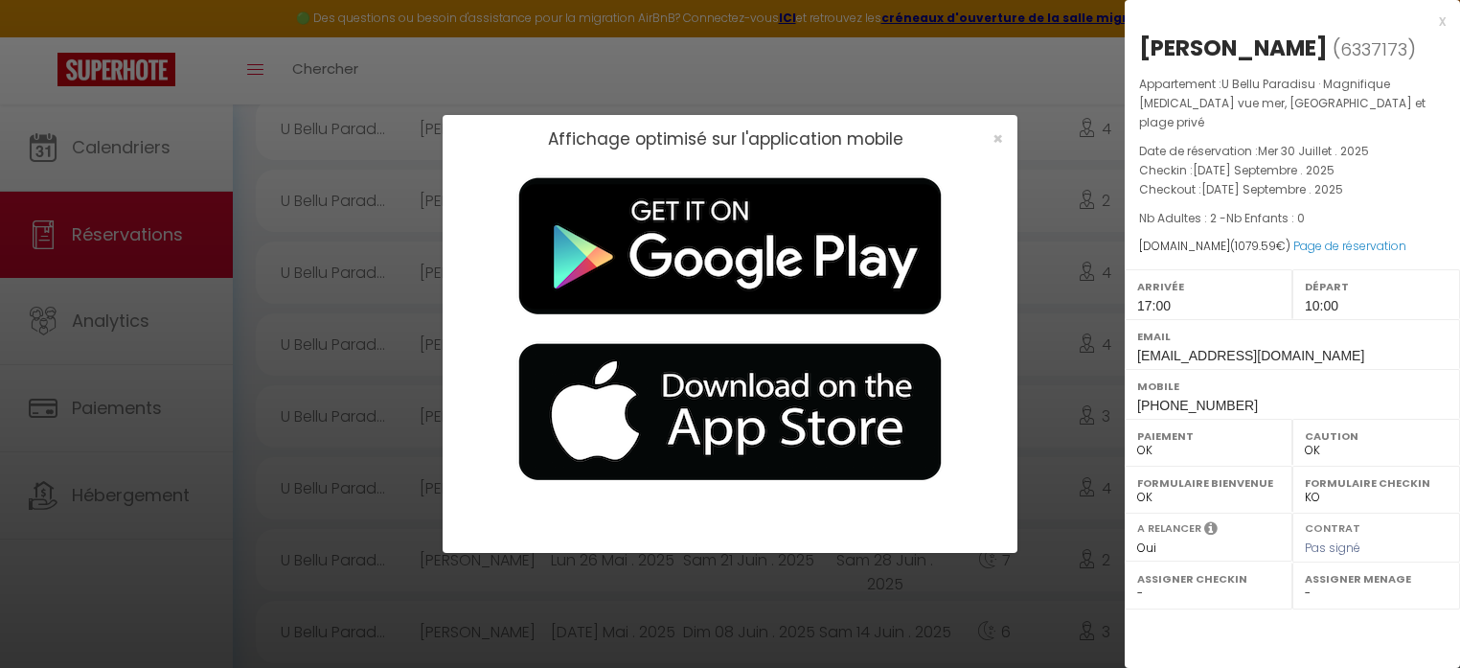
scroll to position [357, 0]
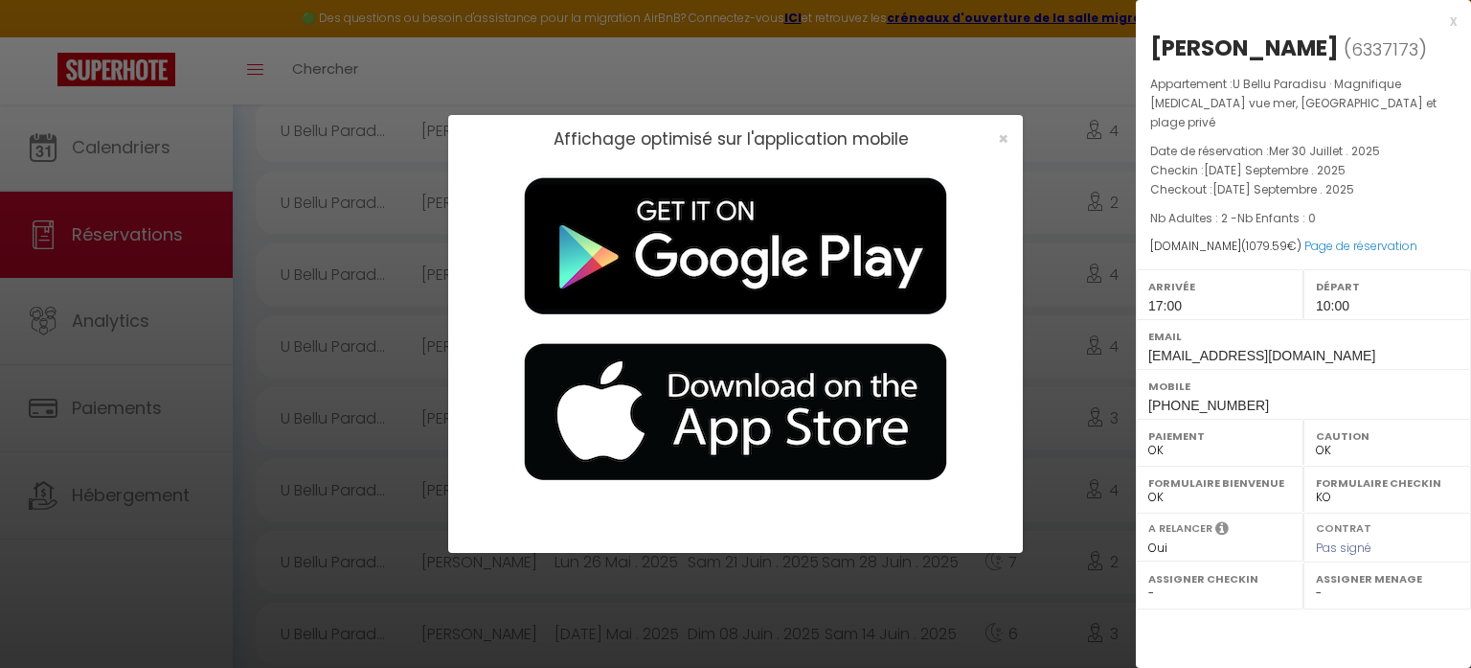
click at [1457, 19] on div "x [PERSON_NAME] ( 6337173 ) Appartement : U Bellu Paradisu · Magnifique [MEDICA…" at bounding box center [1303, 214] width 335 height 428
click at [1006, 139] on span "×" at bounding box center [1003, 138] width 11 height 24
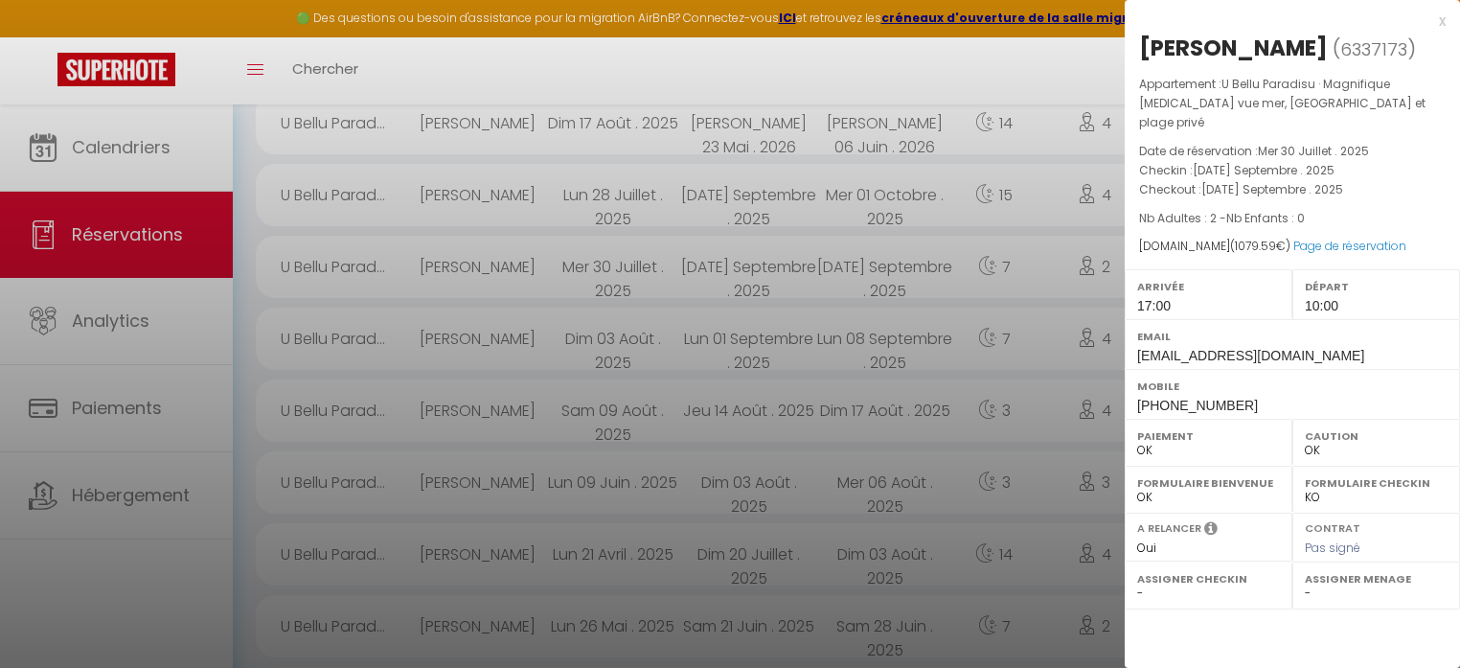
scroll to position [290, 0]
click at [1442, 18] on div "x" at bounding box center [1284, 21] width 321 height 23
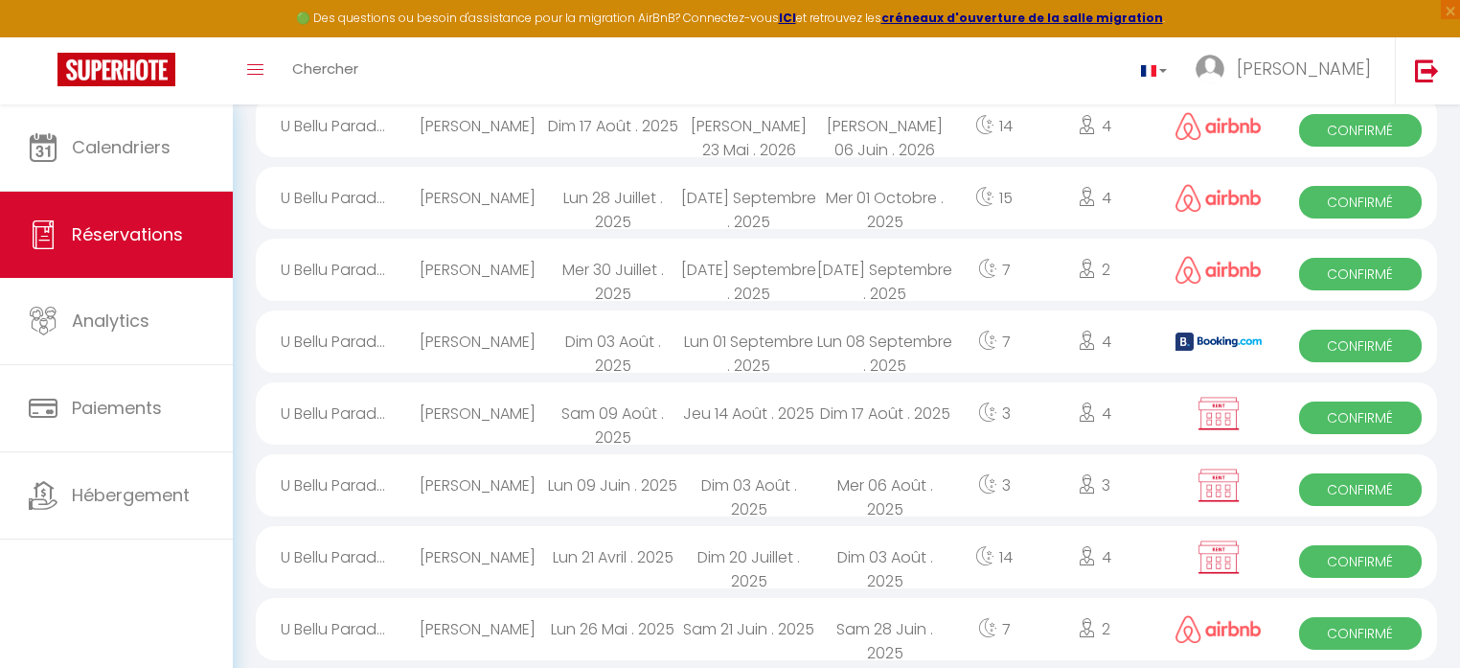
click at [1373, 196] on span "Confirmé" at bounding box center [1360, 202] width 123 height 33
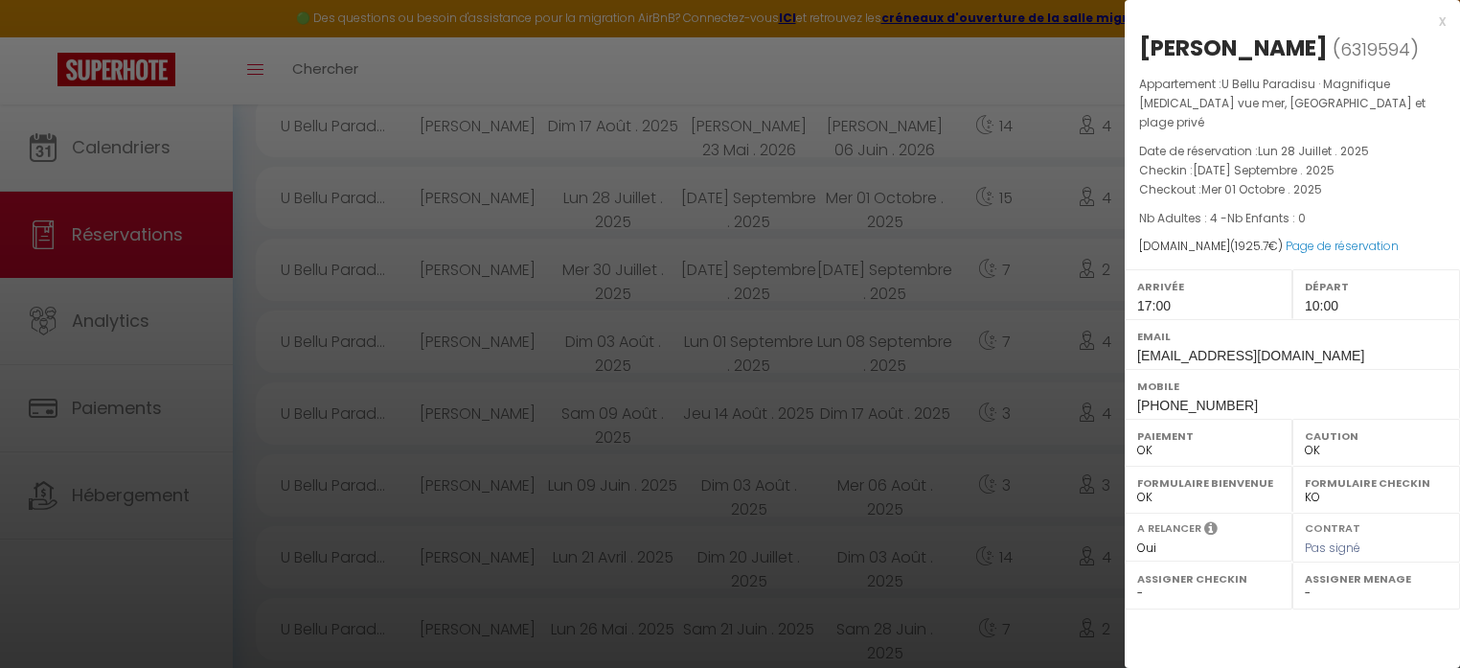
scroll to position [288, 0]
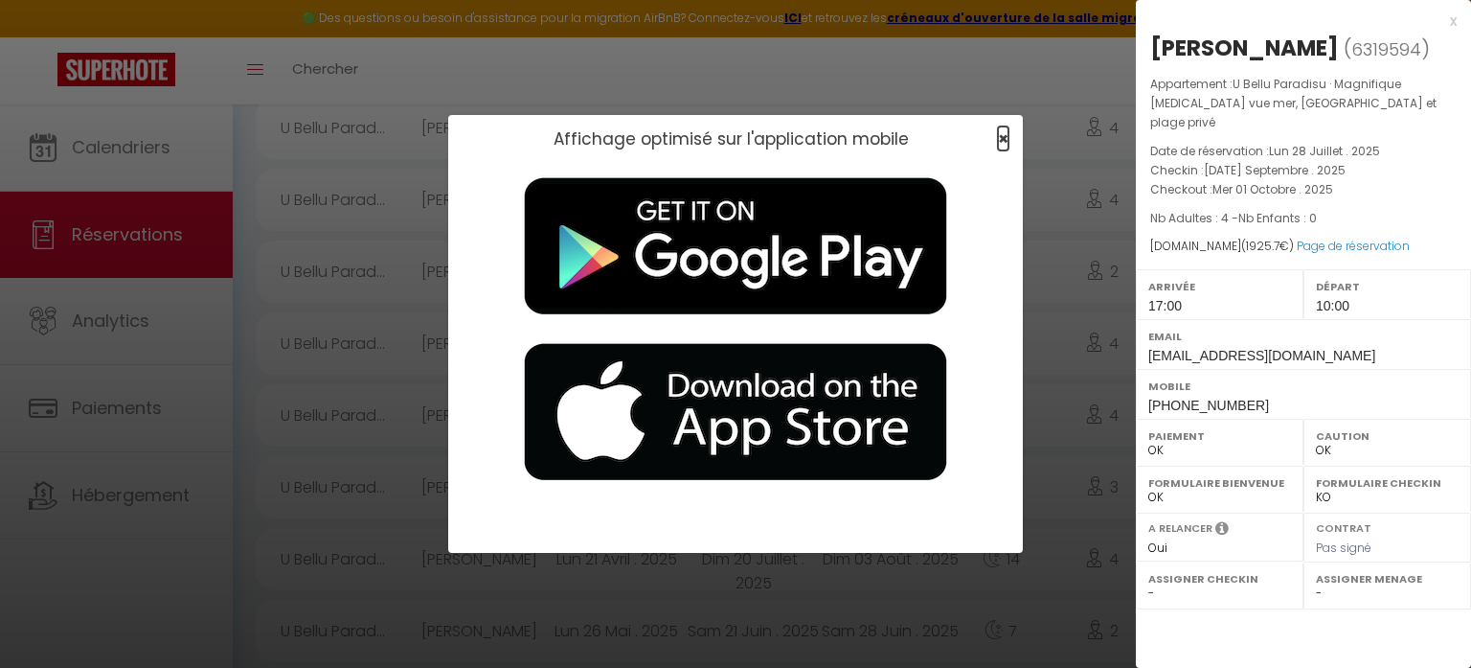
click at [1007, 135] on span "×" at bounding box center [1003, 138] width 11 height 24
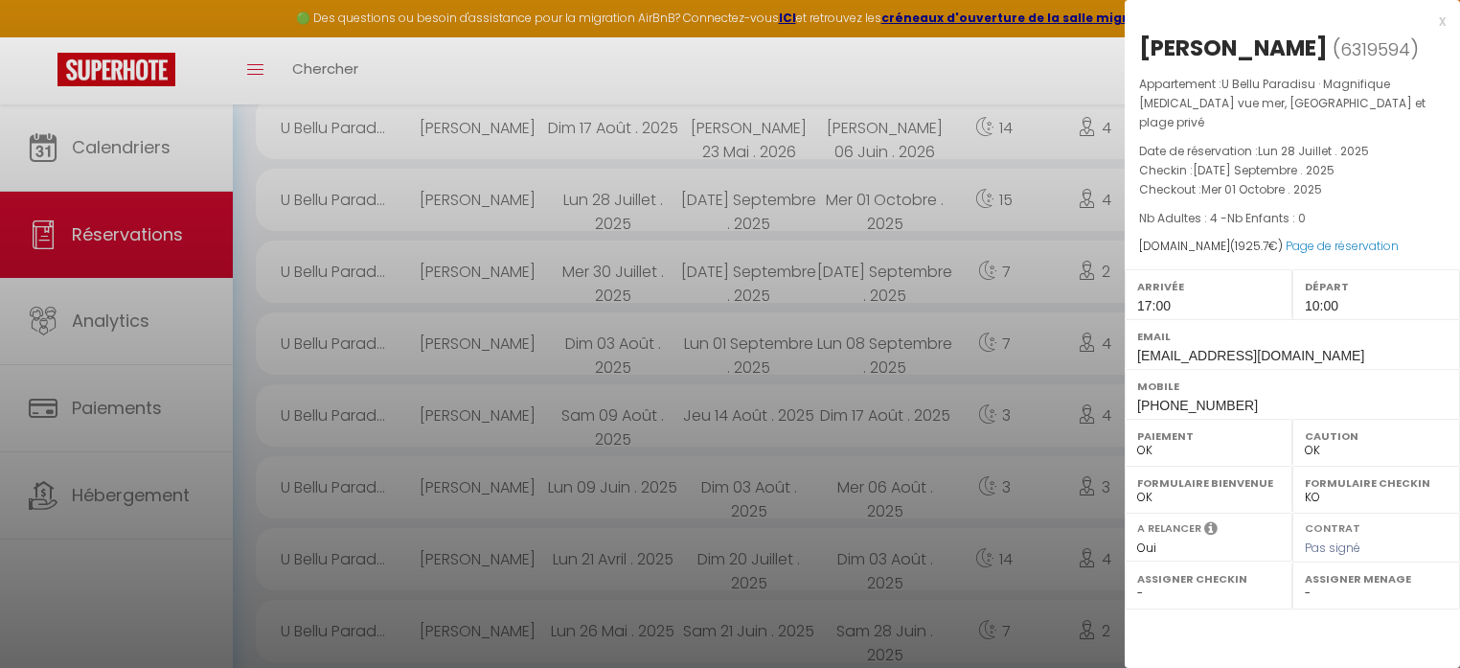
click at [1442, 21] on div "x" at bounding box center [1284, 21] width 321 height 23
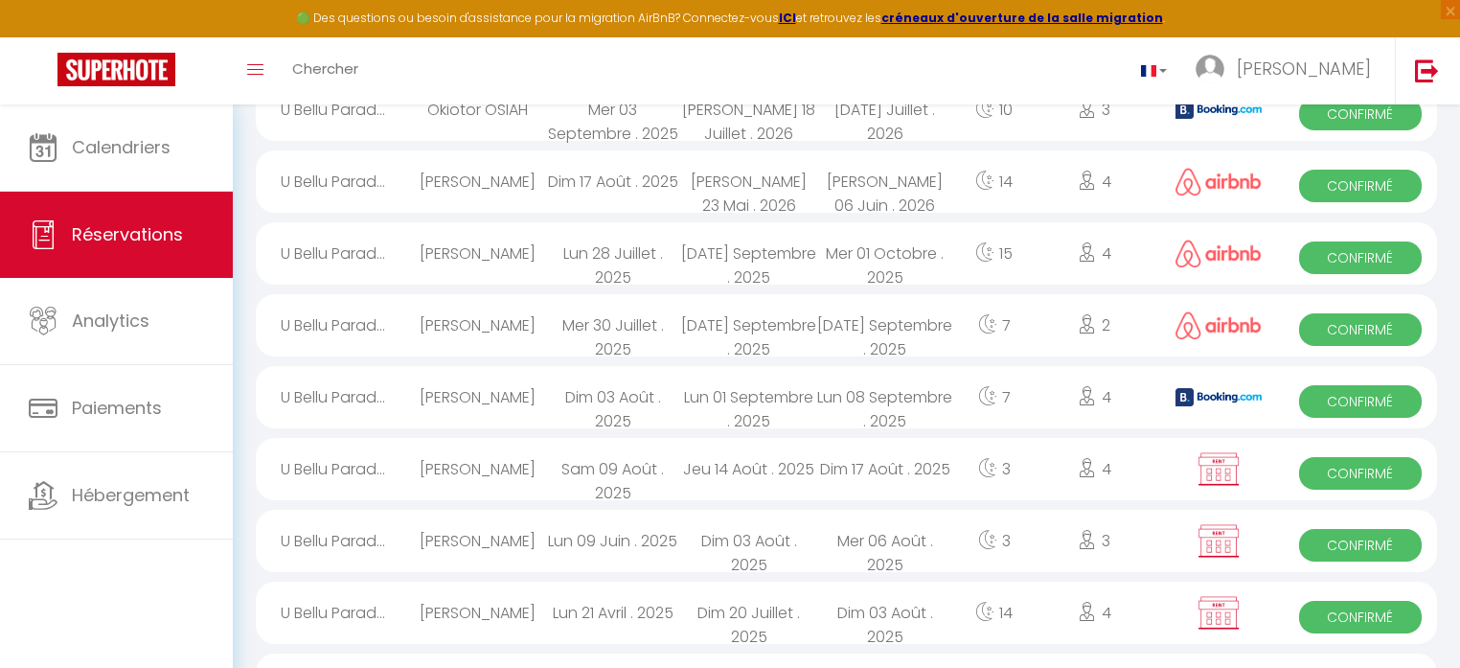
scroll to position [201, 0]
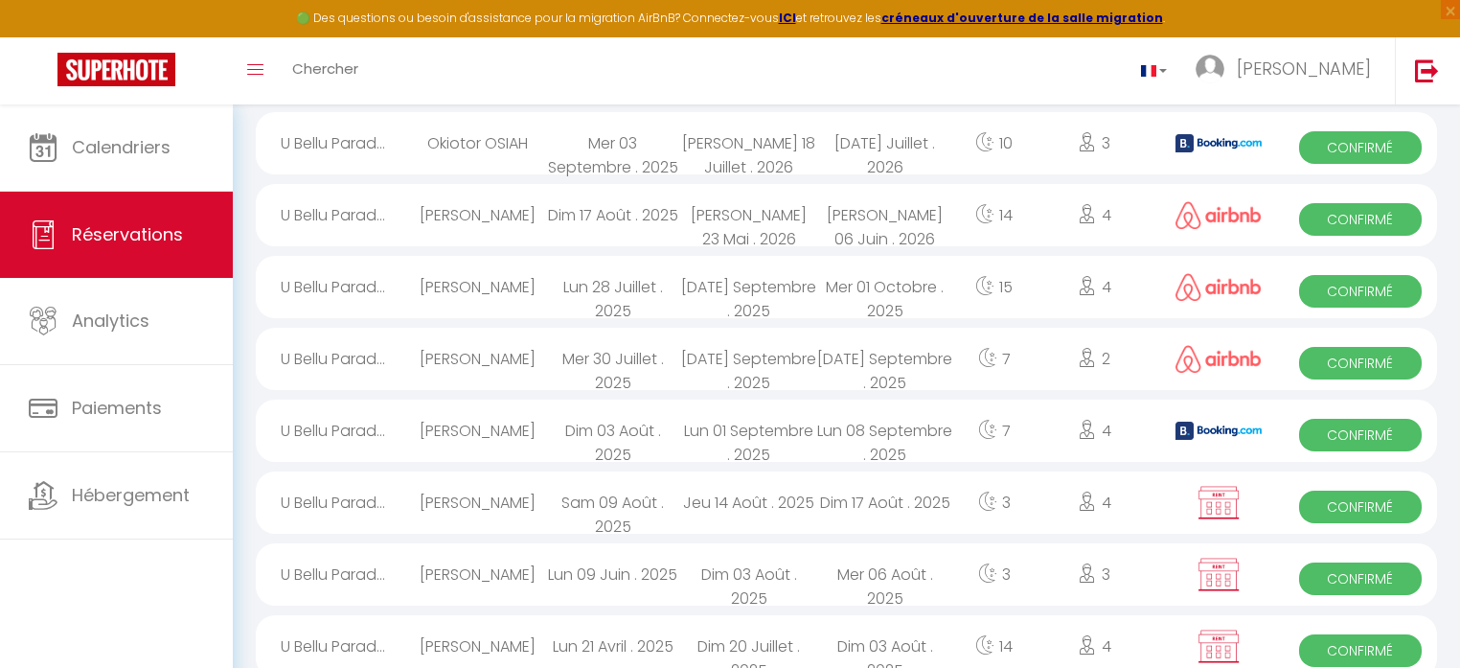
click at [1347, 215] on span "Confirmé" at bounding box center [1360, 219] width 123 height 33
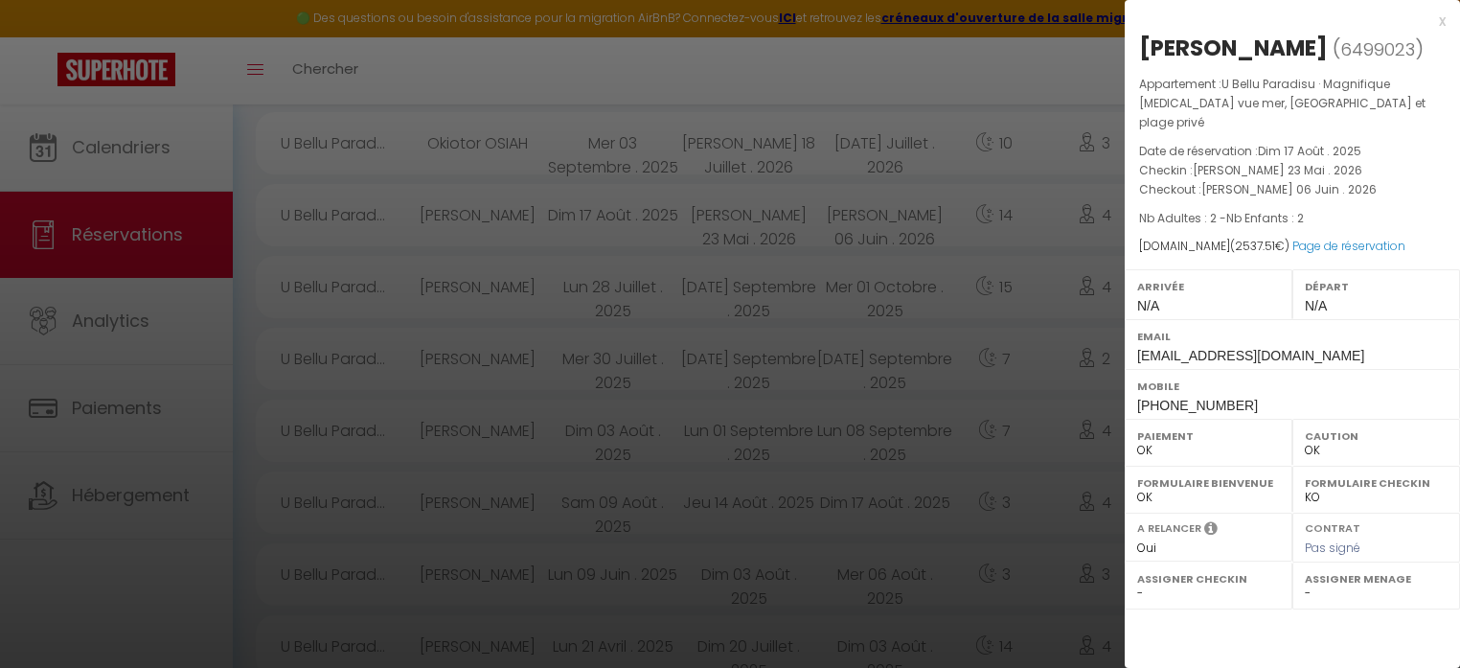
scroll to position [199, 0]
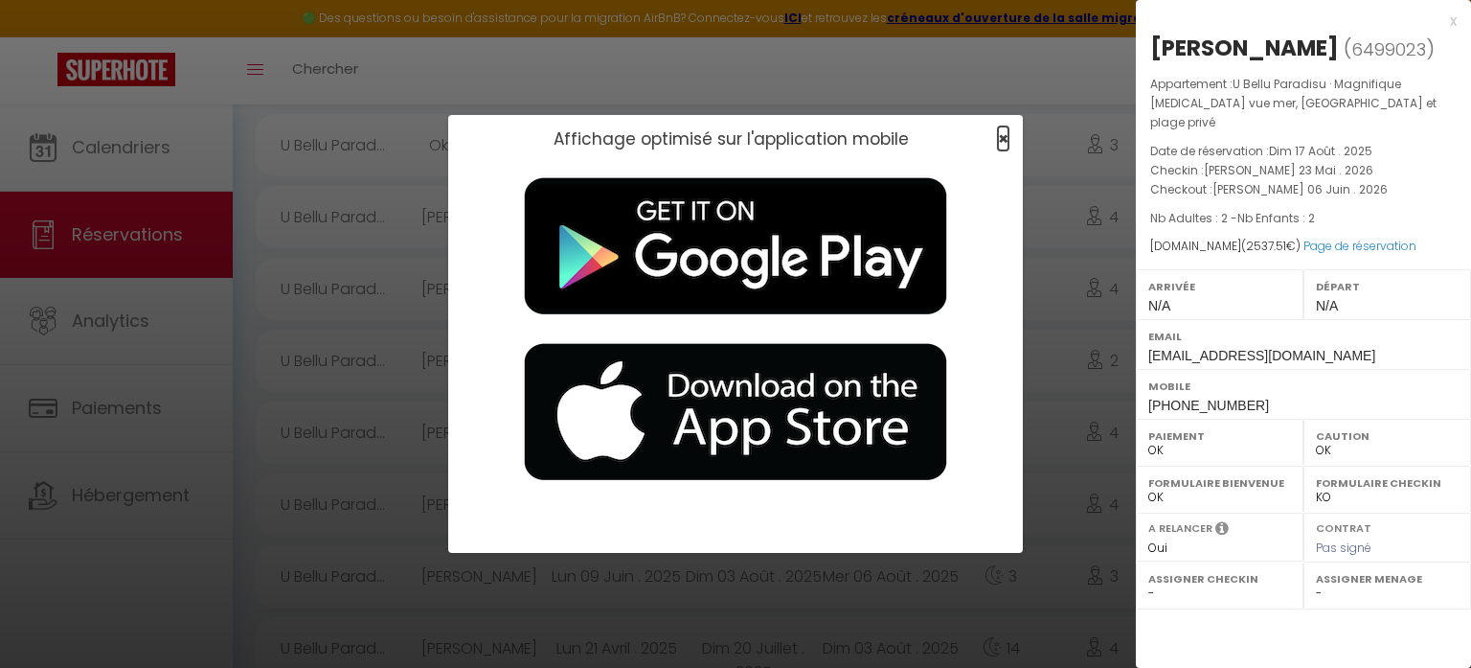
click at [1003, 140] on span "×" at bounding box center [1003, 138] width 11 height 24
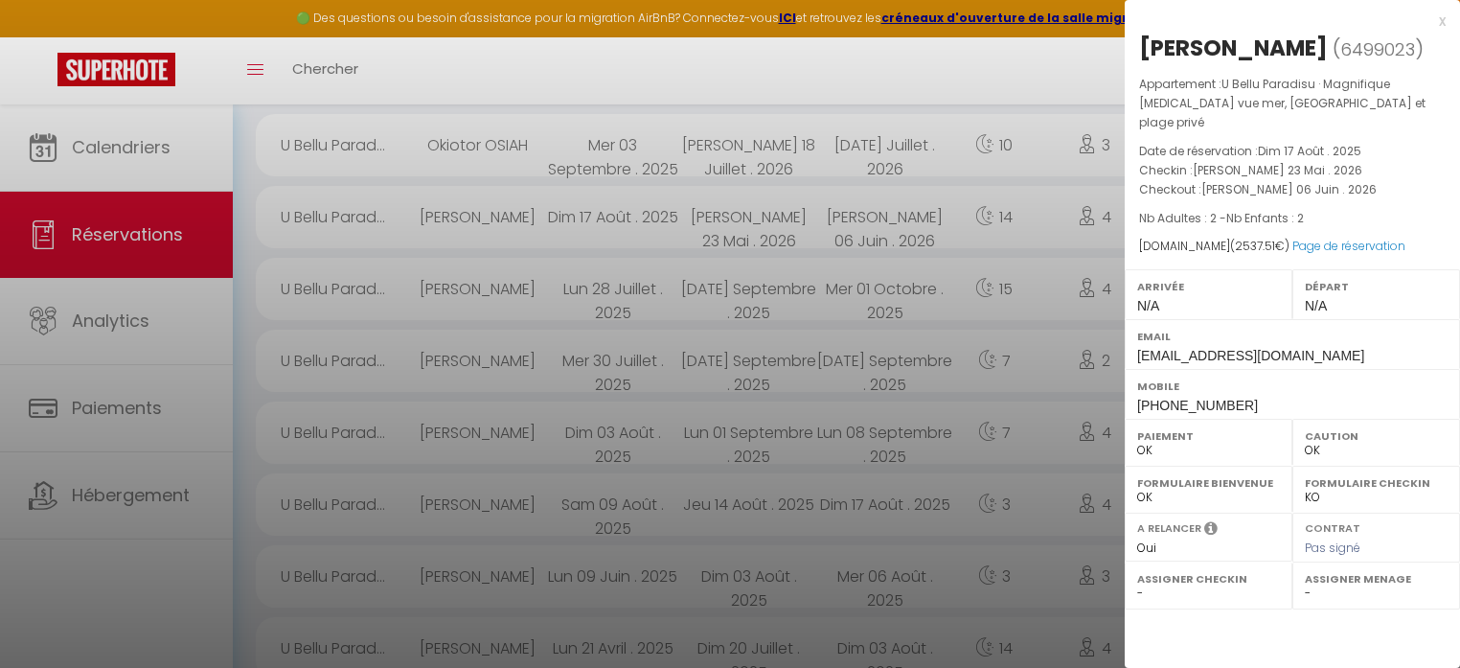
click at [1441, 18] on div "x" at bounding box center [1284, 21] width 321 height 23
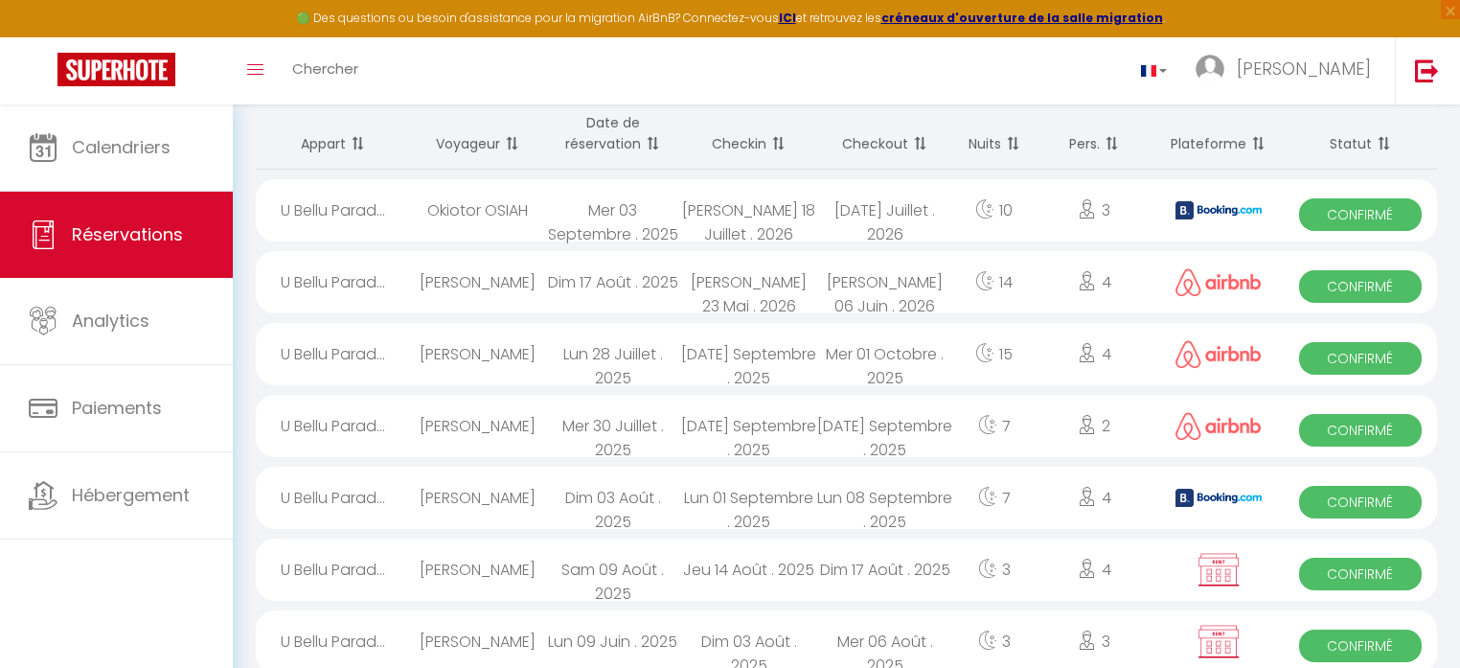
scroll to position [130, 0]
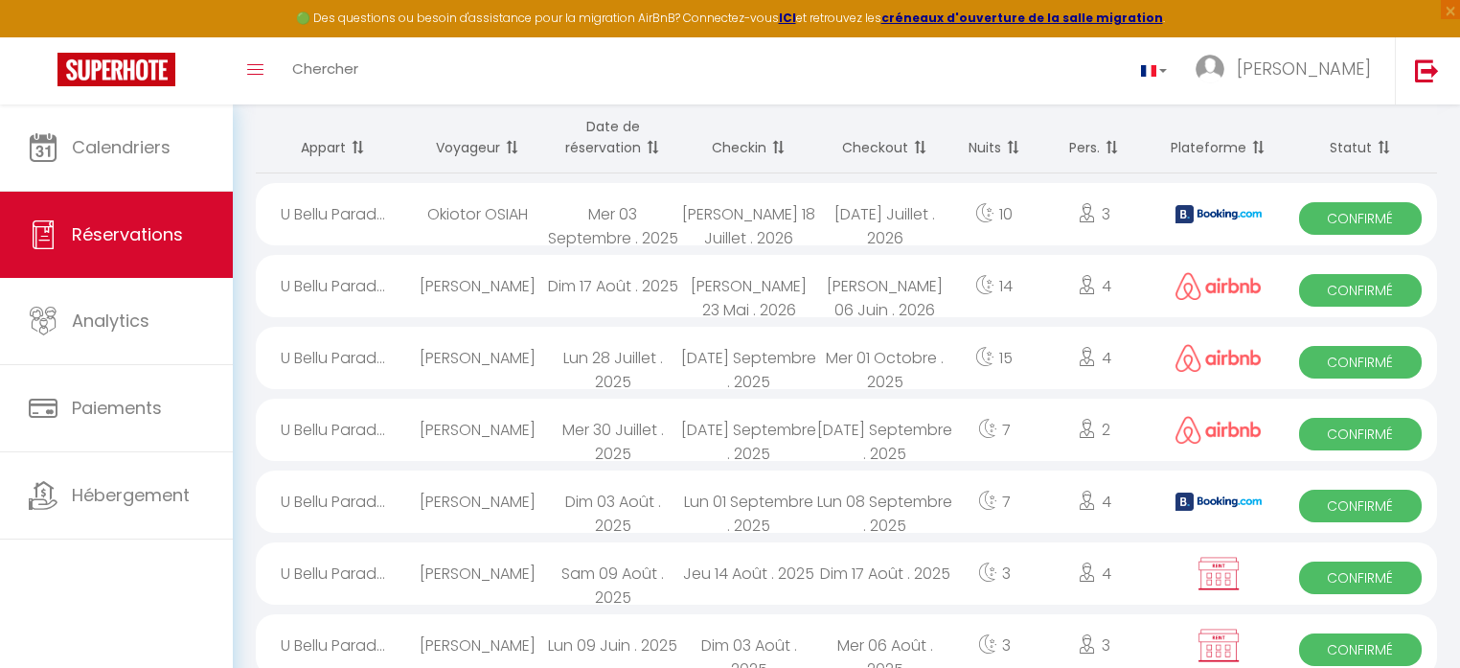
click at [1358, 214] on span "Confirmé" at bounding box center [1360, 218] width 123 height 33
select select "KO"
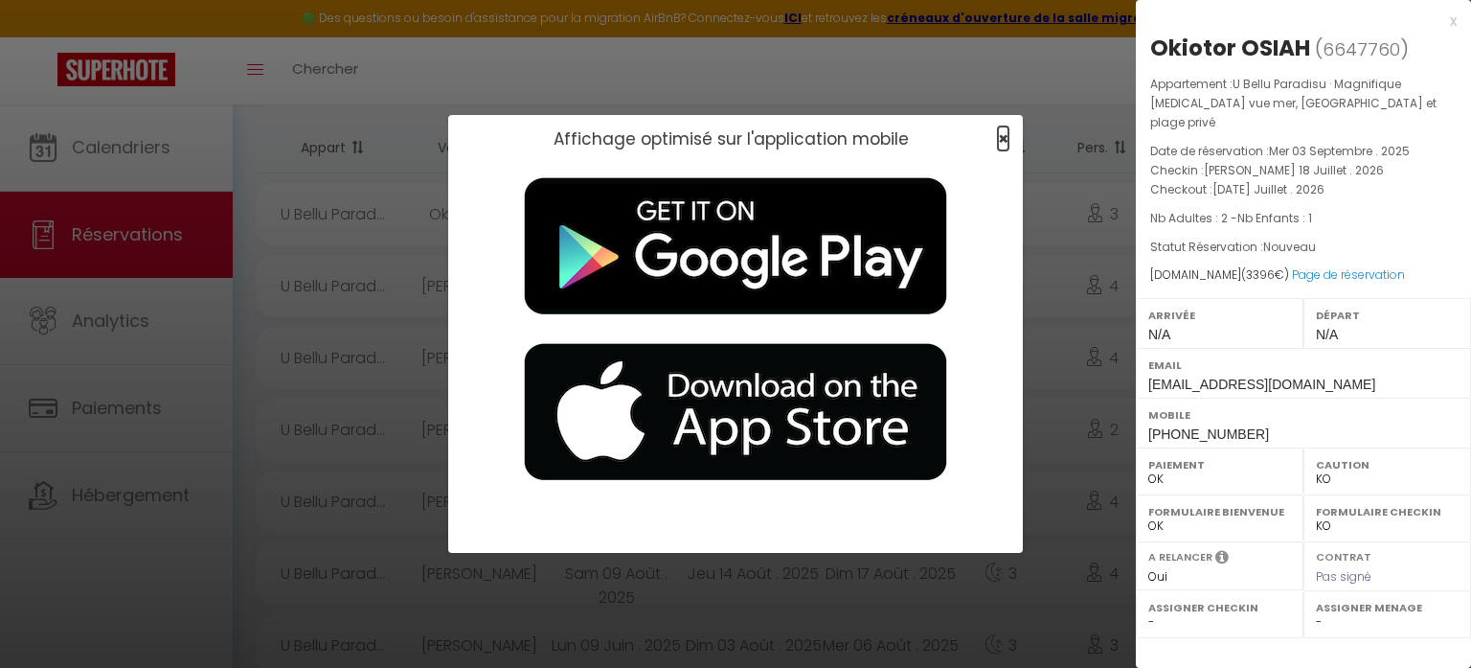
click at [1003, 139] on span "×" at bounding box center [1003, 138] width 11 height 24
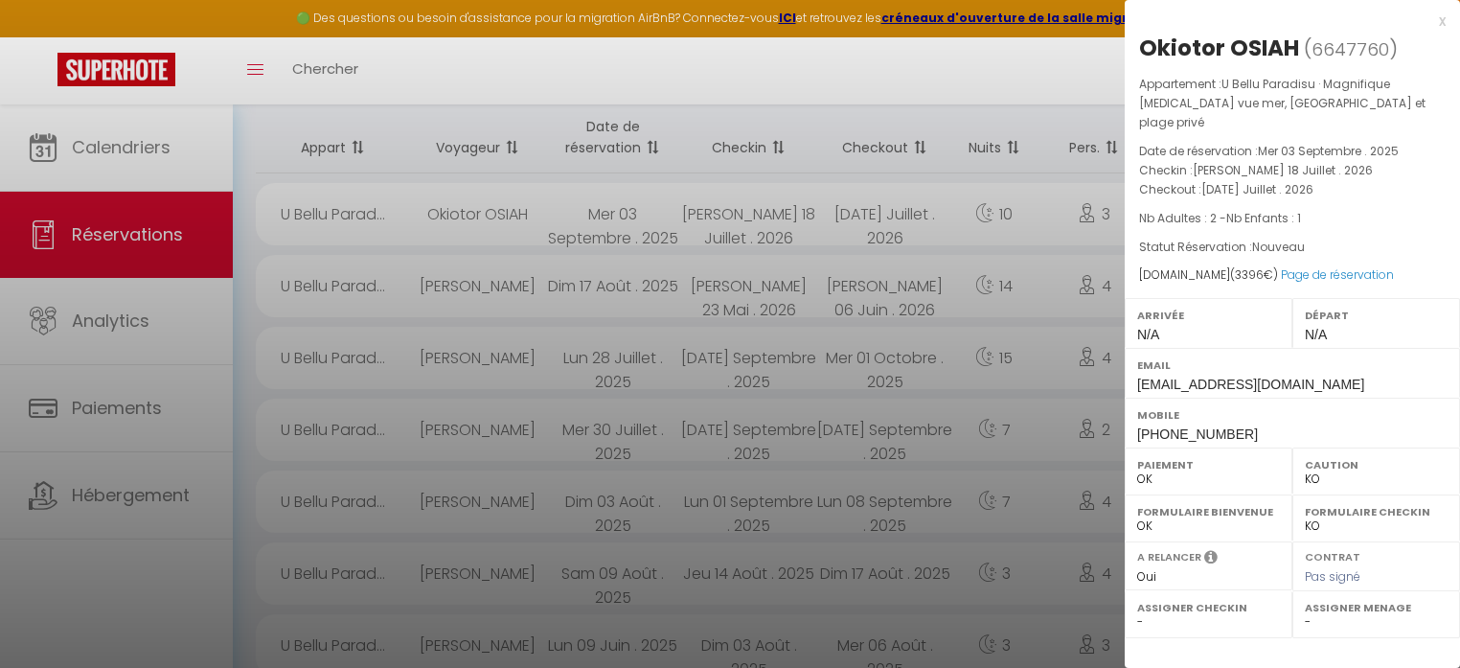
click at [1442, 19] on div "x" at bounding box center [1284, 21] width 321 height 23
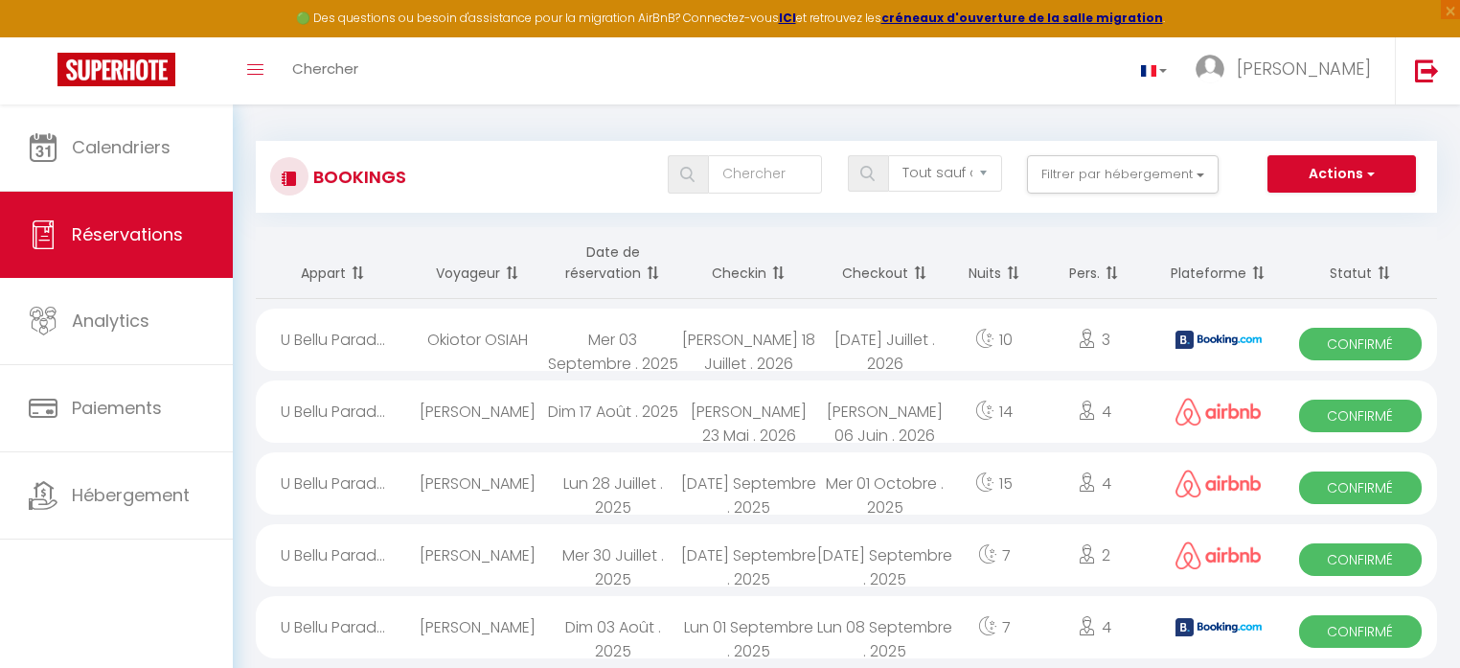
scroll to position [0, 0]
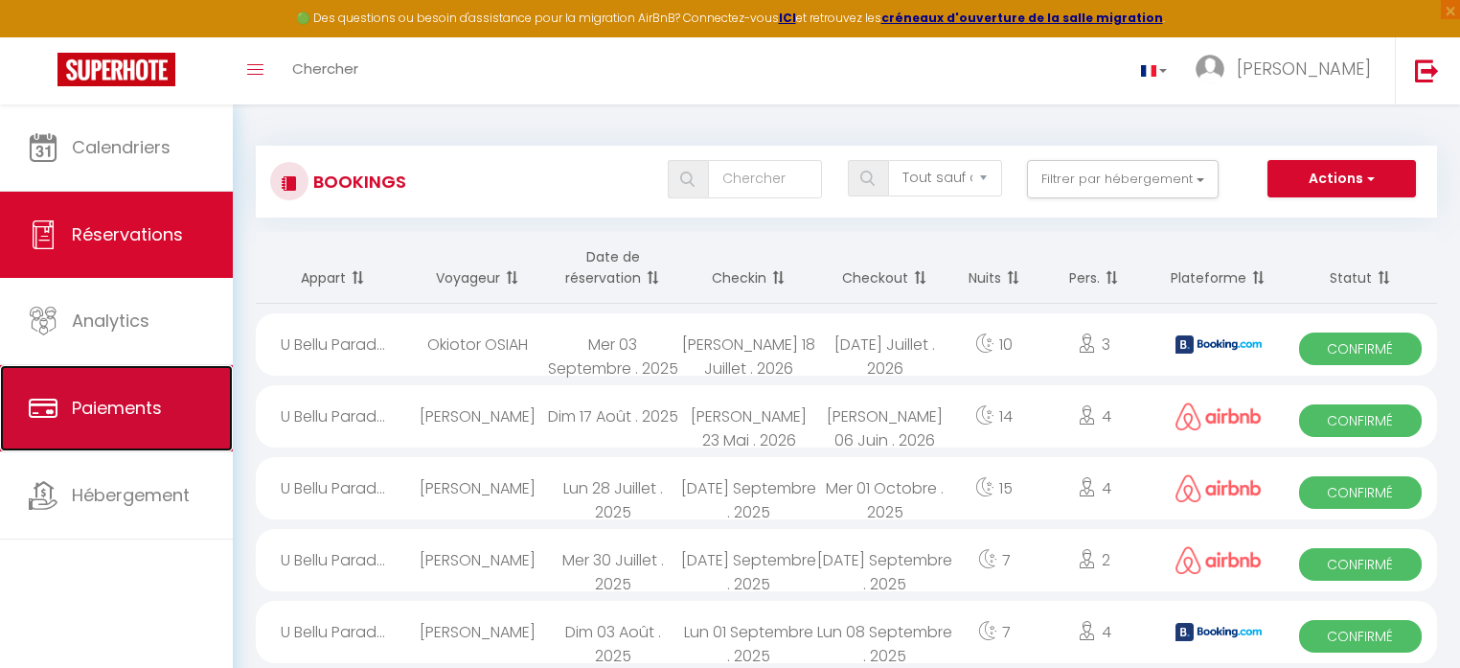
click at [150, 408] on span "Paiements" at bounding box center [117, 408] width 90 height 24
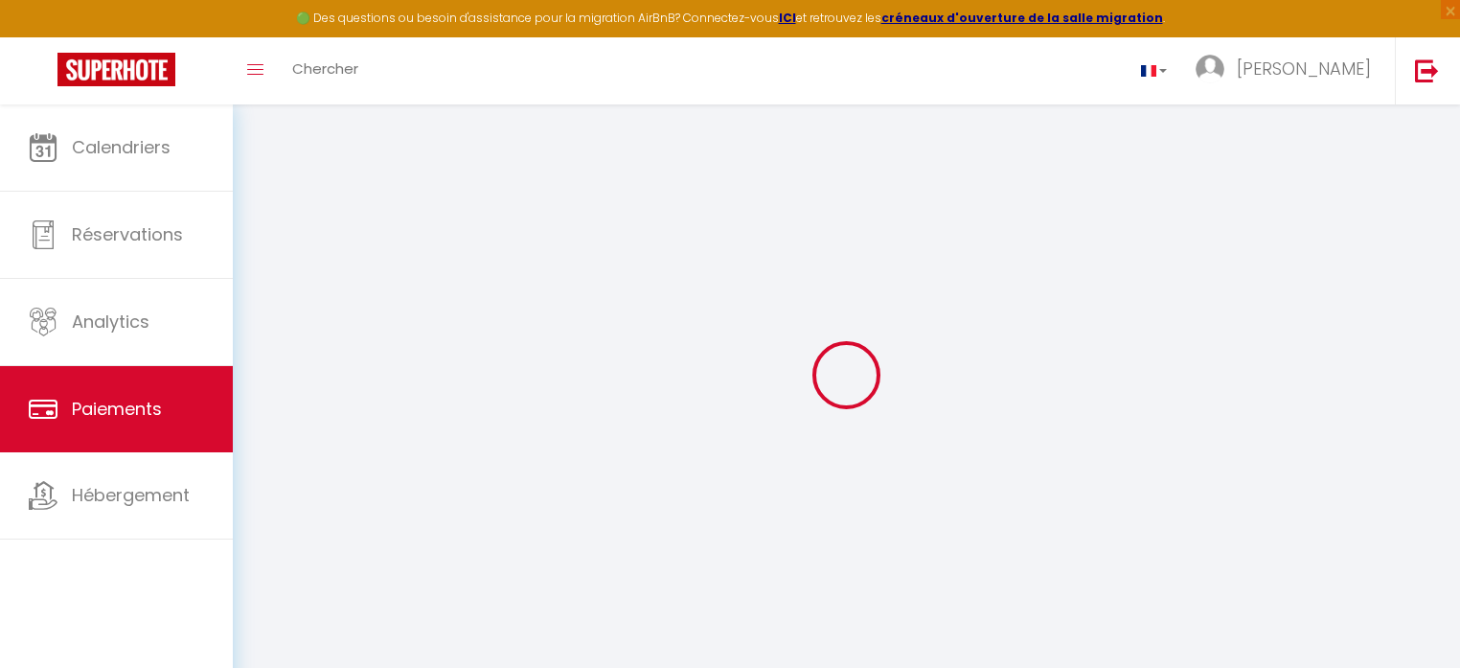
select select "2"
select select "0"
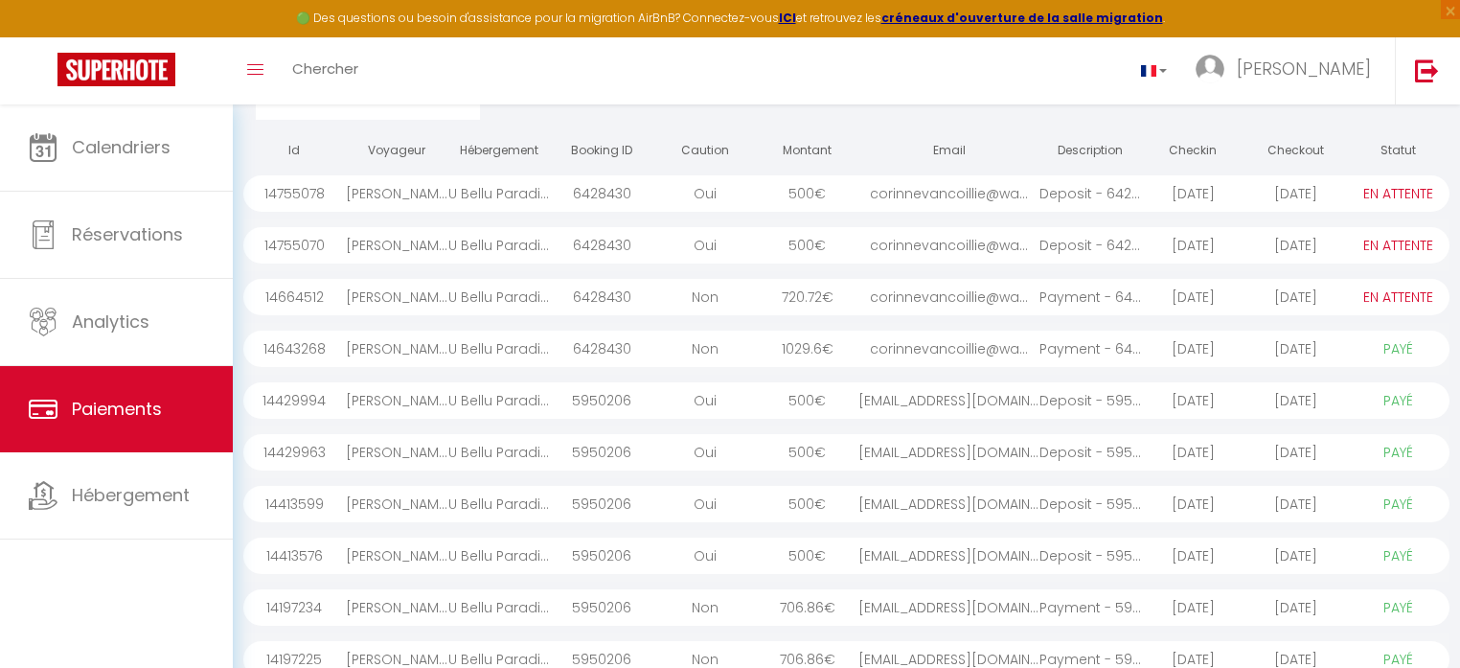
scroll to position [88, 0]
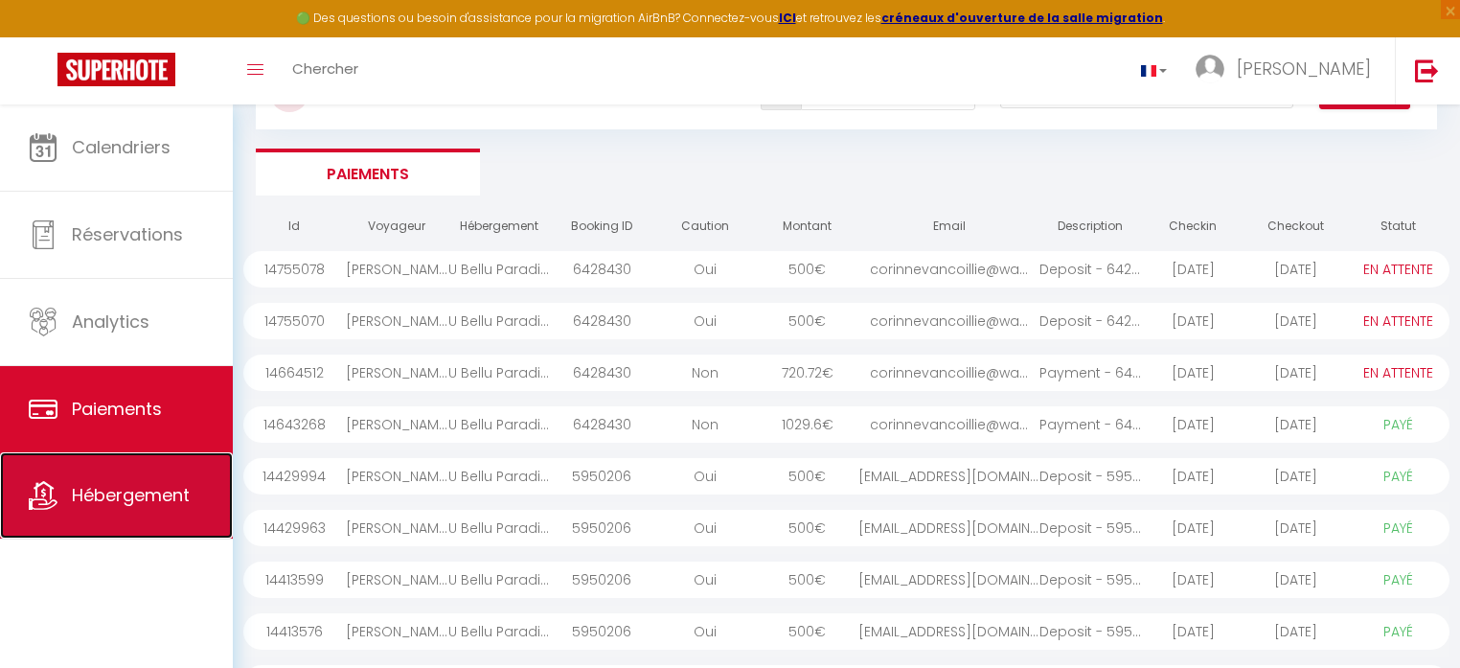
click at [153, 493] on span "Hébergement" at bounding box center [131, 495] width 118 height 24
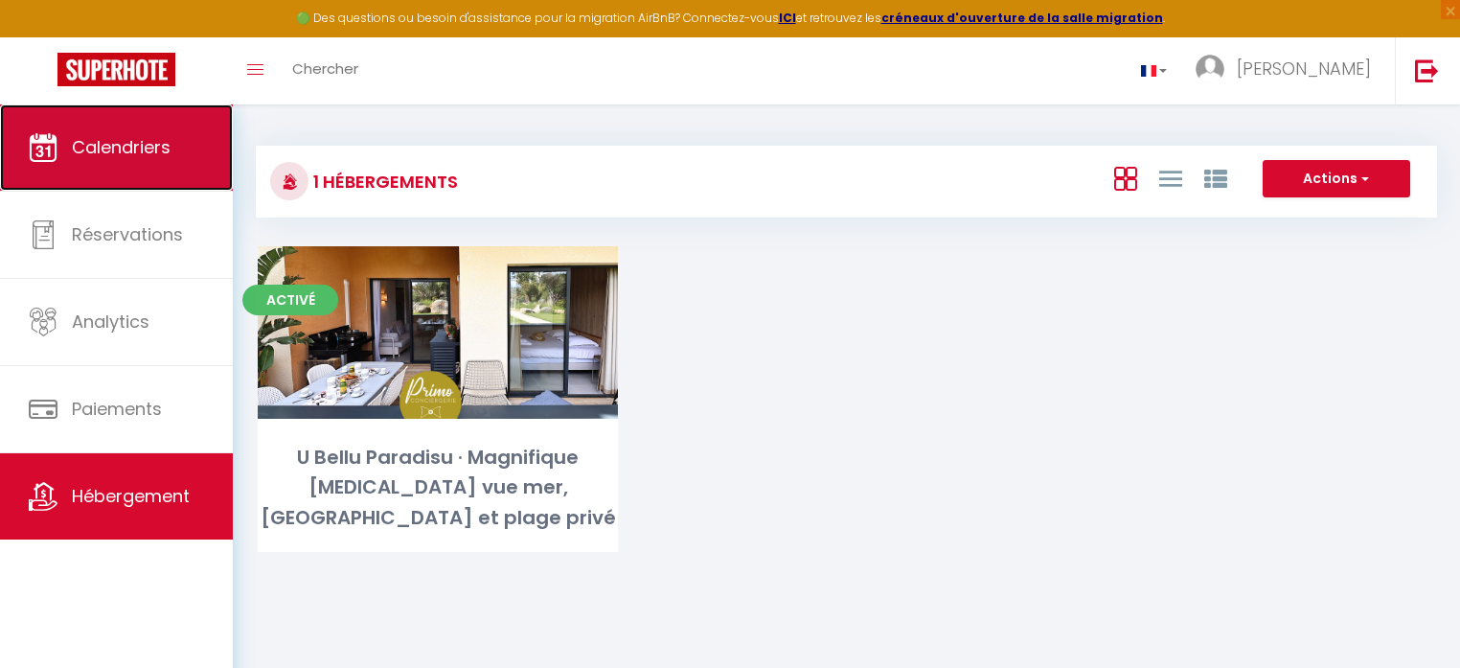
click at [150, 146] on span "Calendriers" at bounding box center [121, 147] width 99 height 24
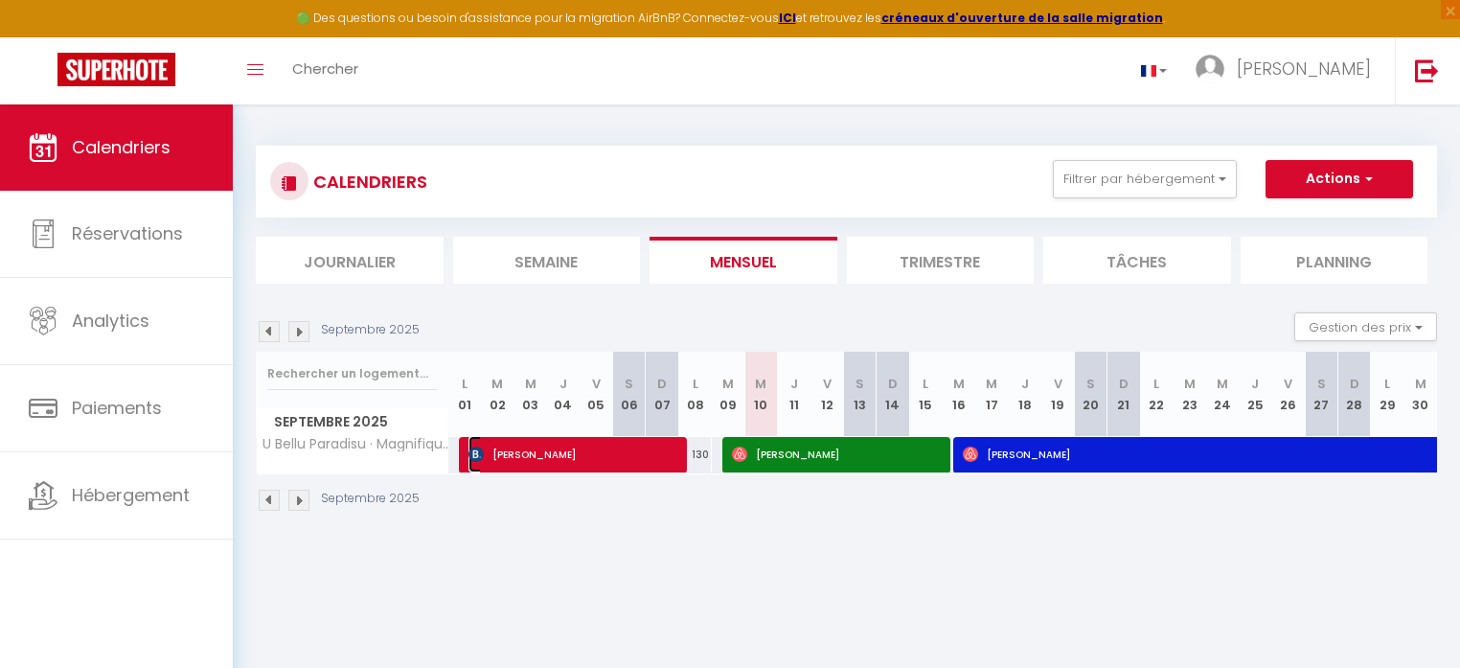
click at [527, 451] on span "[PERSON_NAME]" at bounding box center [571, 454] width 206 height 36
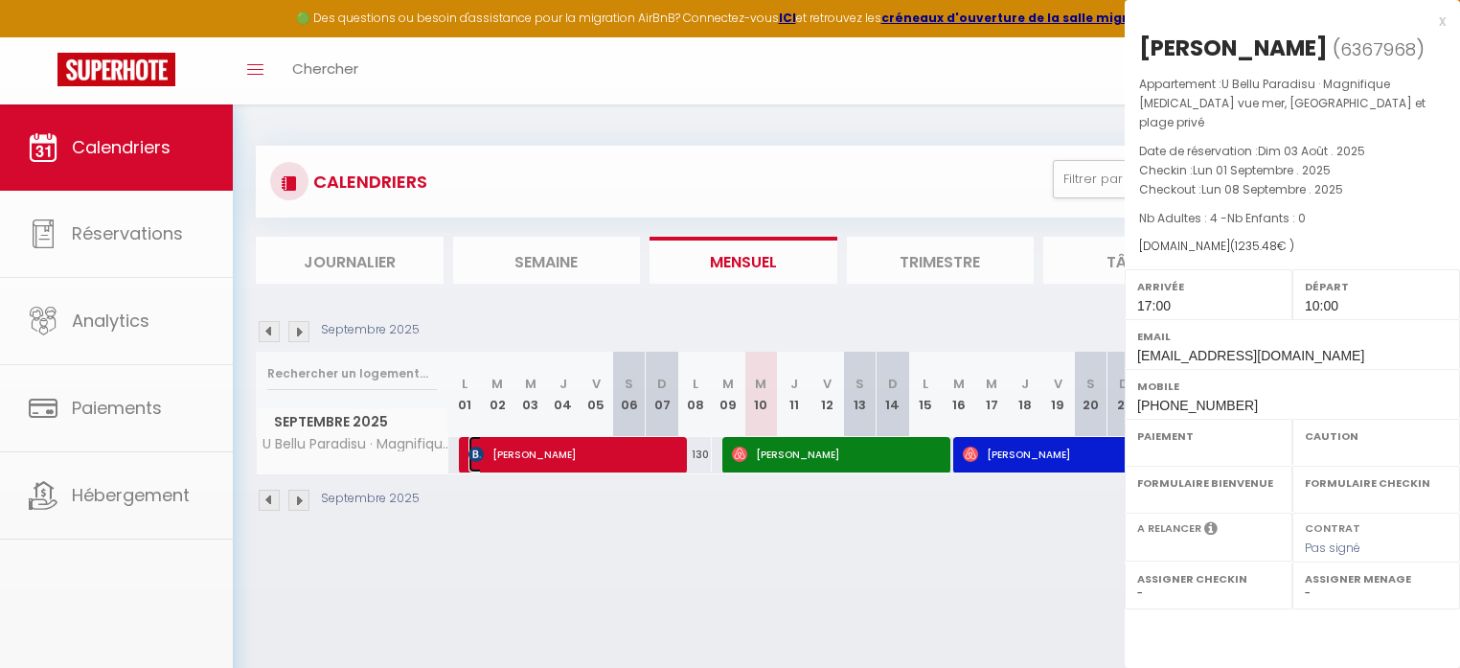
select select "OK"
select select "KO"
select select "1"
select select "0"
select select "1"
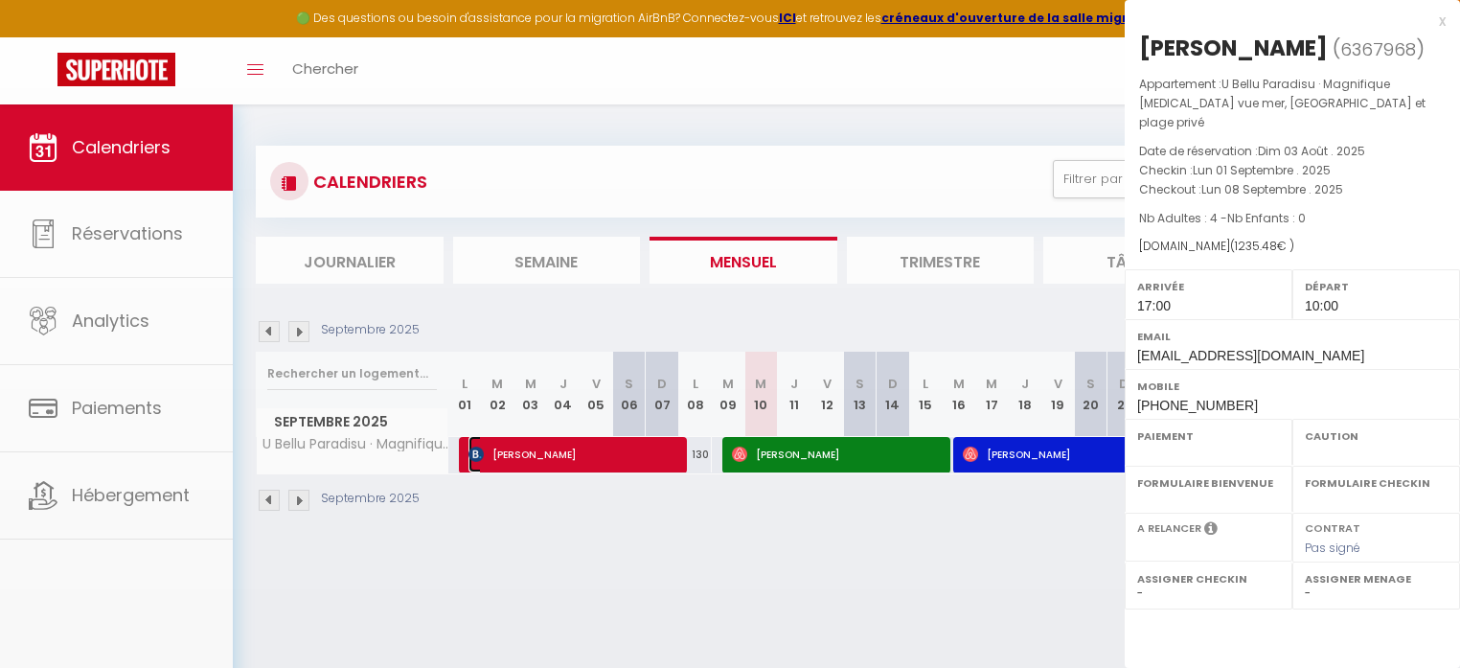
select select
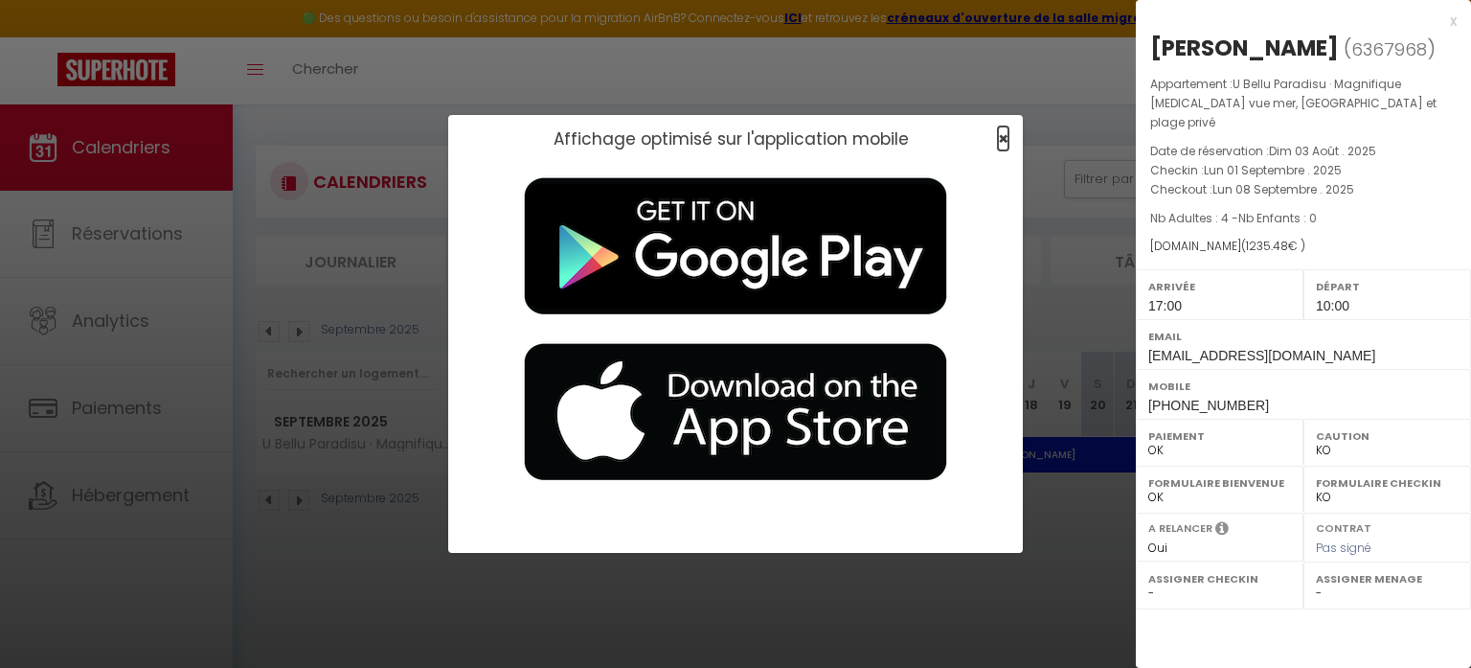
click at [1004, 136] on span "×" at bounding box center [1003, 138] width 11 height 24
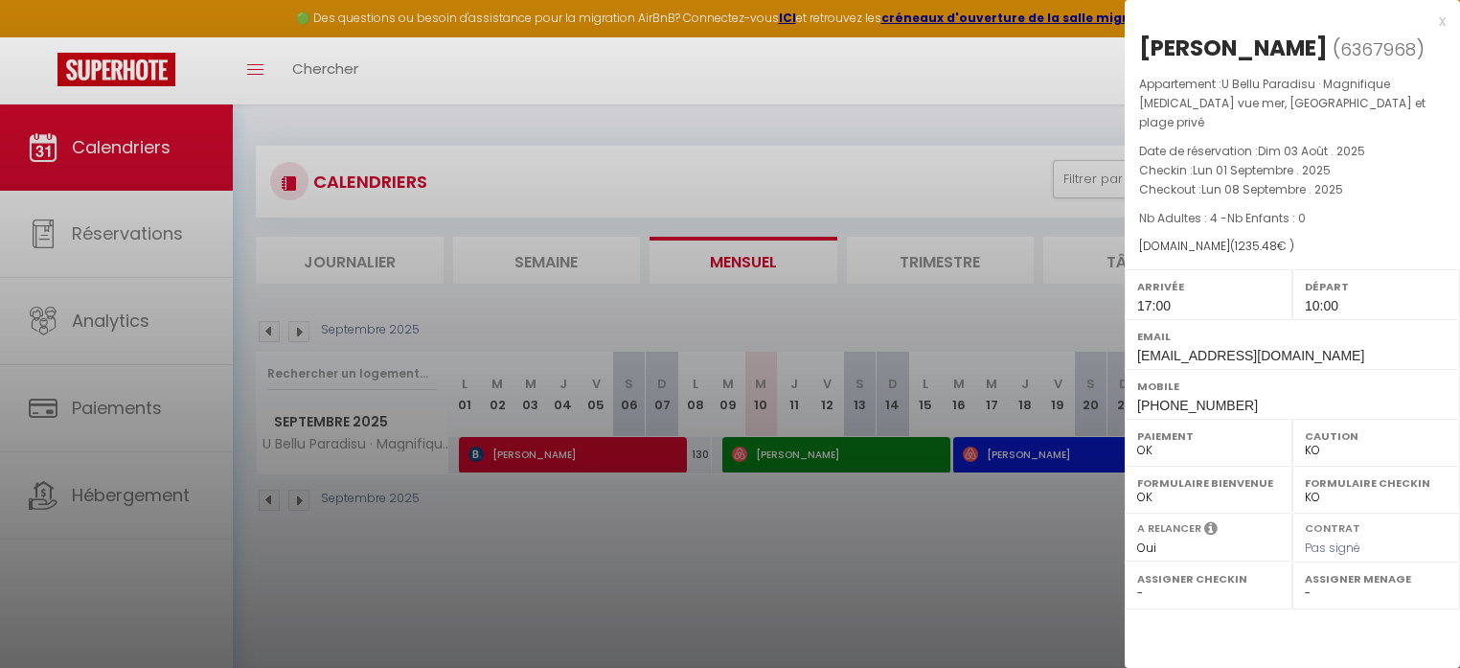
click at [1443, 19] on div "x" at bounding box center [1284, 21] width 321 height 23
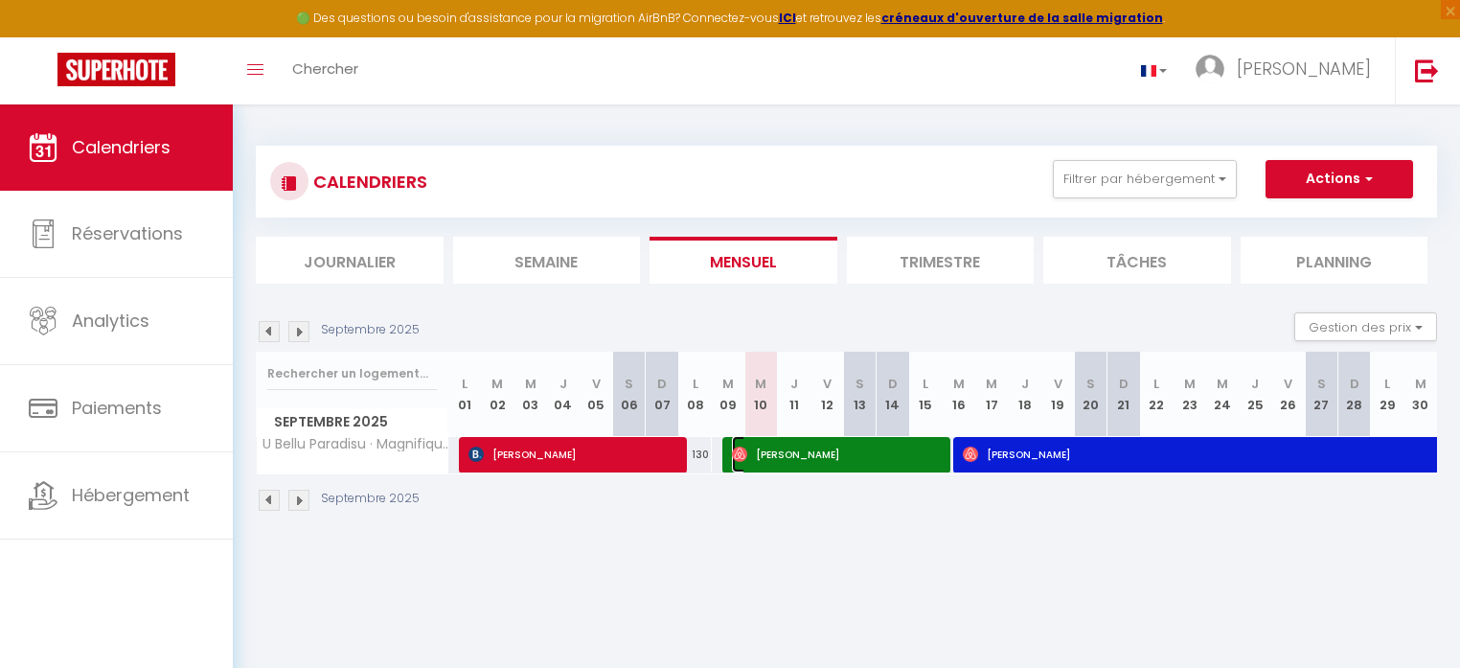
click at [810, 452] on span "[PERSON_NAME]" at bounding box center [835, 454] width 206 height 36
select select "OK"
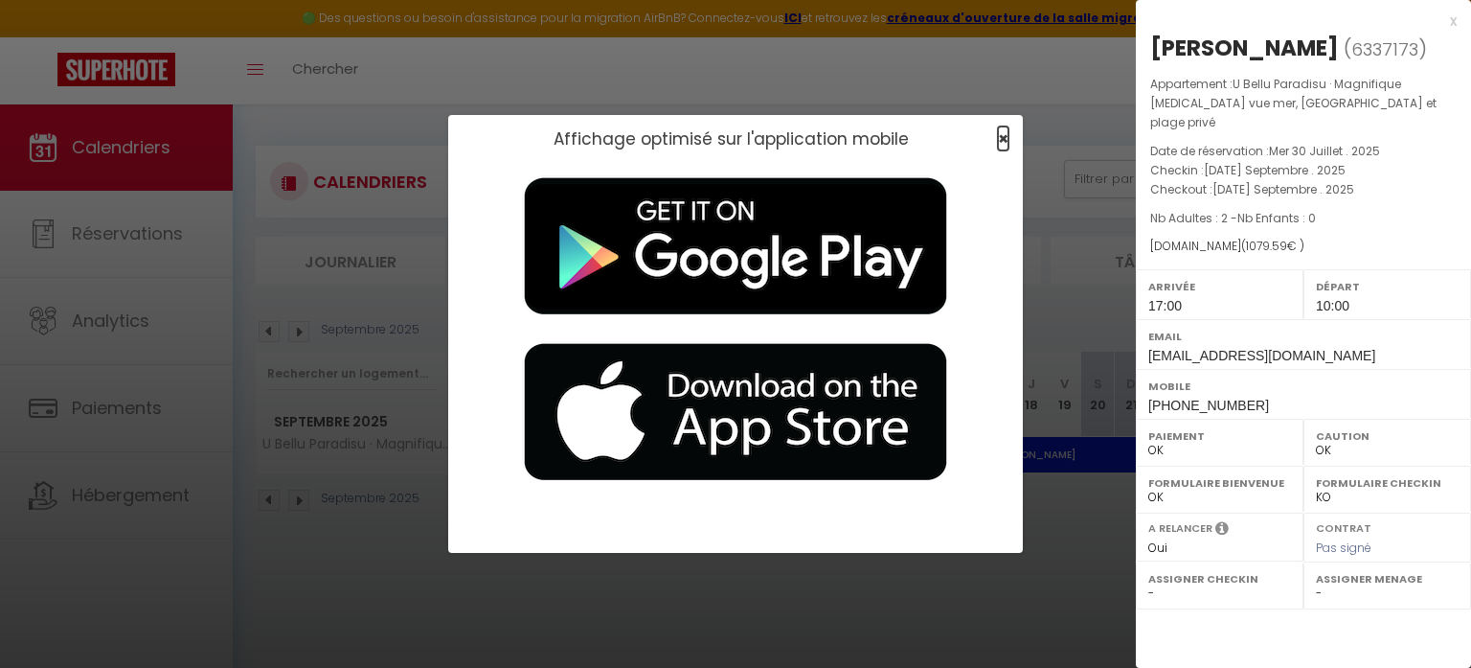
click at [1002, 137] on span "×" at bounding box center [1003, 138] width 11 height 24
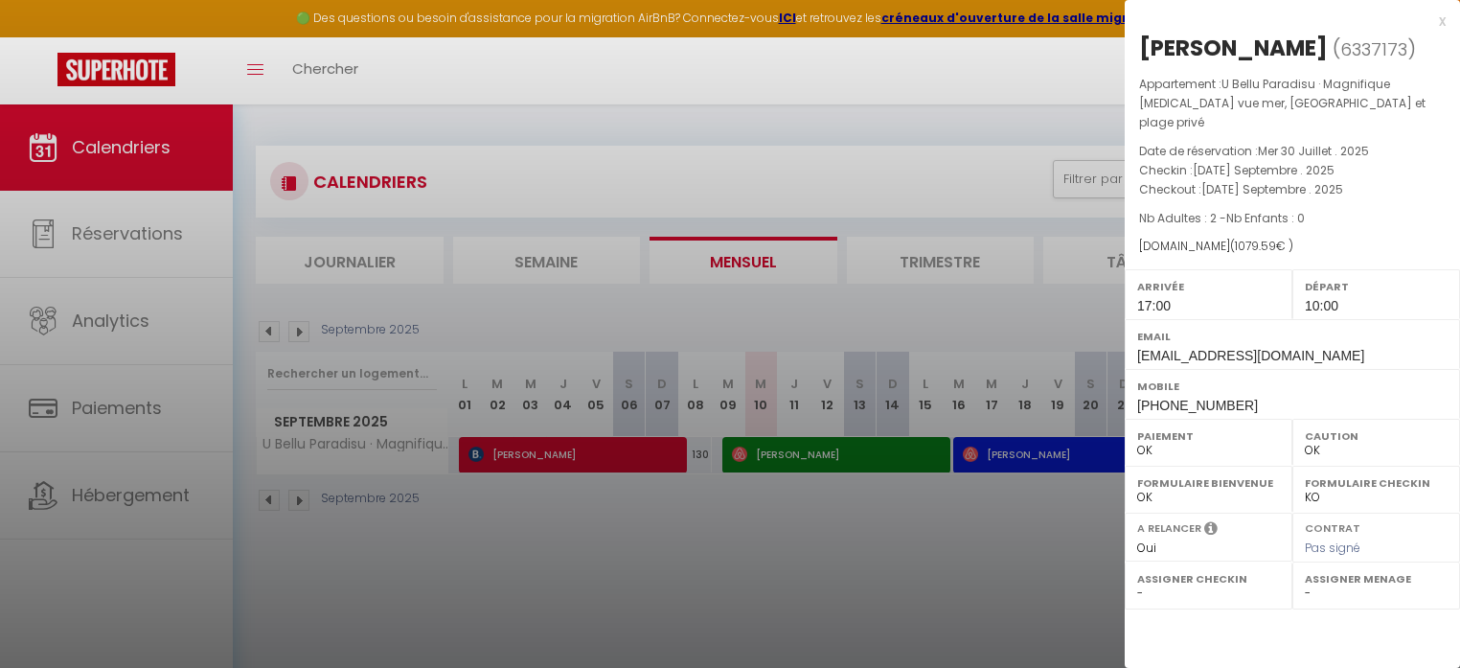
click at [1446, 23] on div "x [PERSON_NAME] ( 6337173 ) Appartement : U Bellu Paradisu · Magnifique [MEDICA…" at bounding box center [1291, 214] width 335 height 428
drag, startPoint x: 1442, startPoint y: 22, endPoint x: 1417, endPoint y: 102, distance: 84.5
click at [1442, 23] on div "x" at bounding box center [1284, 21] width 321 height 23
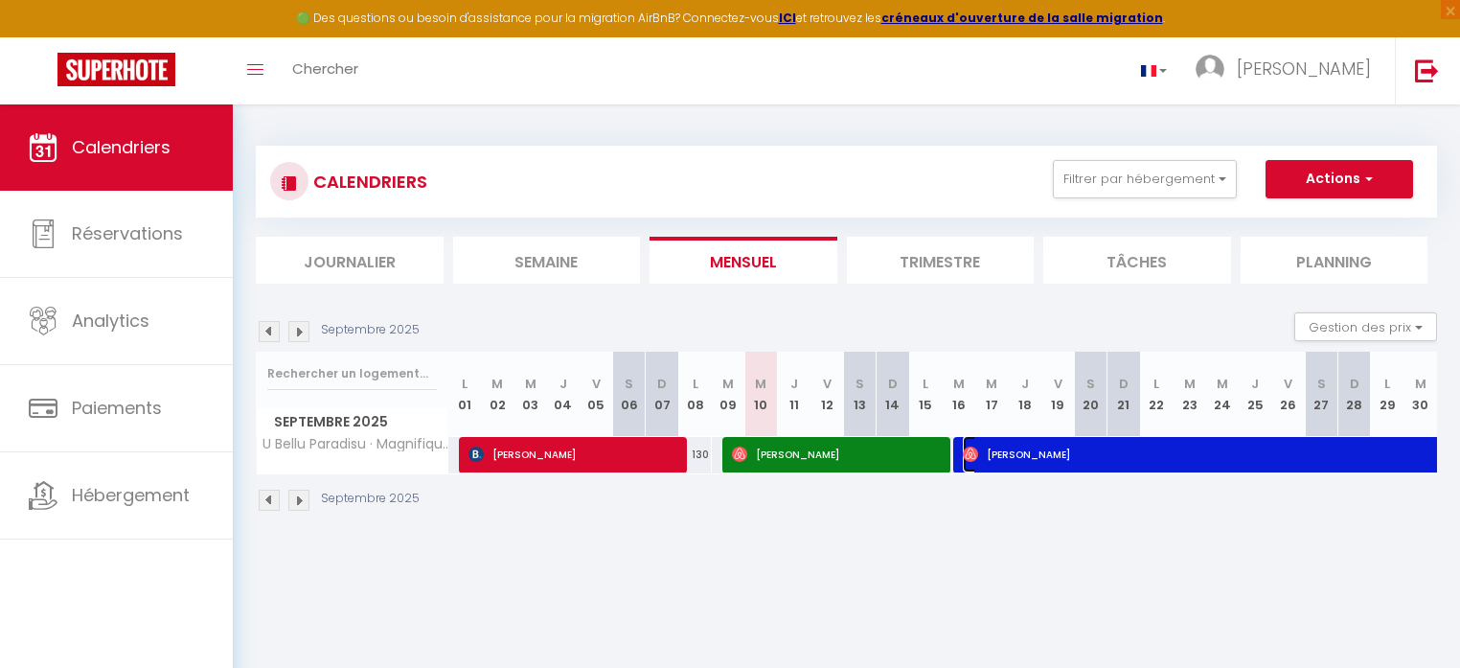
click at [1019, 452] on span "[PERSON_NAME]" at bounding box center [1293, 454] width 661 height 36
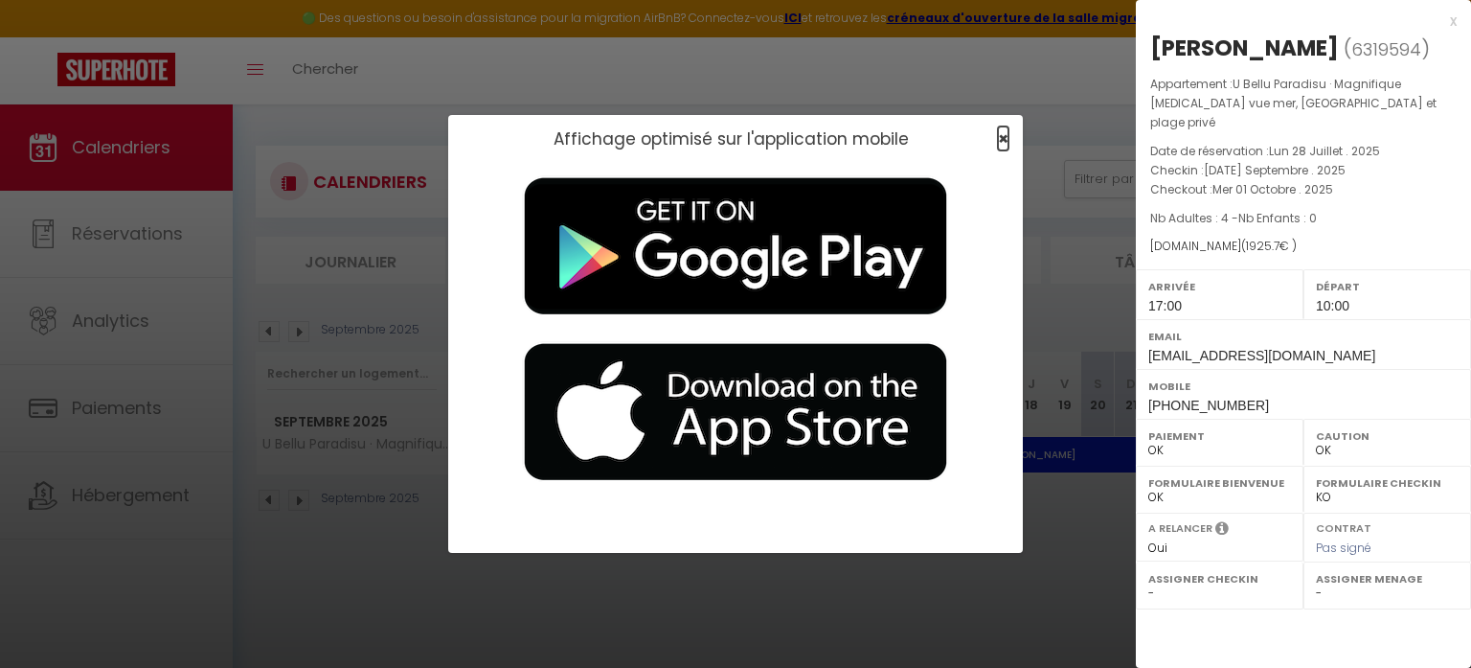
click at [1003, 140] on span "×" at bounding box center [1003, 138] width 11 height 24
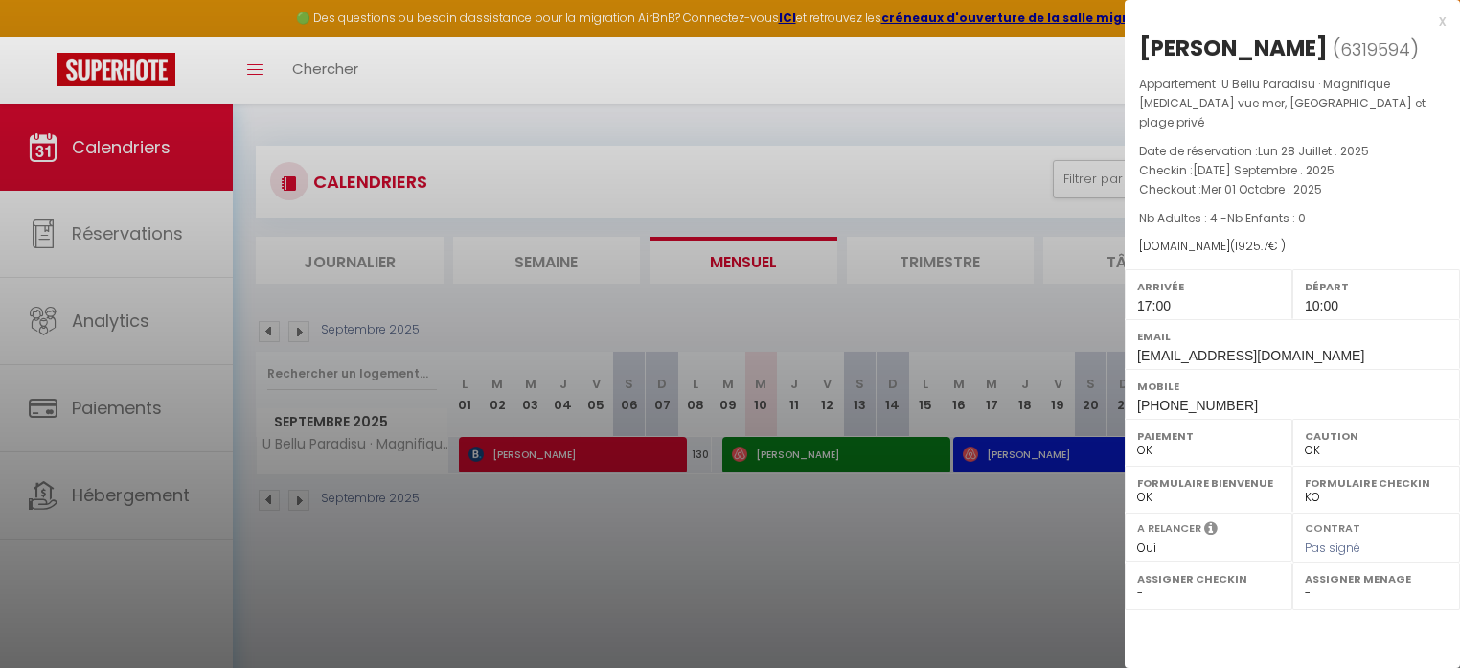
click at [1440, 23] on div "x" at bounding box center [1284, 21] width 321 height 23
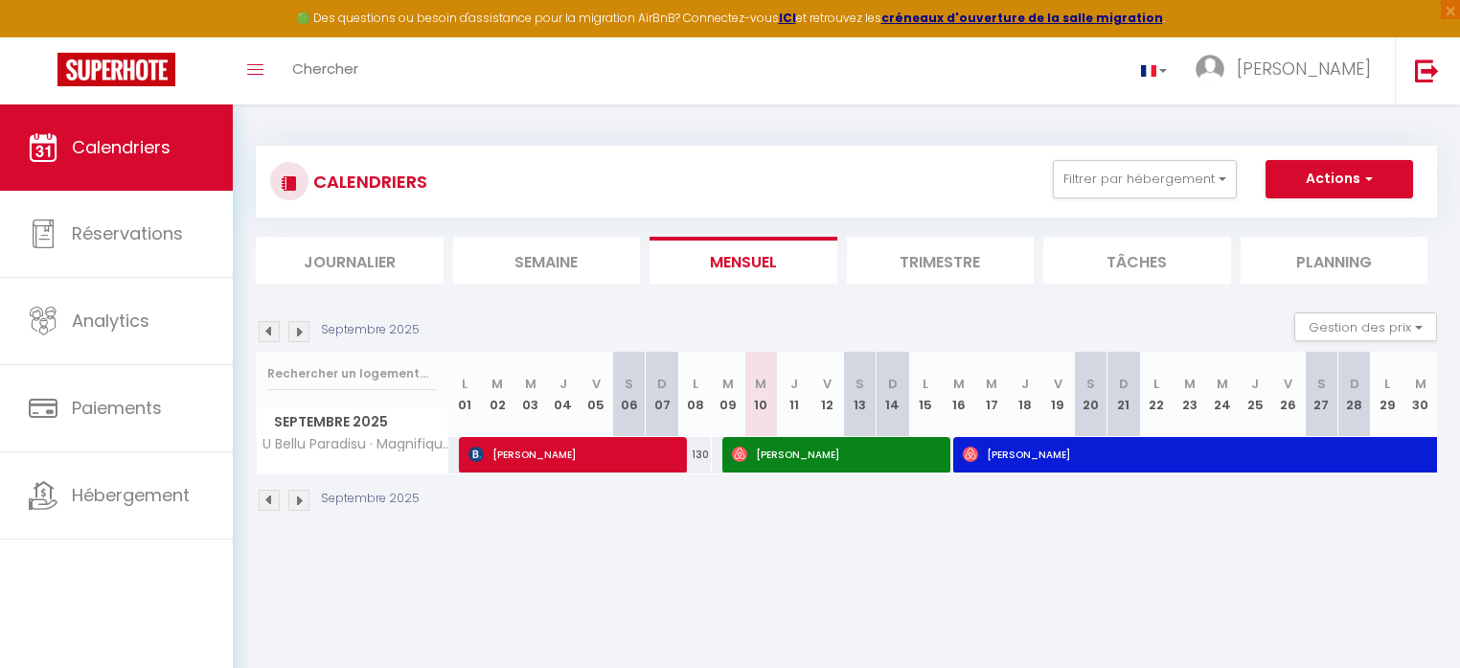
click at [303, 329] on img at bounding box center [298, 331] width 21 height 21
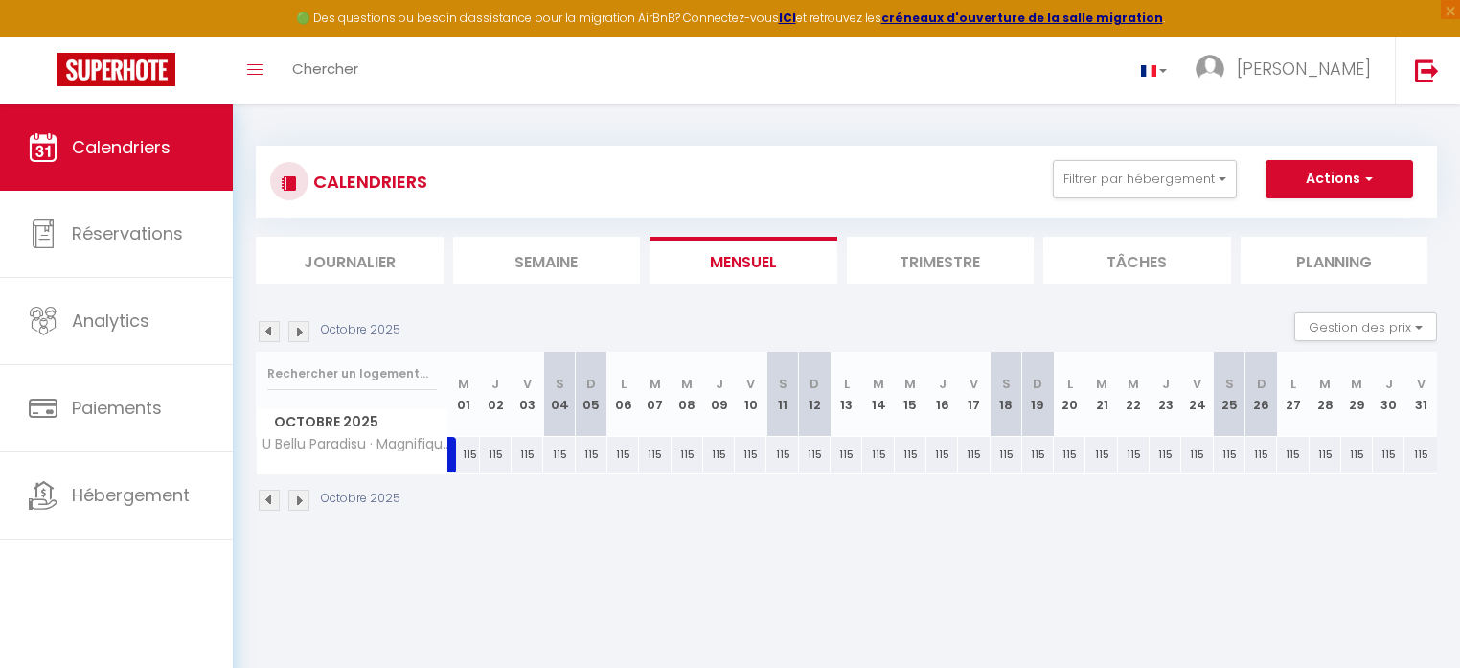
click at [303, 329] on img at bounding box center [298, 331] width 21 height 21
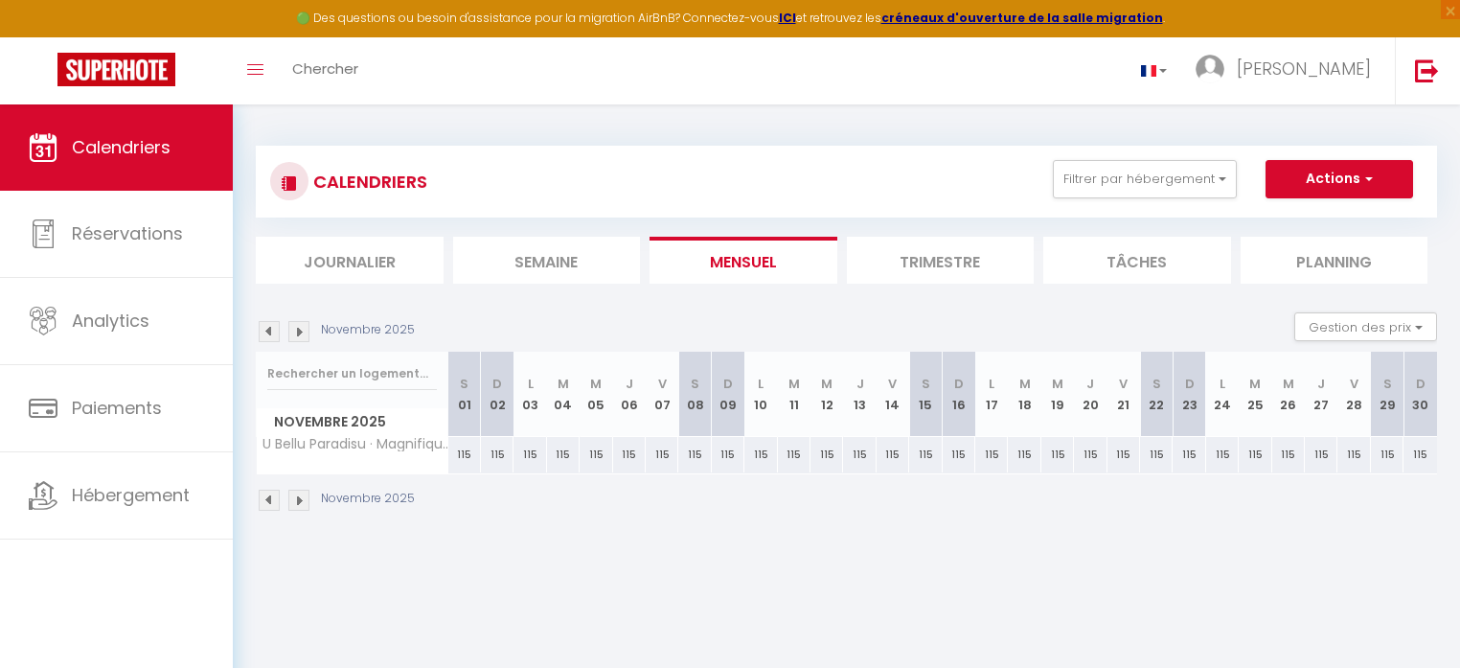
click at [305, 329] on img at bounding box center [298, 331] width 21 height 21
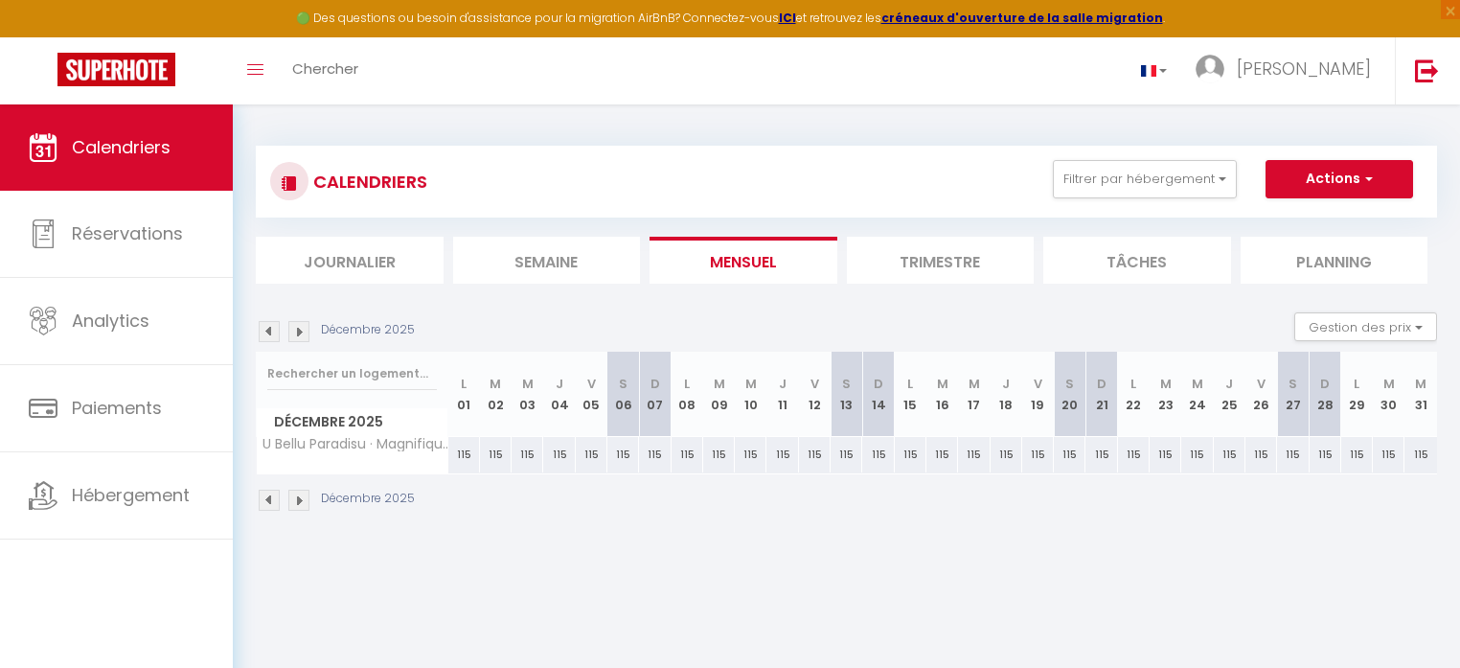
click at [305, 329] on img at bounding box center [298, 331] width 21 height 21
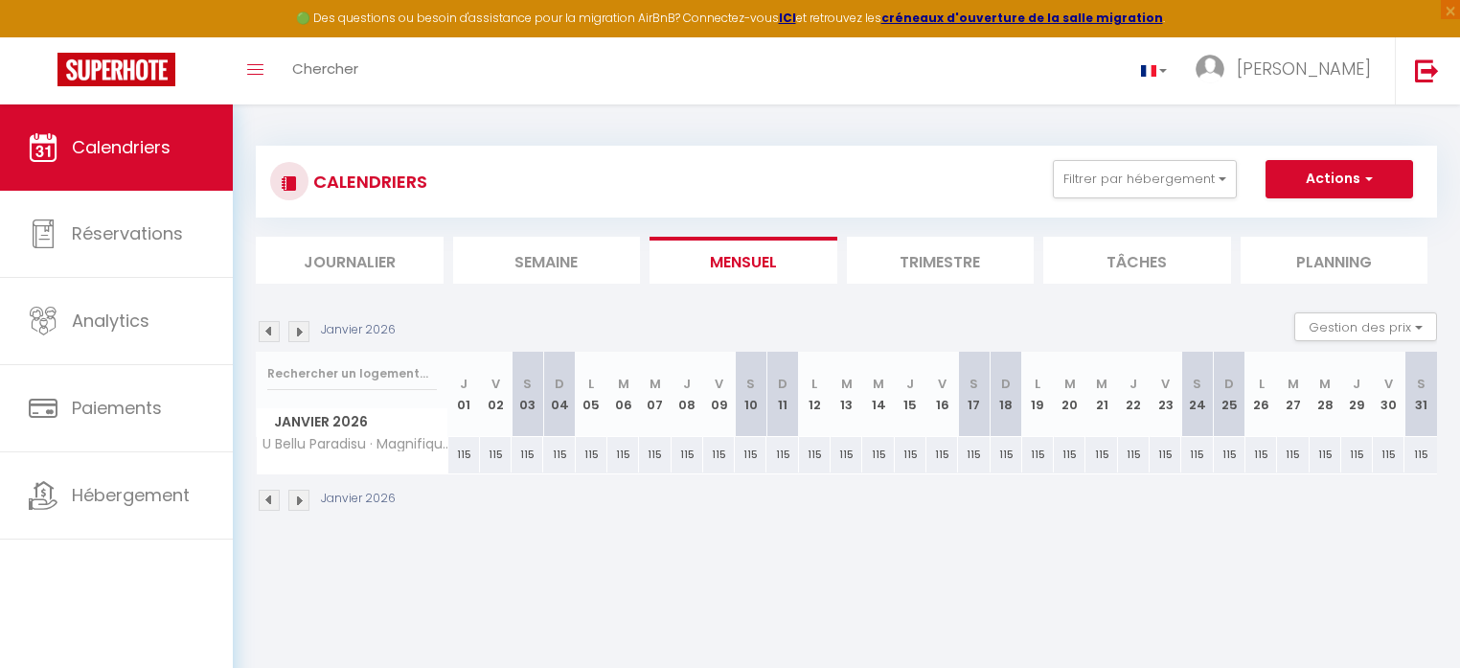
click at [305, 329] on img at bounding box center [298, 331] width 21 height 21
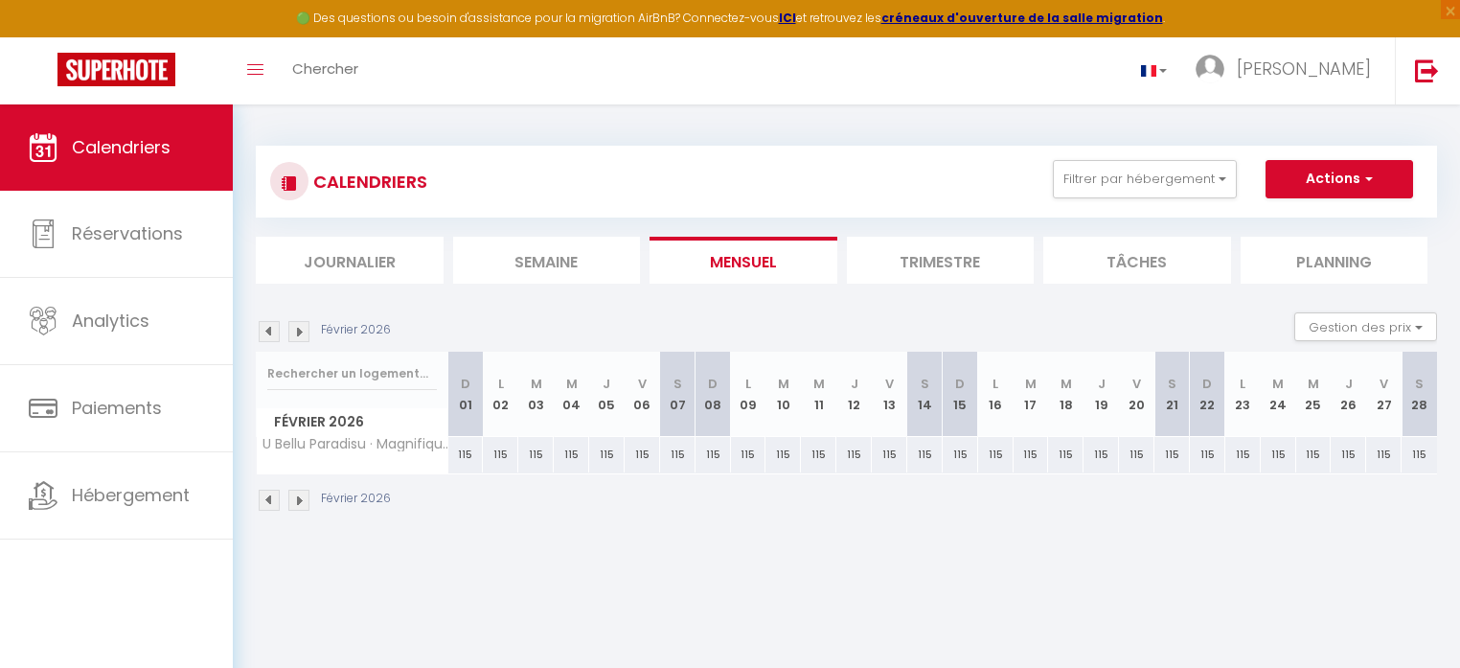
click at [305, 329] on img at bounding box center [298, 331] width 21 height 21
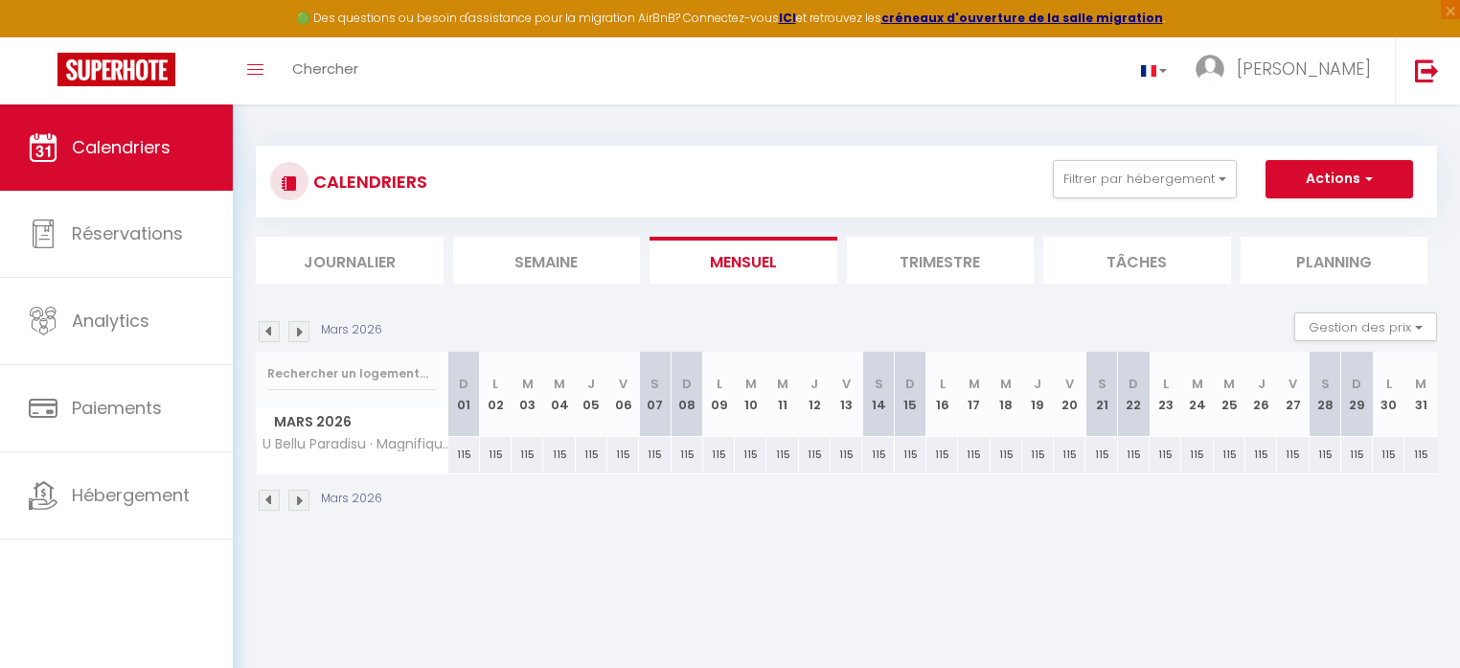
click at [305, 329] on img at bounding box center [298, 331] width 21 height 21
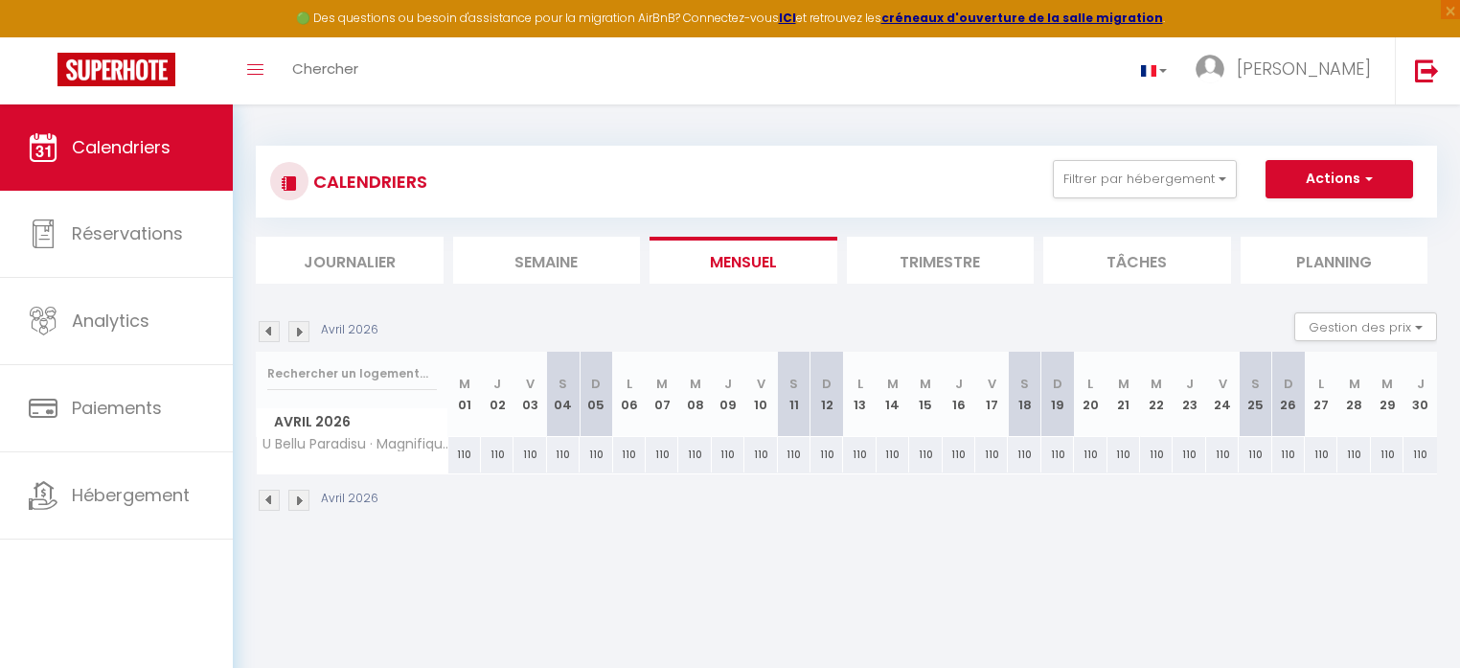
click at [305, 329] on img at bounding box center [298, 331] width 21 height 21
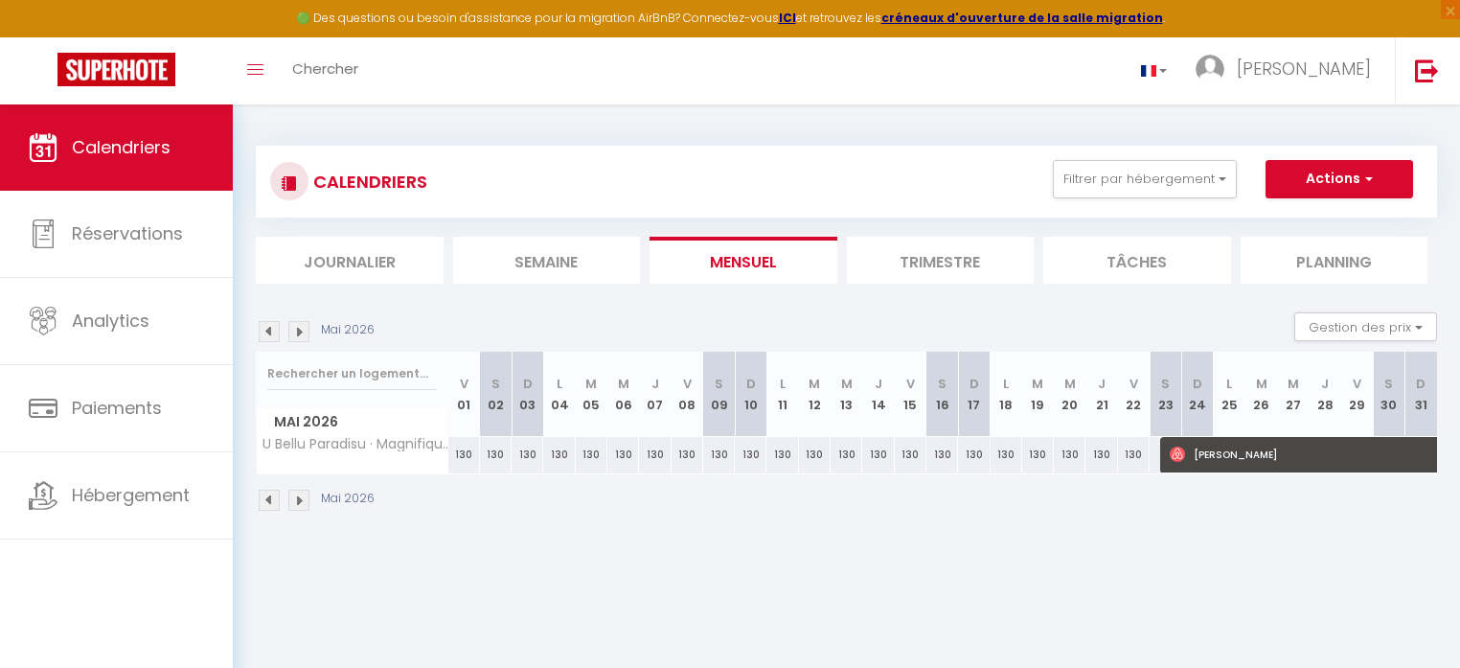
click at [305, 329] on img at bounding box center [298, 331] width 21 height 21
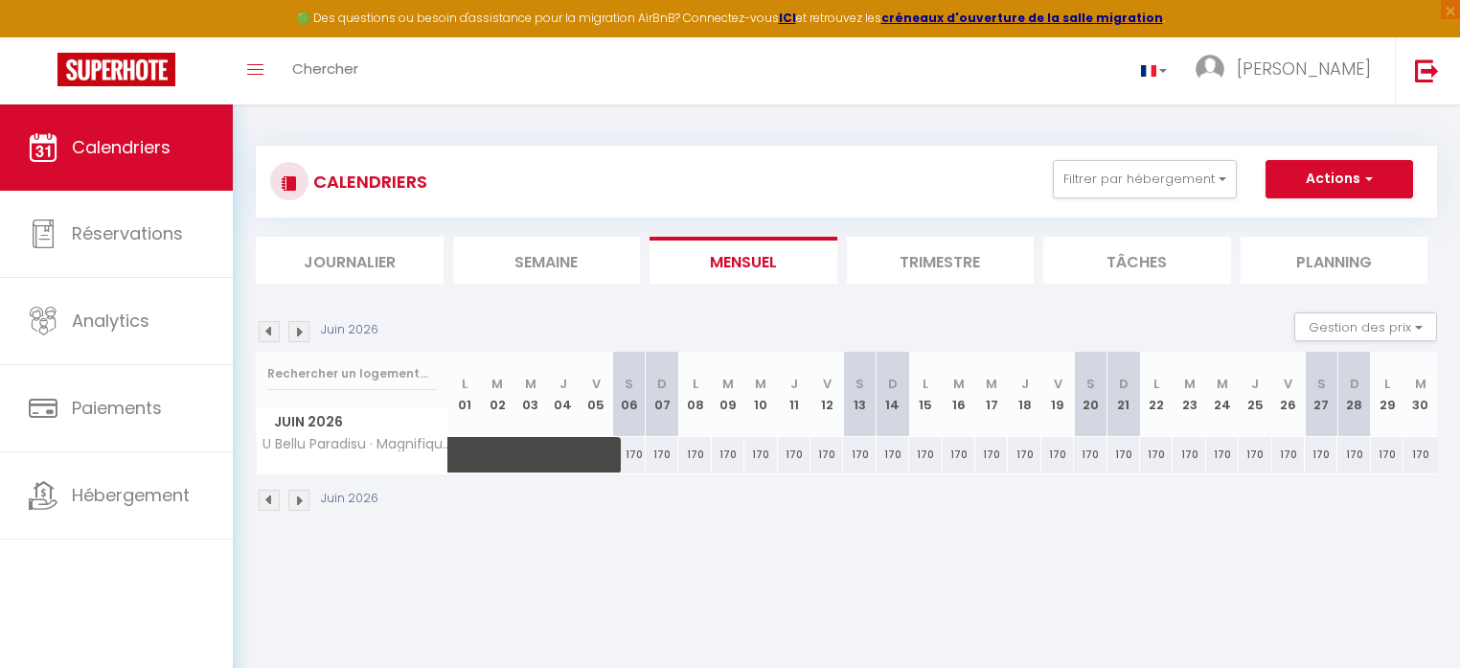
click at [305, 329] on img at bounding box center [298, 331] width 21 height 21
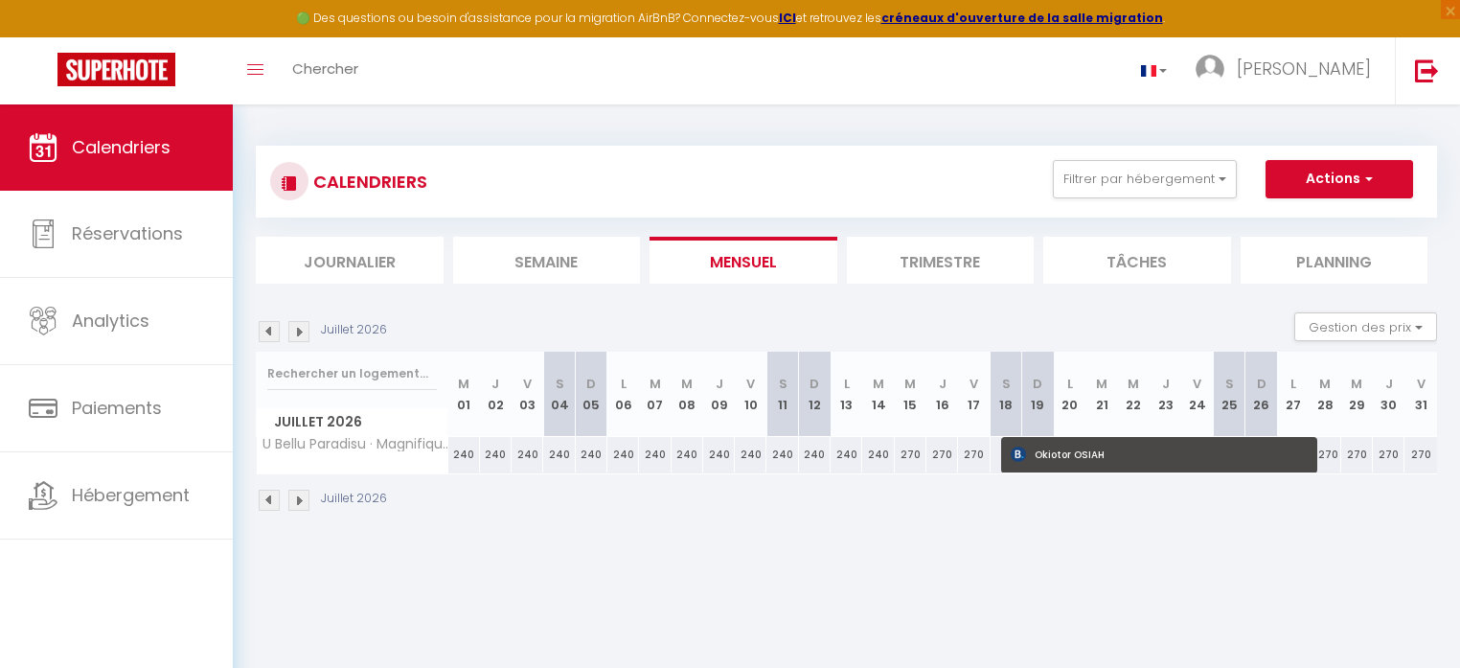
click at [305, 329] on img at bounding box center [298, 331] width 21 height 21
